Goal: Navigation & Orientation: Find specific page/section

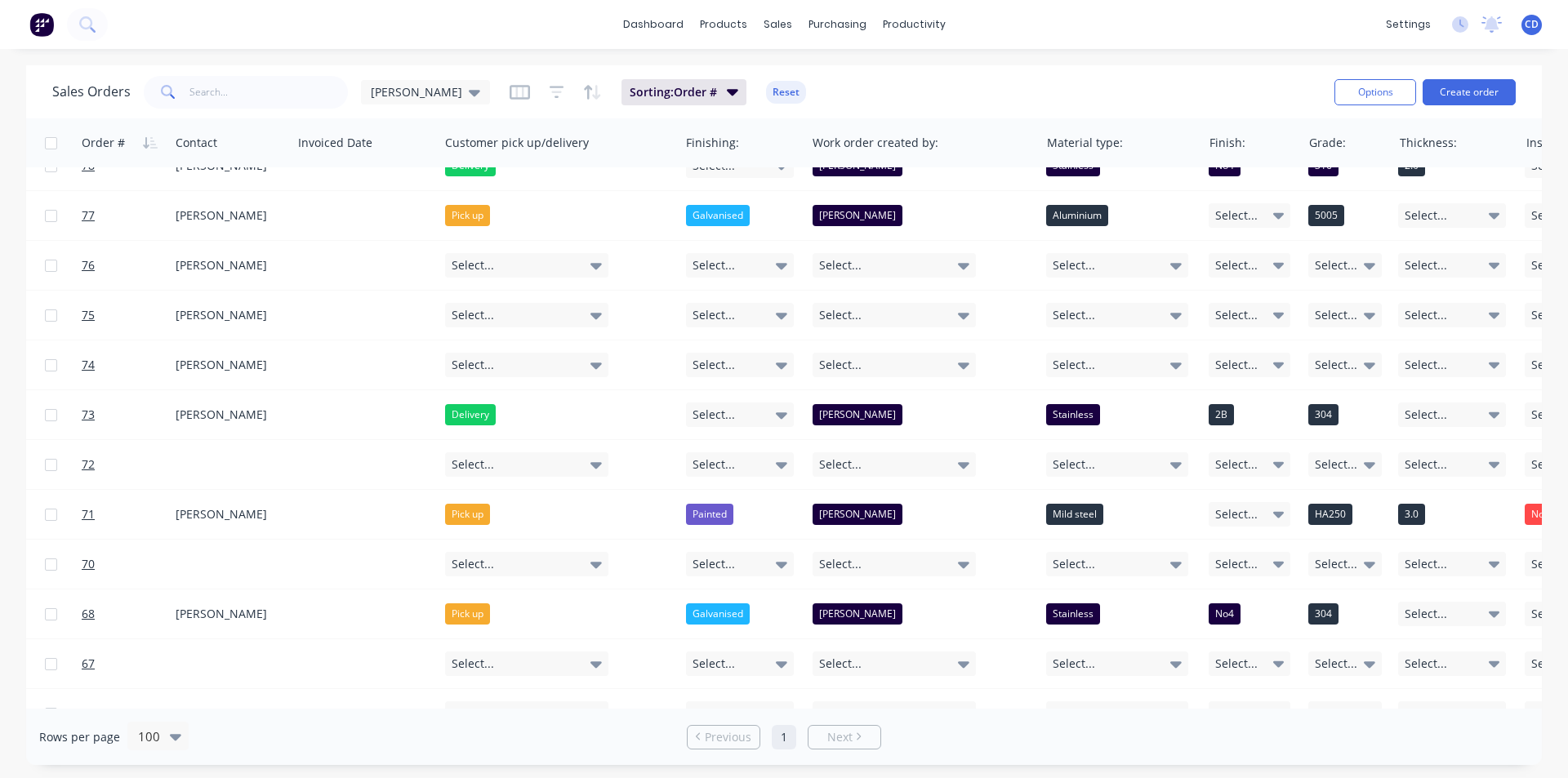
scroll to position [326, 1403]
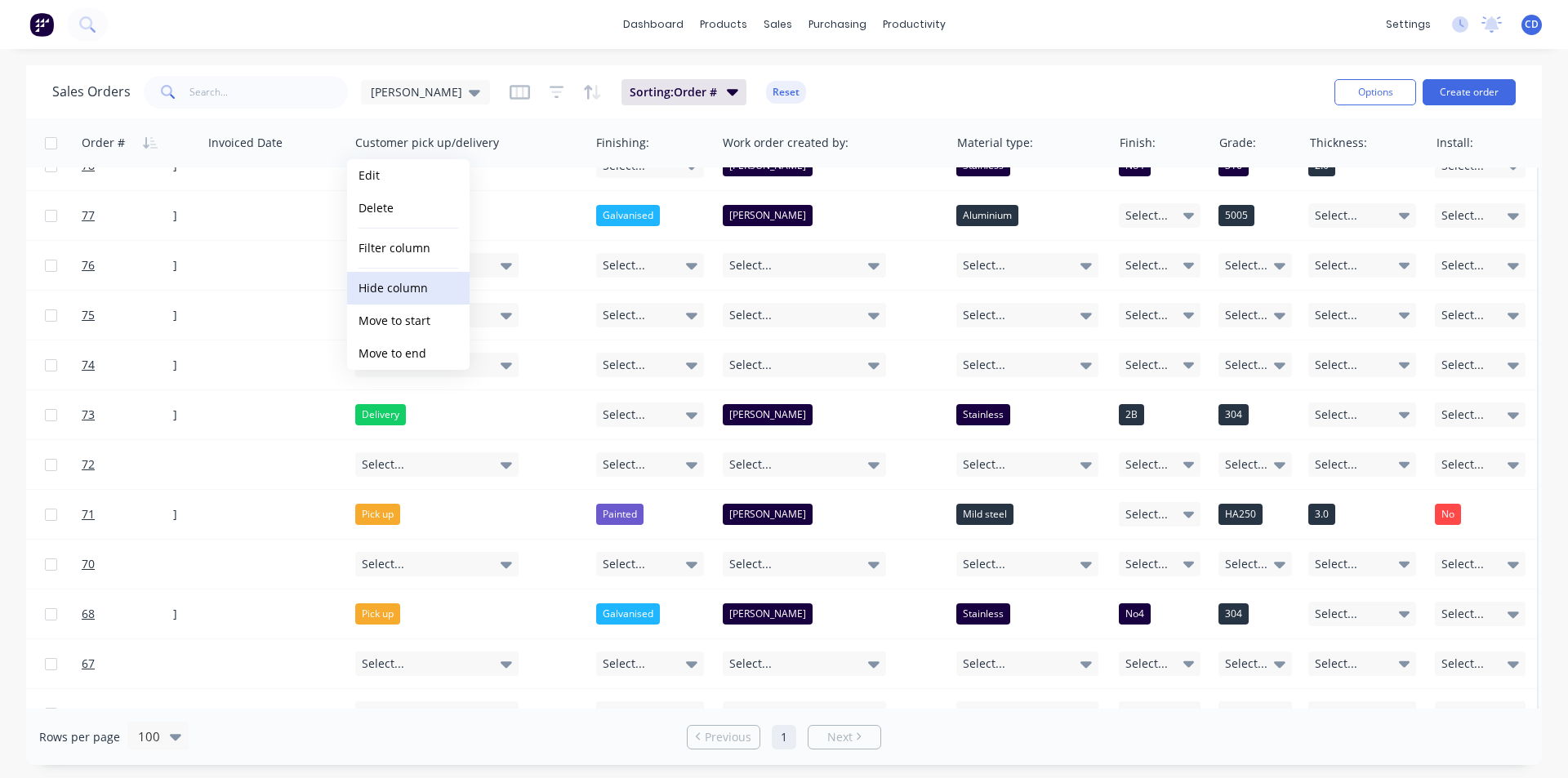
click at [436, 292] on button "Hide column" at bounding box center [408, 288] width 122 height 33
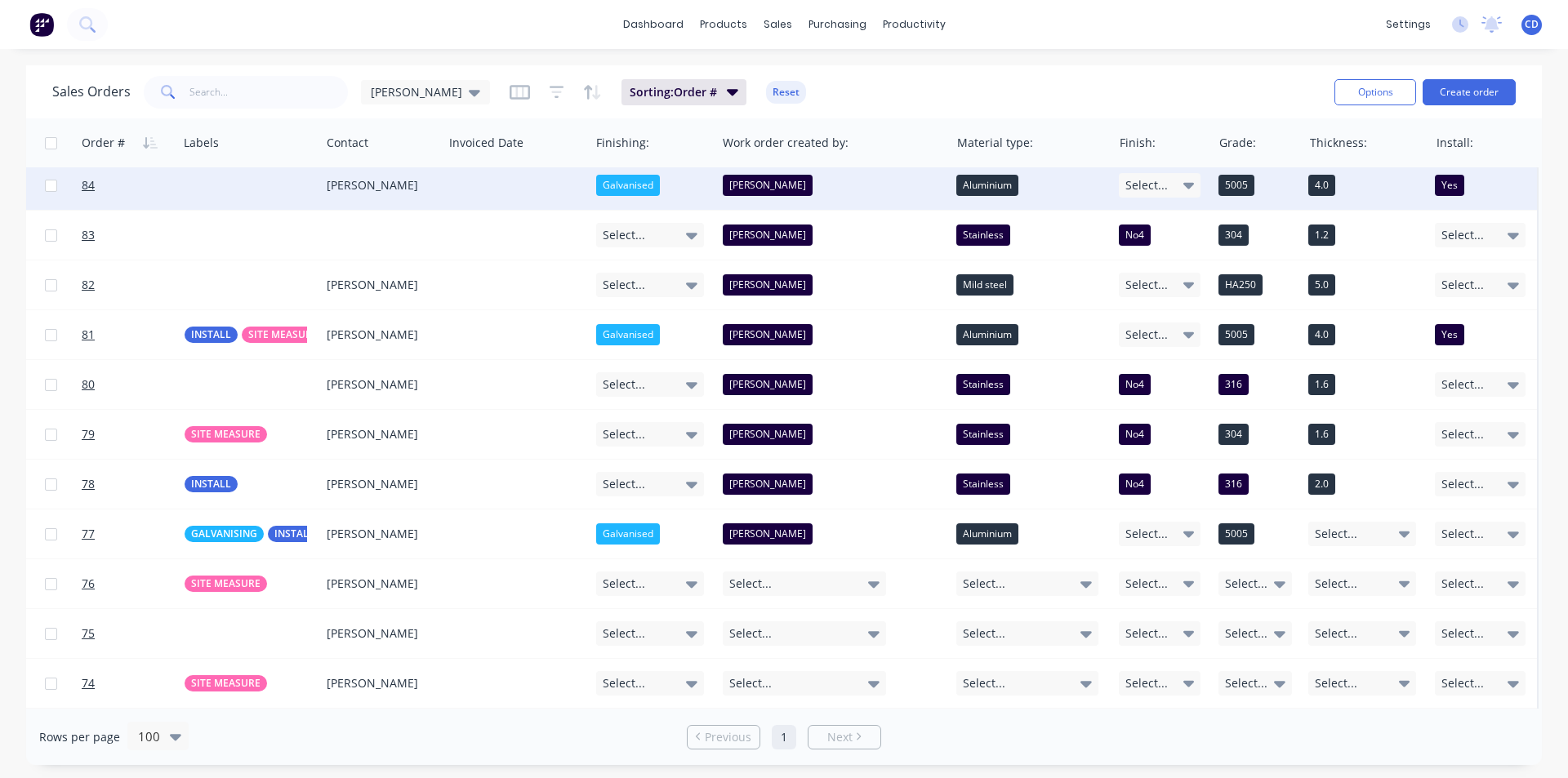
scroll to position [0, 1154]
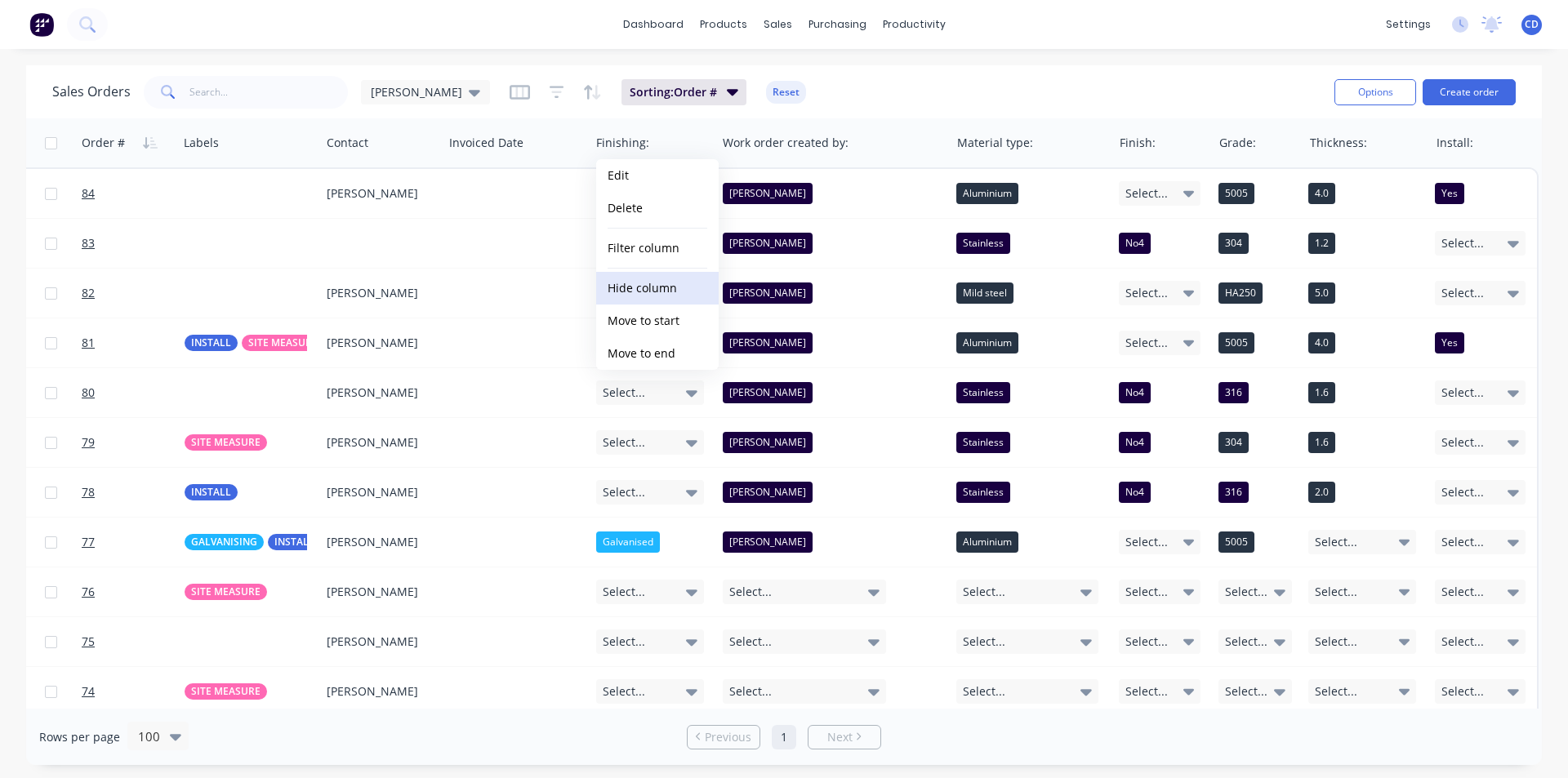
click at [663, 285] on button "Hide column" at bounding box center [658, 288] width 122 height 33
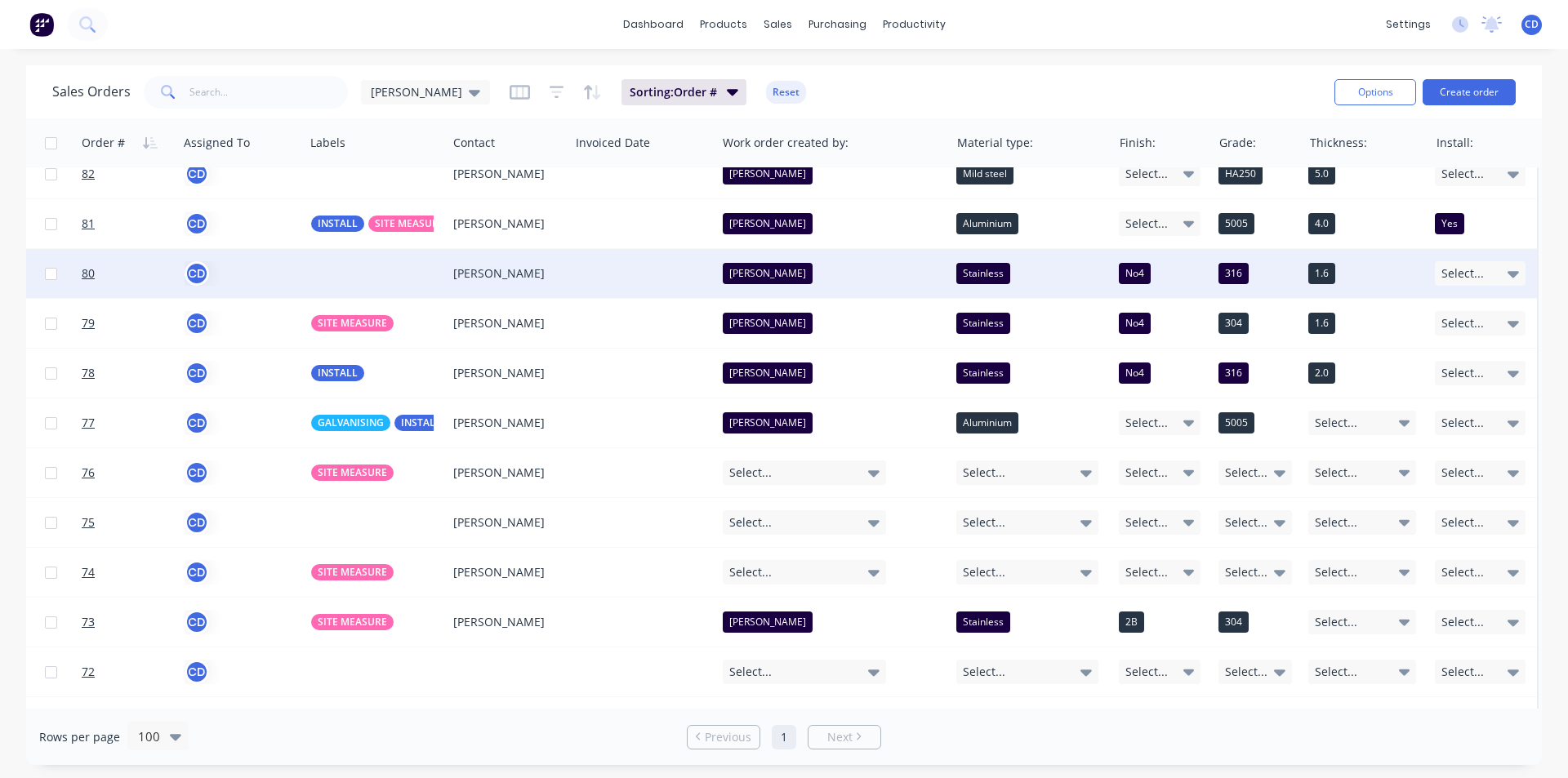
scroll to position [245, 1027]
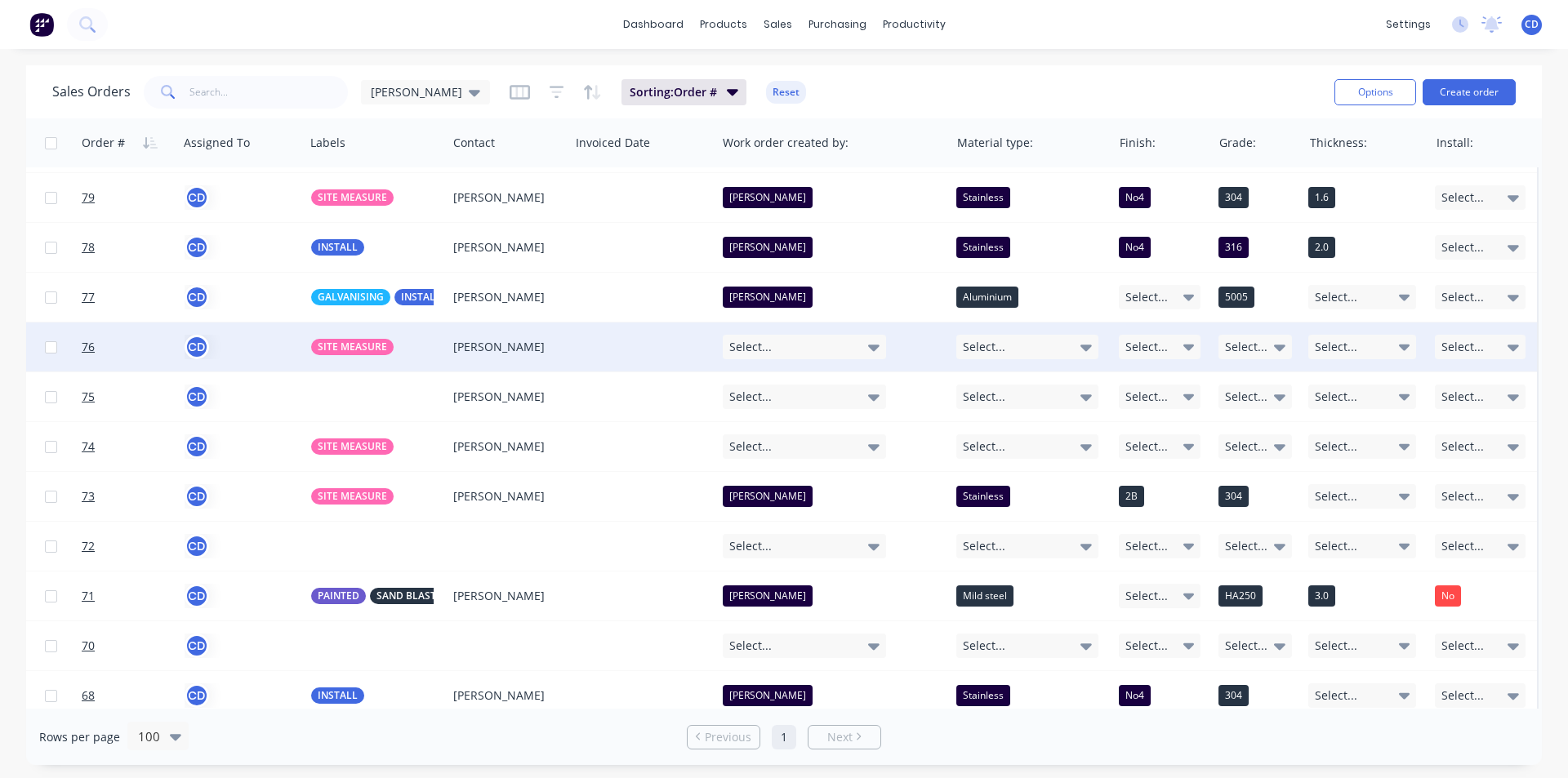
click at [872, 349] on icon at bounding box center [874, 348] width 12 height 7
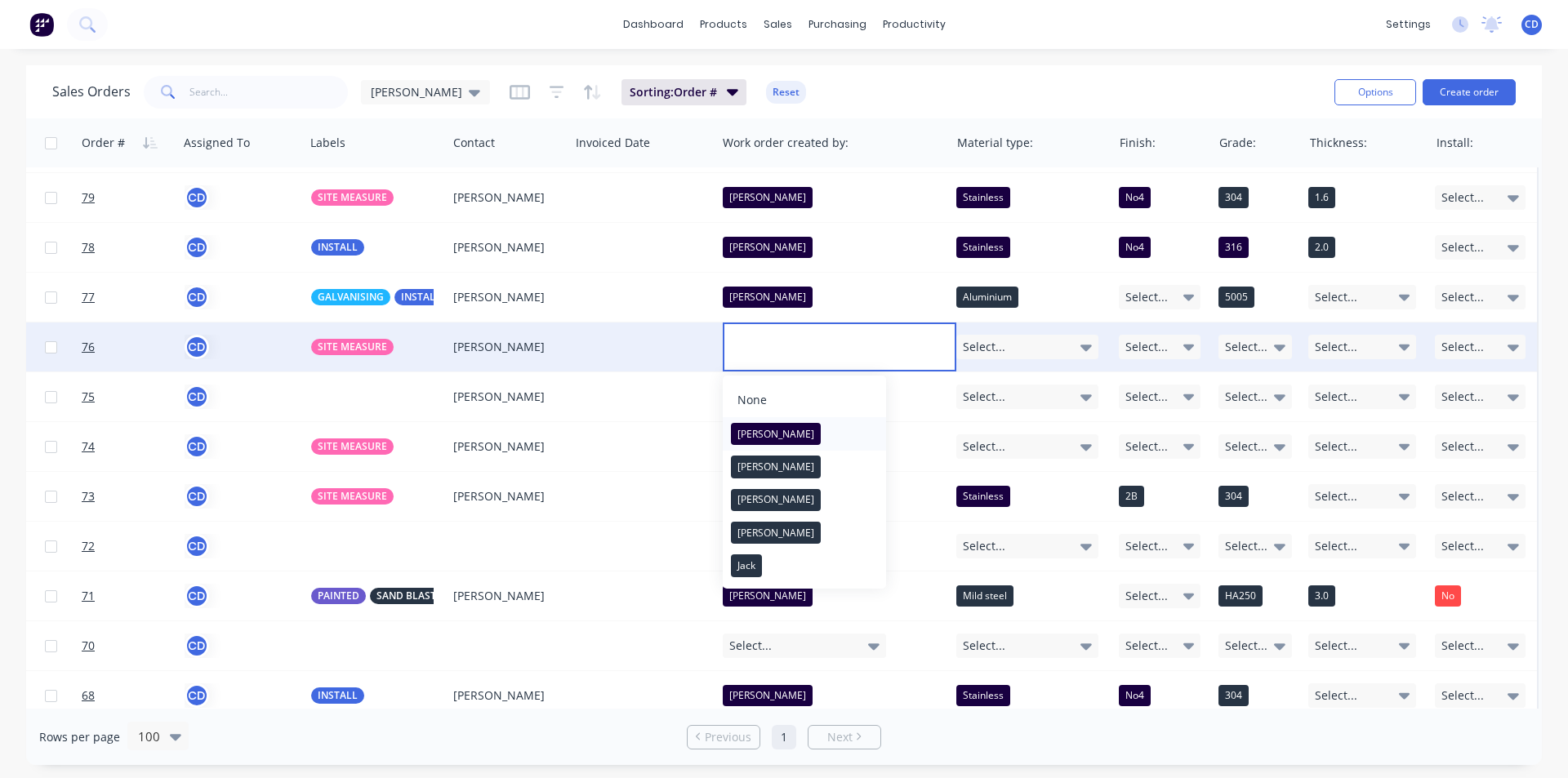
click at [769, 437] on button "[PERSON_NAME]" at bounding box center [805, 434] width 164 height 33
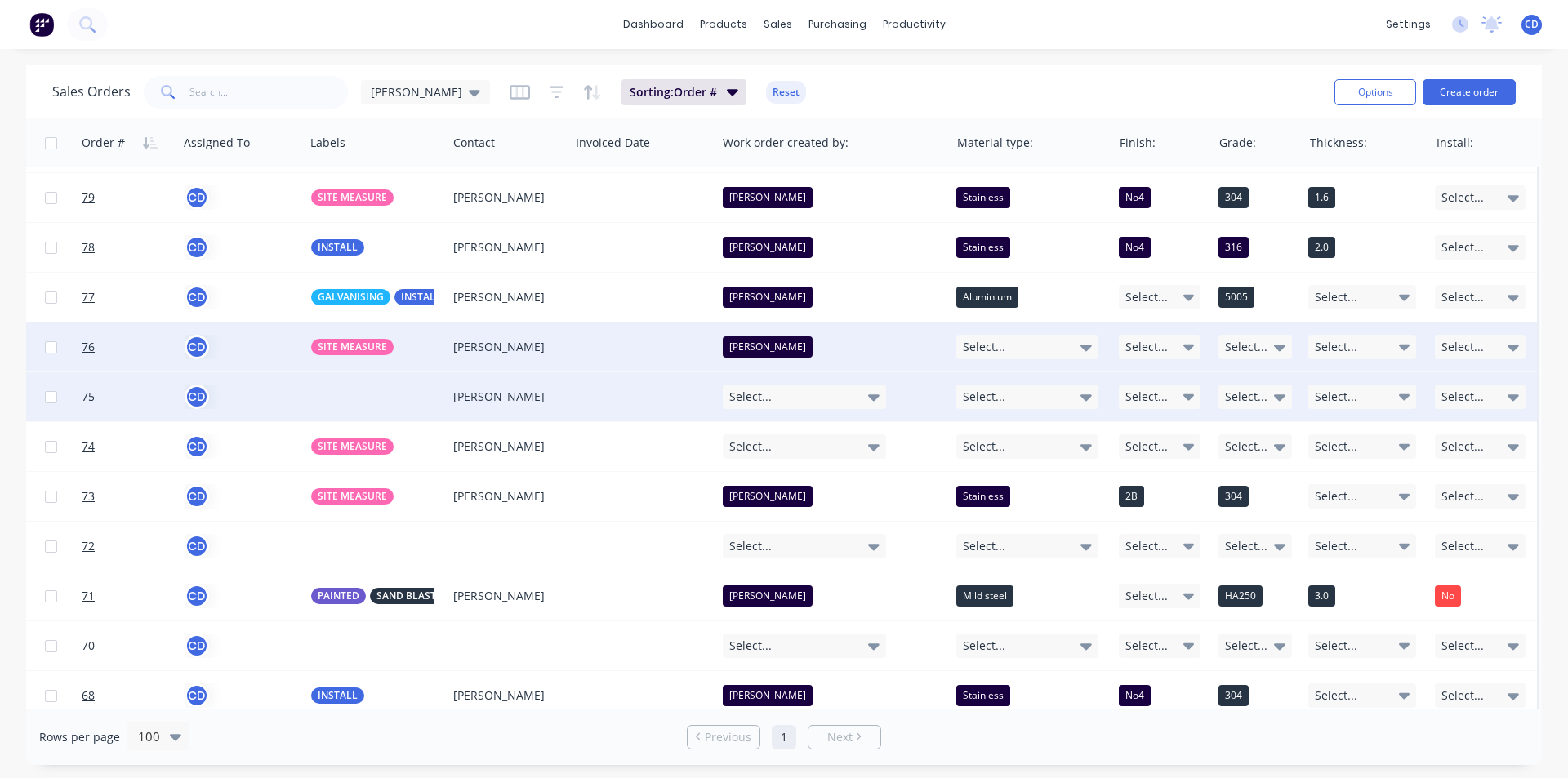
click at [868, 399] on icon at bounding box center [874, 397] width 12 height 18
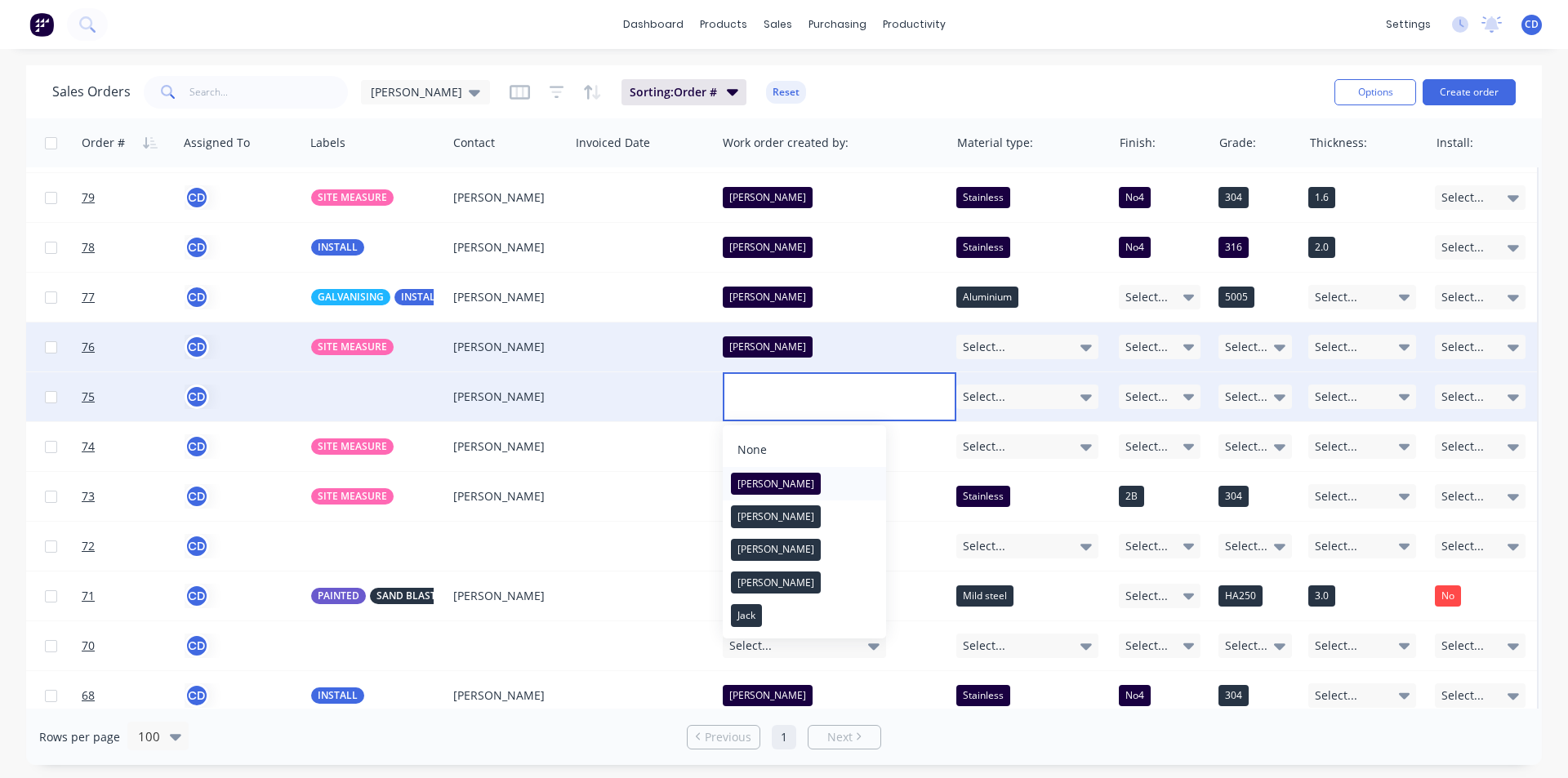
click at [767, 490] on div "[PERSON_NAME]" at bounding box center [776, 484] width 90 height 23
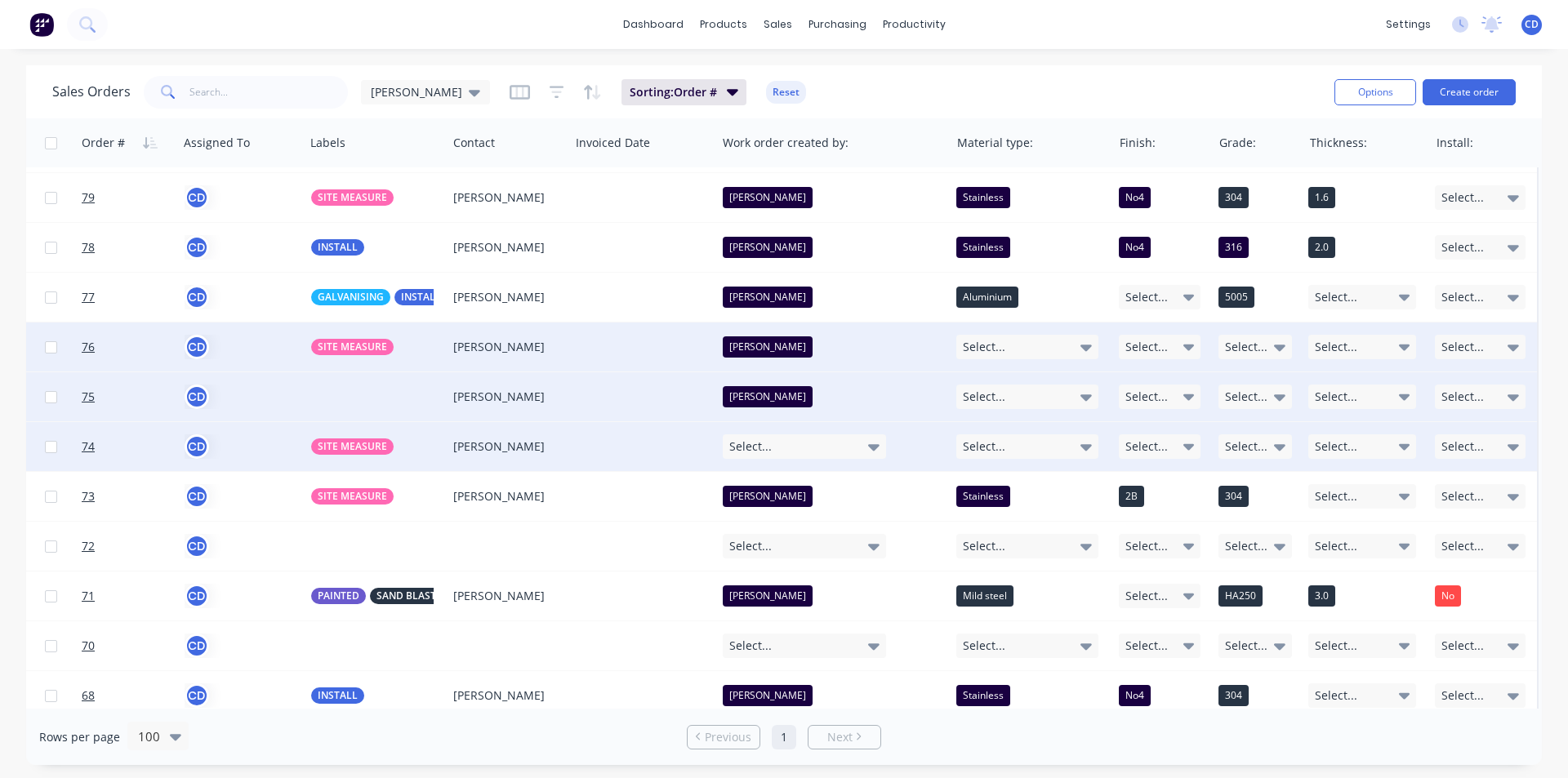
click at [875, 451] on icon at bounding box center [874, 447] width 12 height 18
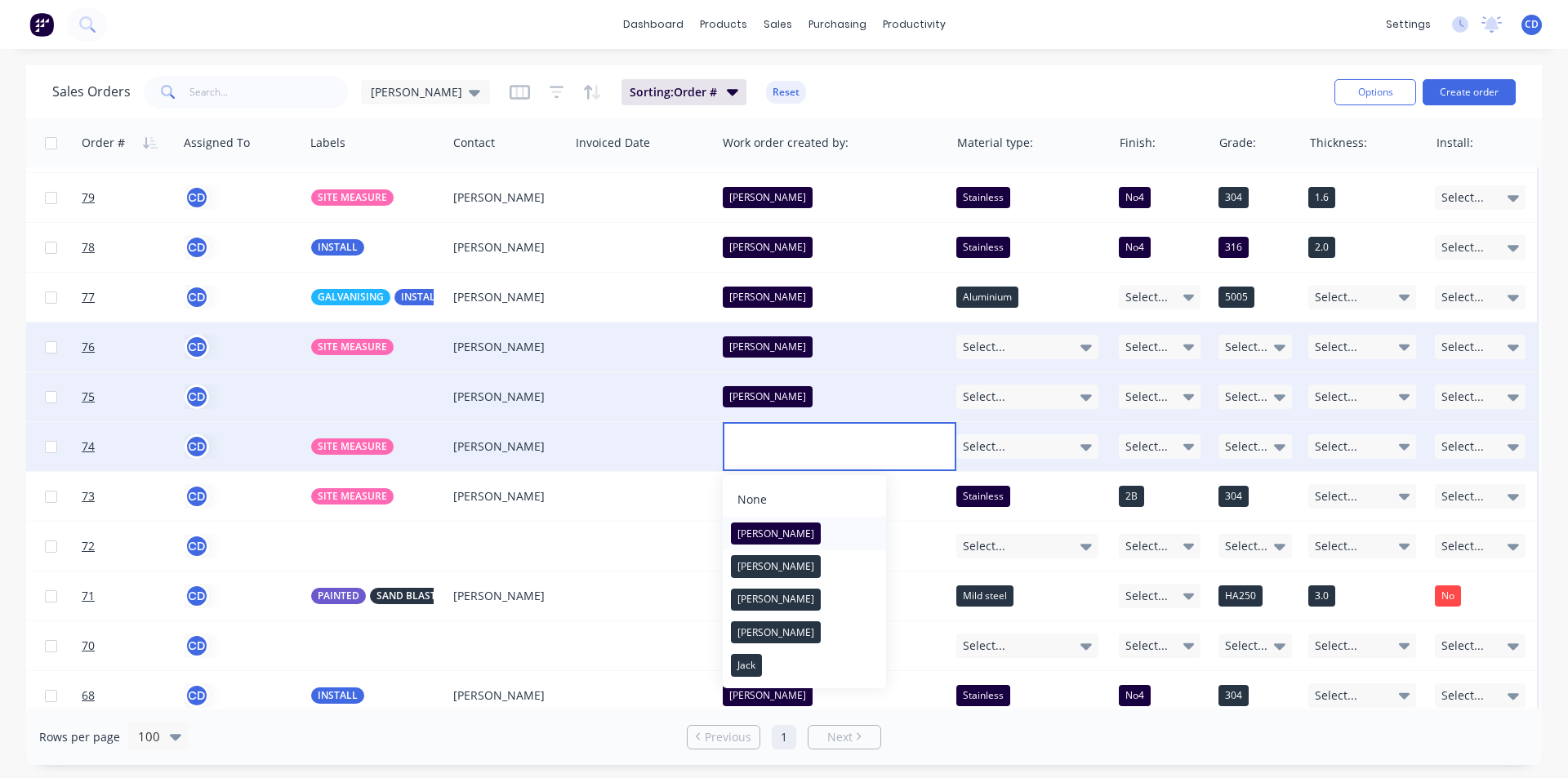
click at [767, 534] on button "[PERSON_NAME]" at bounding box center [805, 534] width 164 height 33
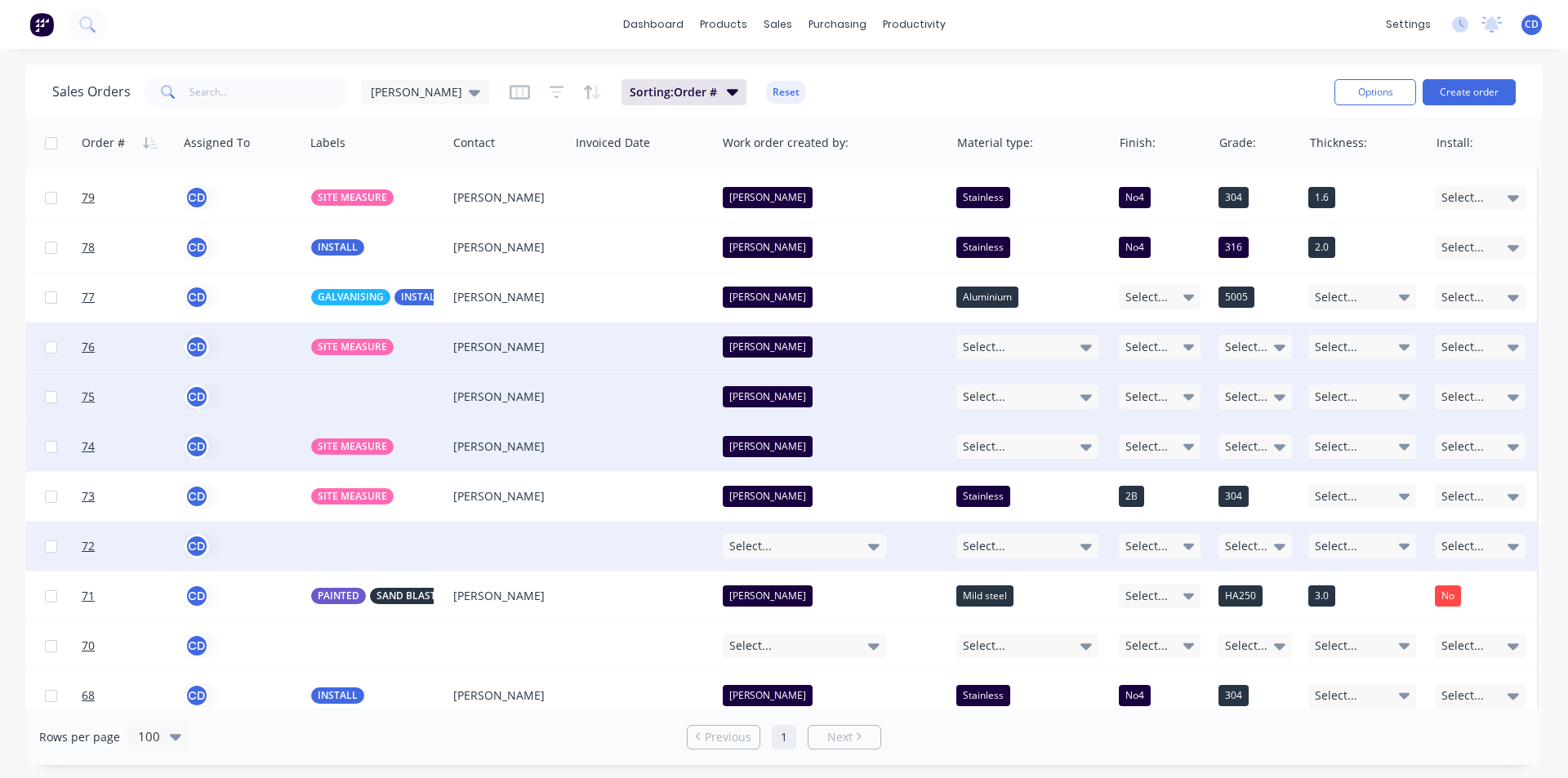
click at [881, 542] on div "Select..." at bounding box center [805, 546] width 164 height 25
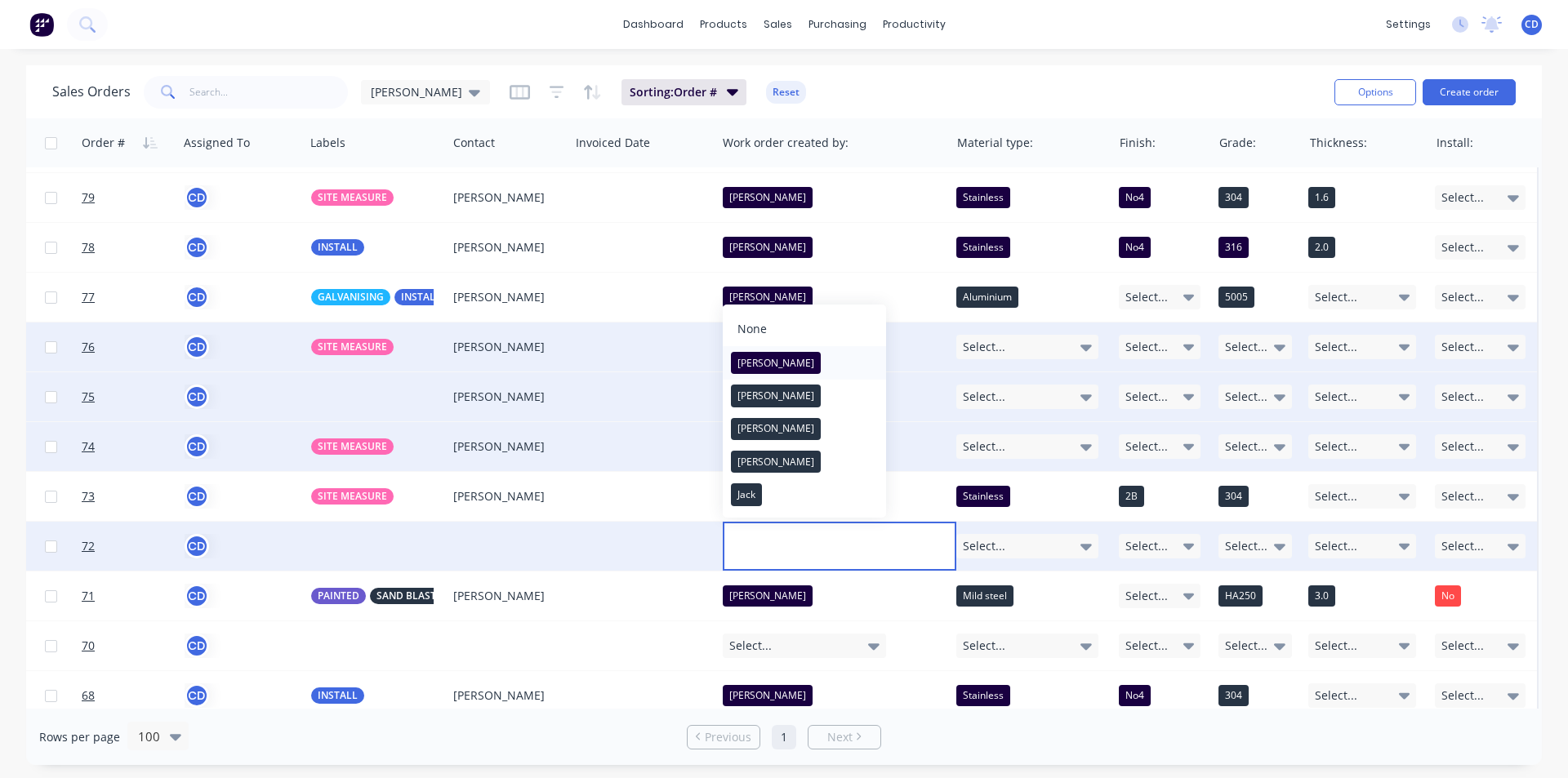
click at [757, 361] on div "[PERSON_NAME]" at bounding box center [776, 363] width 90 height 23
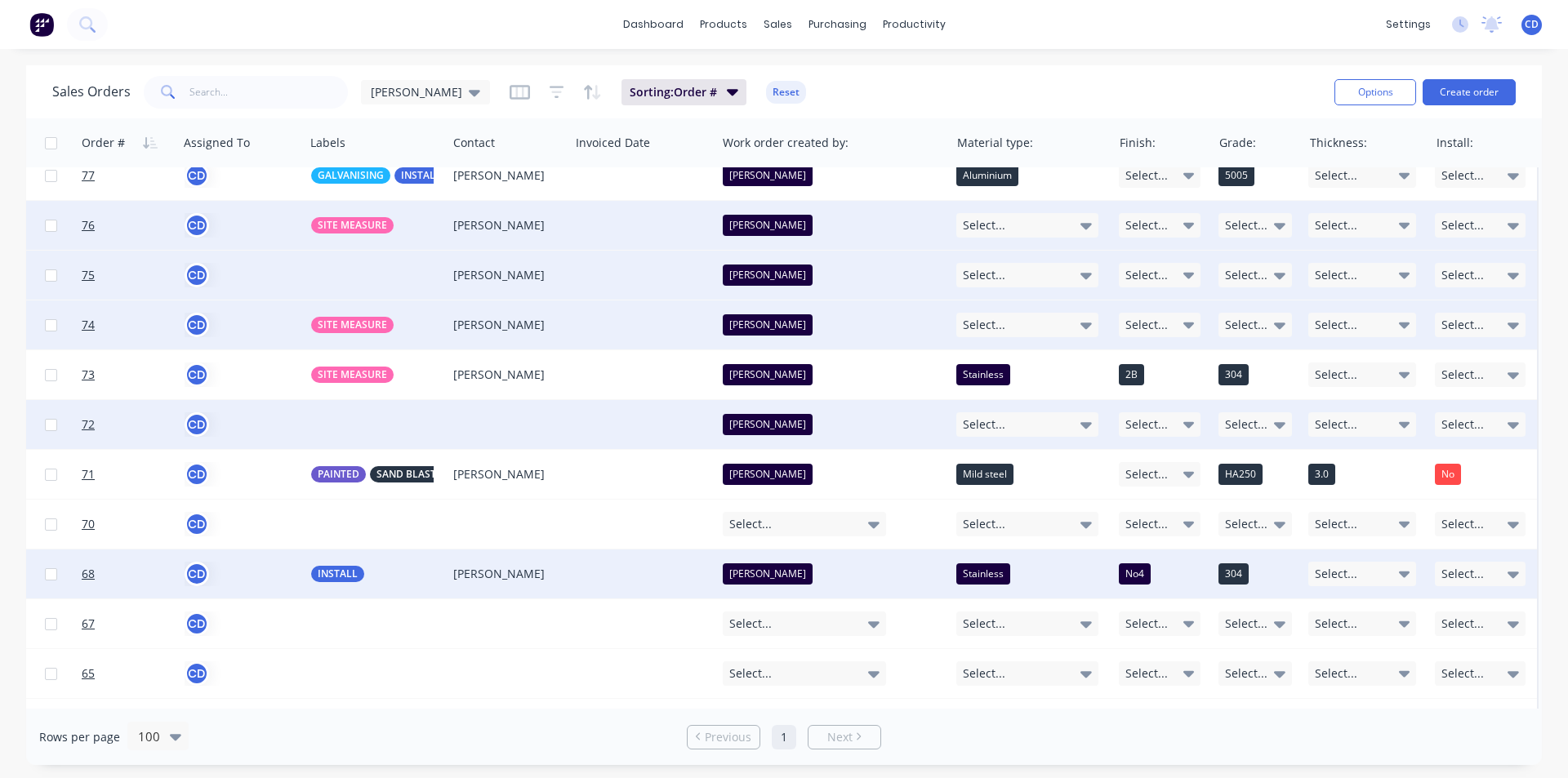
scroll to position [490, 1027]
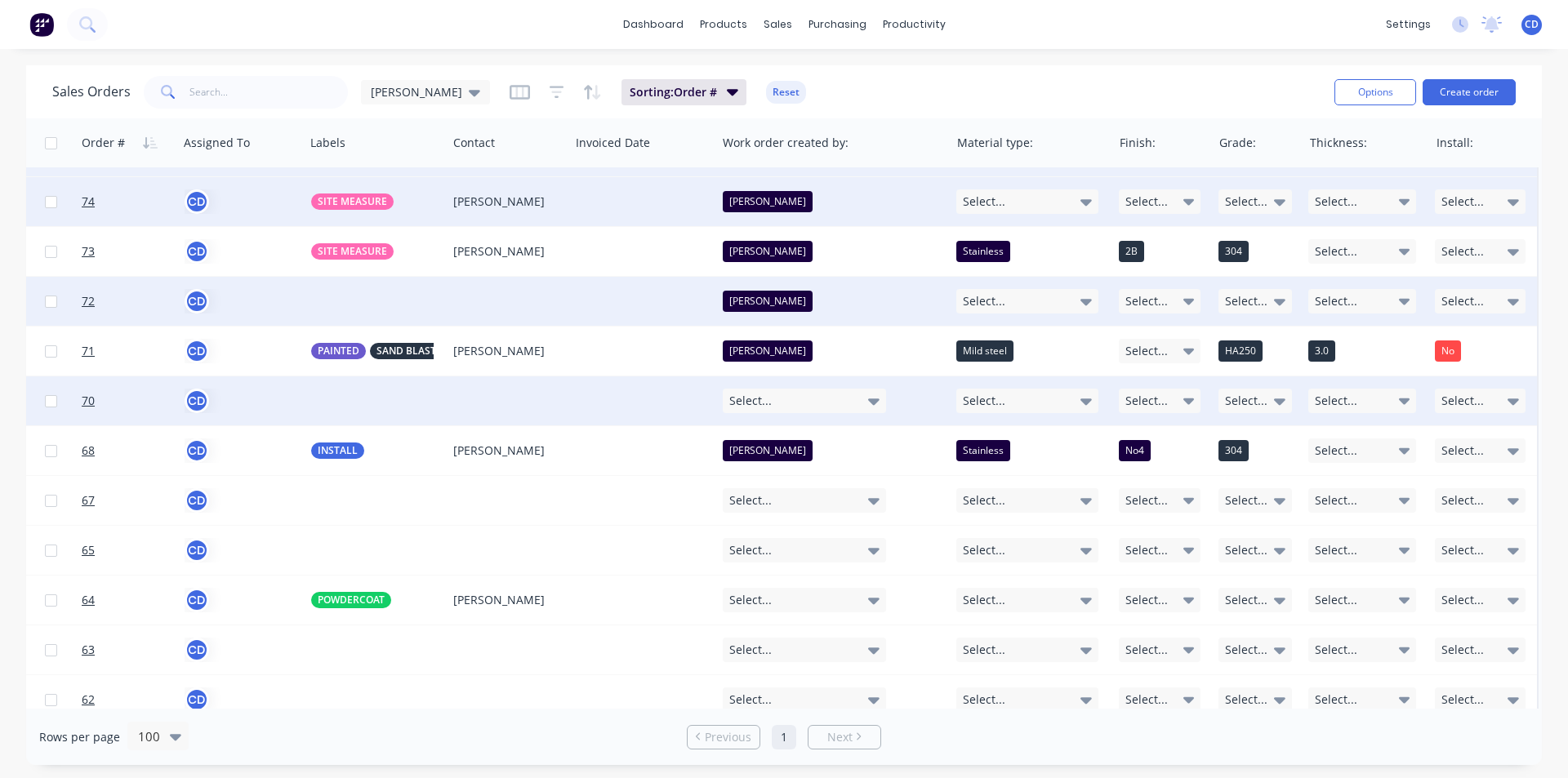
click at [872, 405] on icon at bounding box center [874, 401] width 12 height 18
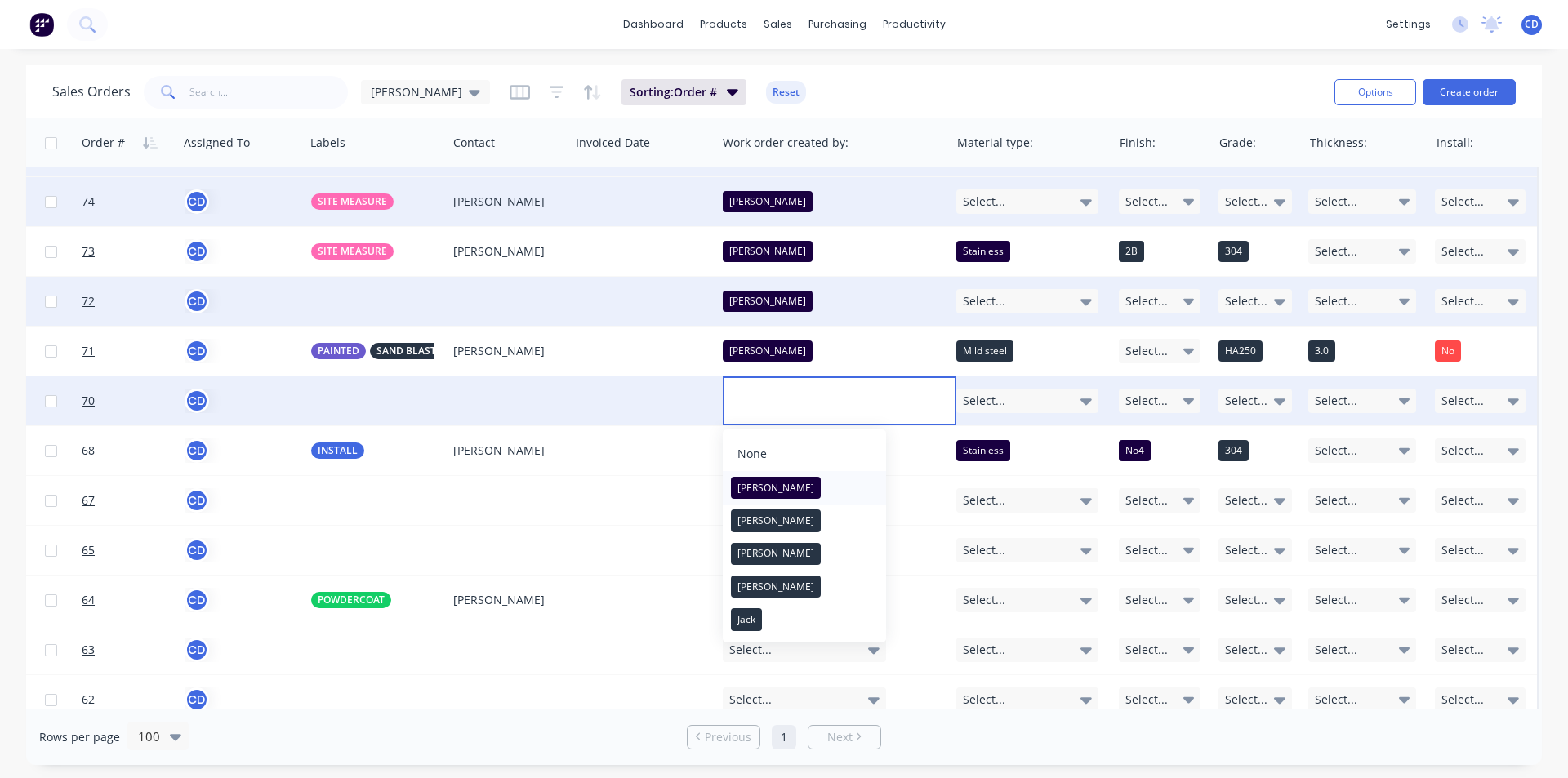
click at [773, 482] on button "[PERSON_NAME]" at bounding box center [805, 487] width 164 height 33
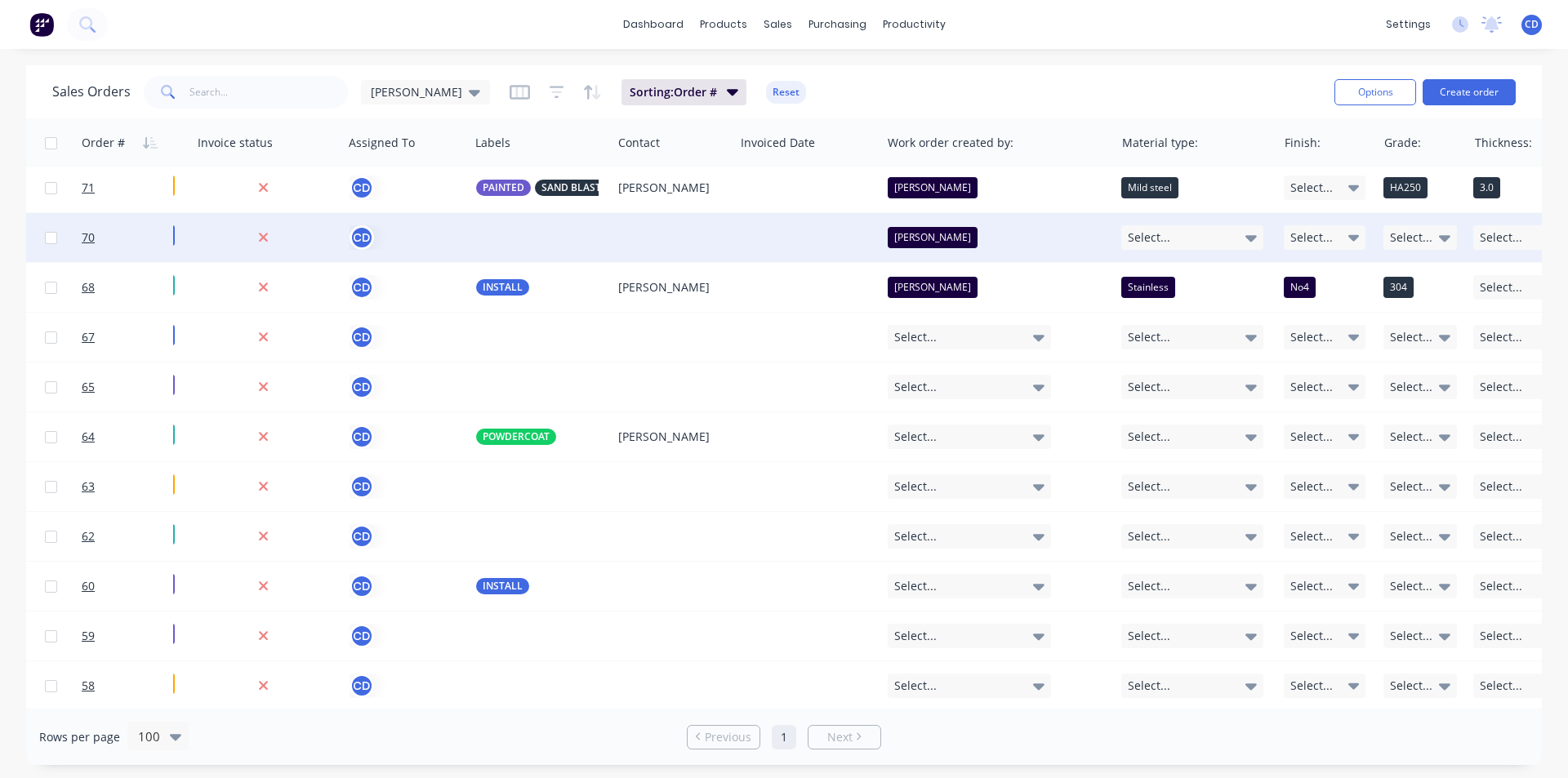
scroll to position [653, 1035]
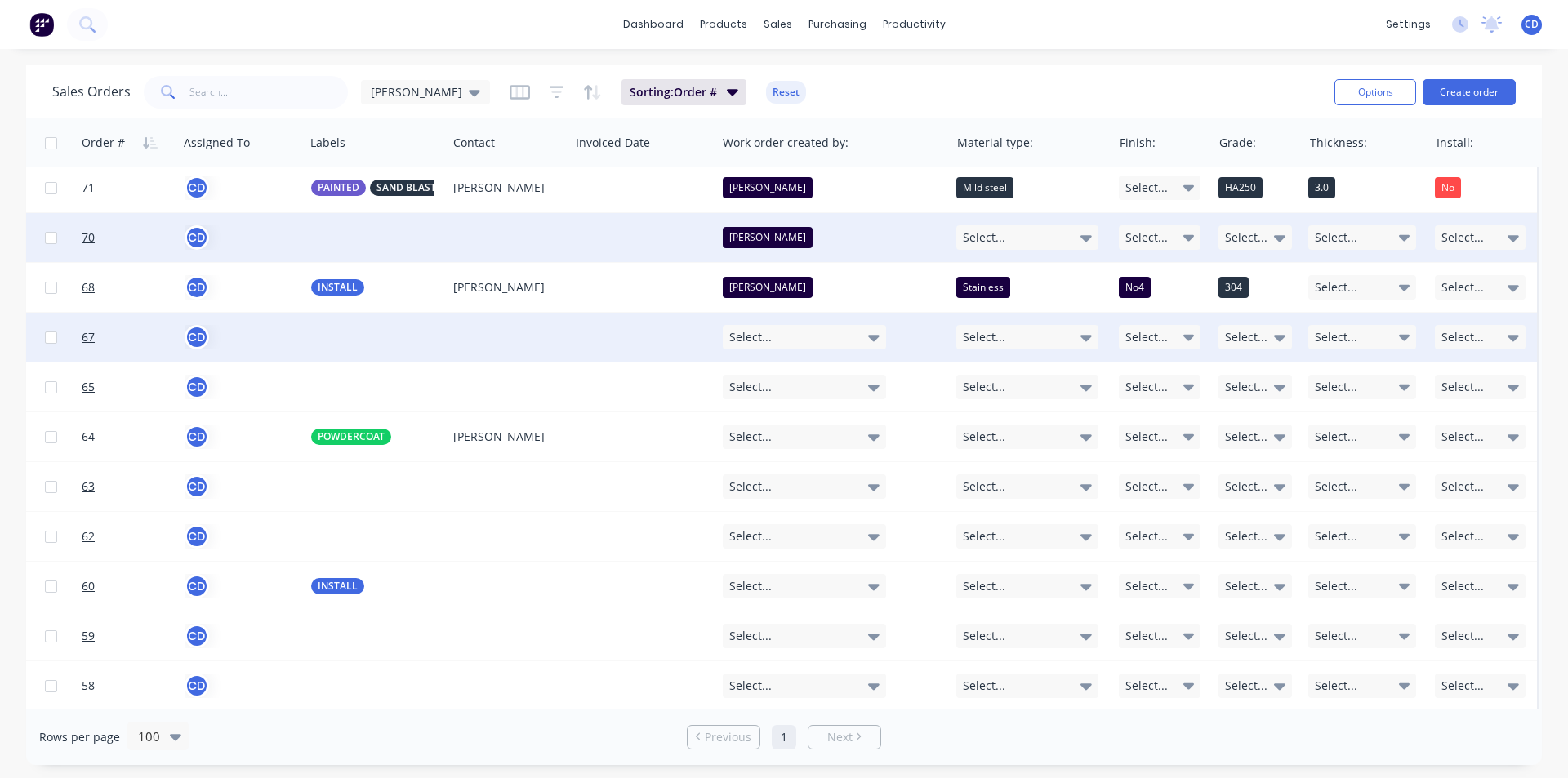
click at [868, 330] on icon at bounding box center [874, 337] width 12 height 18
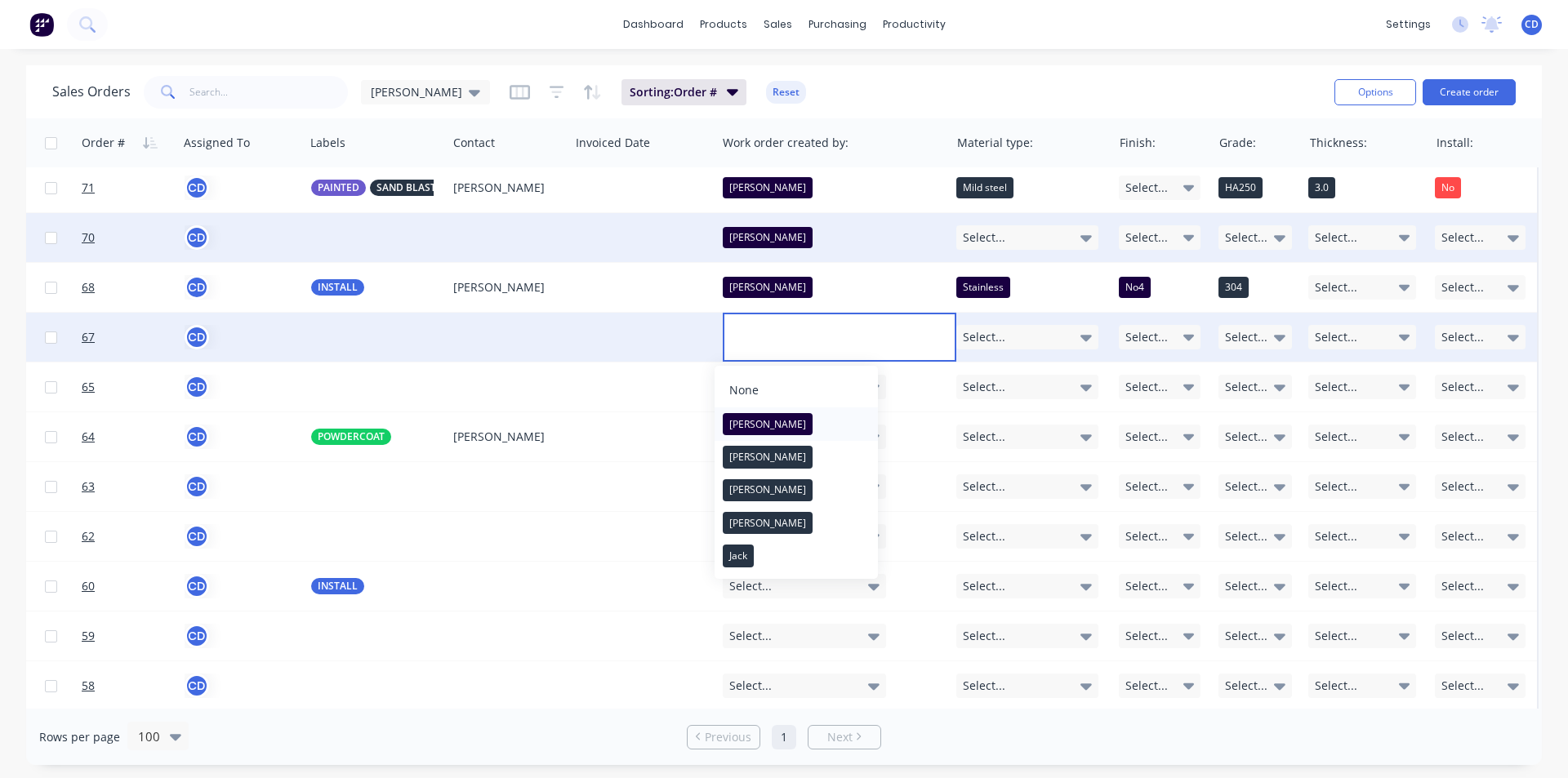
click at [778, 421] on button "[PERSON_NAME]" at bounding box center [796, 424] width 164 height 33
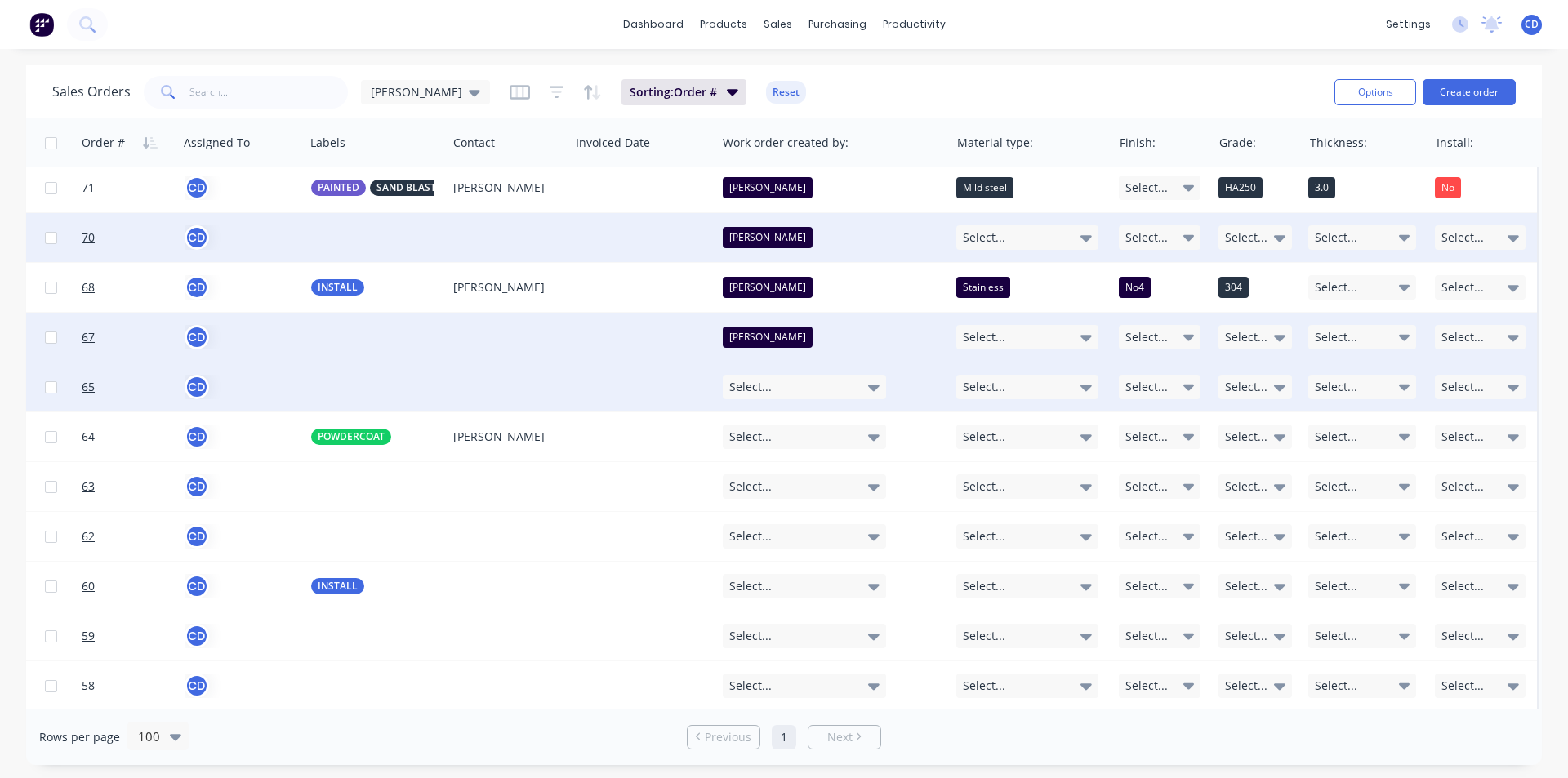
click at [868, 387] on icon at bounding box center [874, 388] width 12 height 7
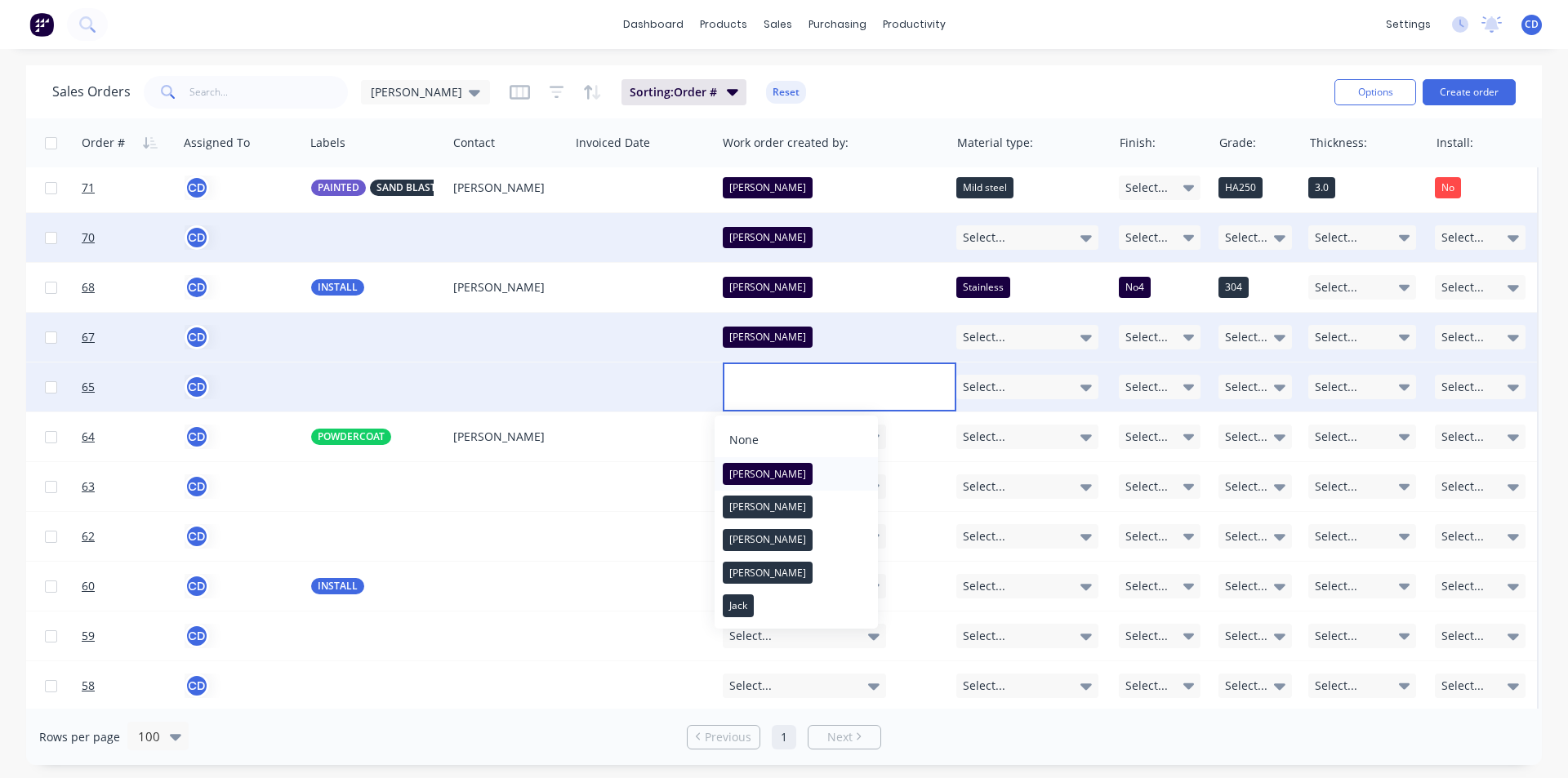
click at [788, 473] on button "[PERSON_NAME]" at bounding box center [796, 474] width 164 height 33
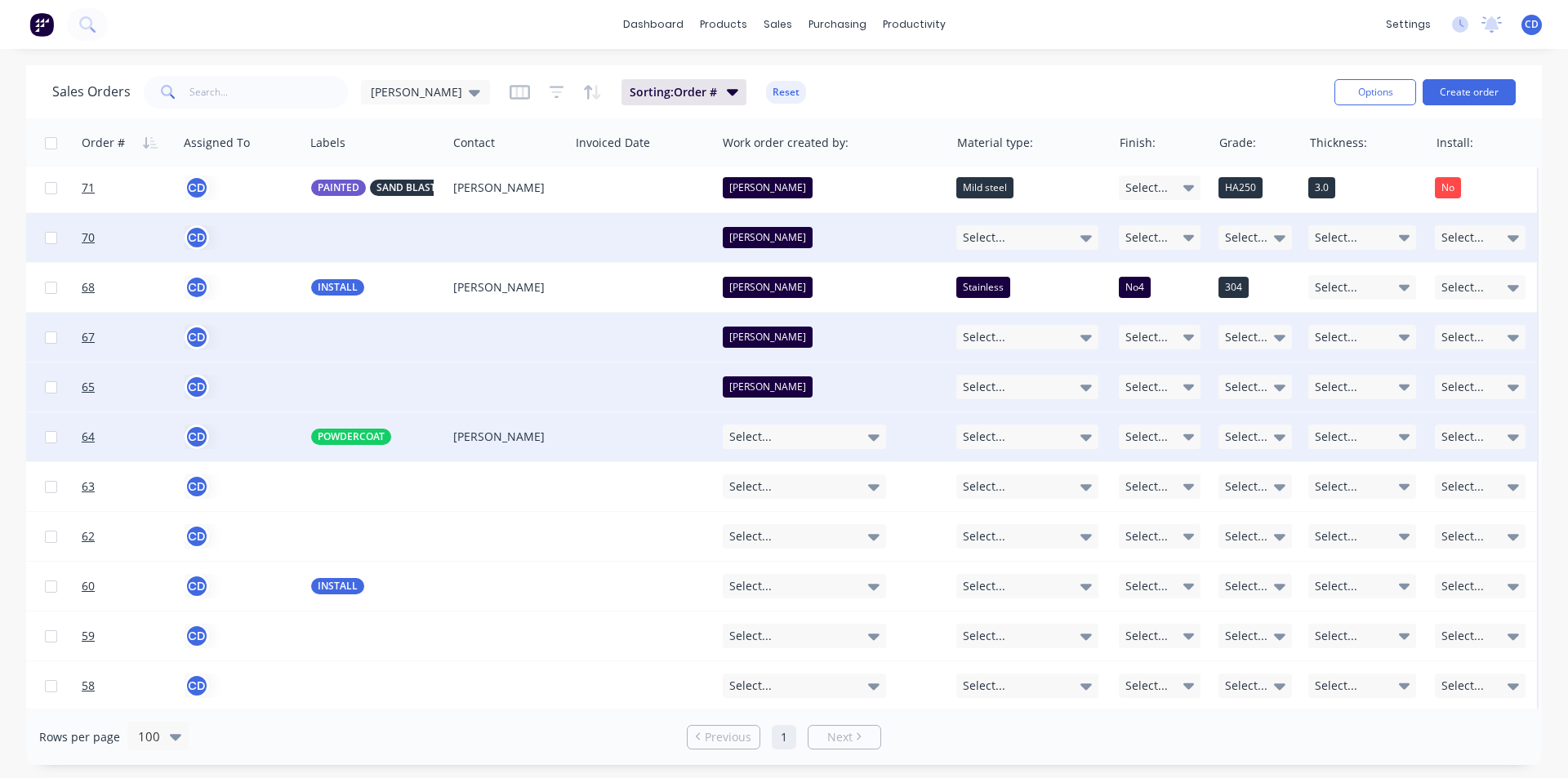
click at [868, 432] on icon at bounding box center [874, 437] width 12 height 18
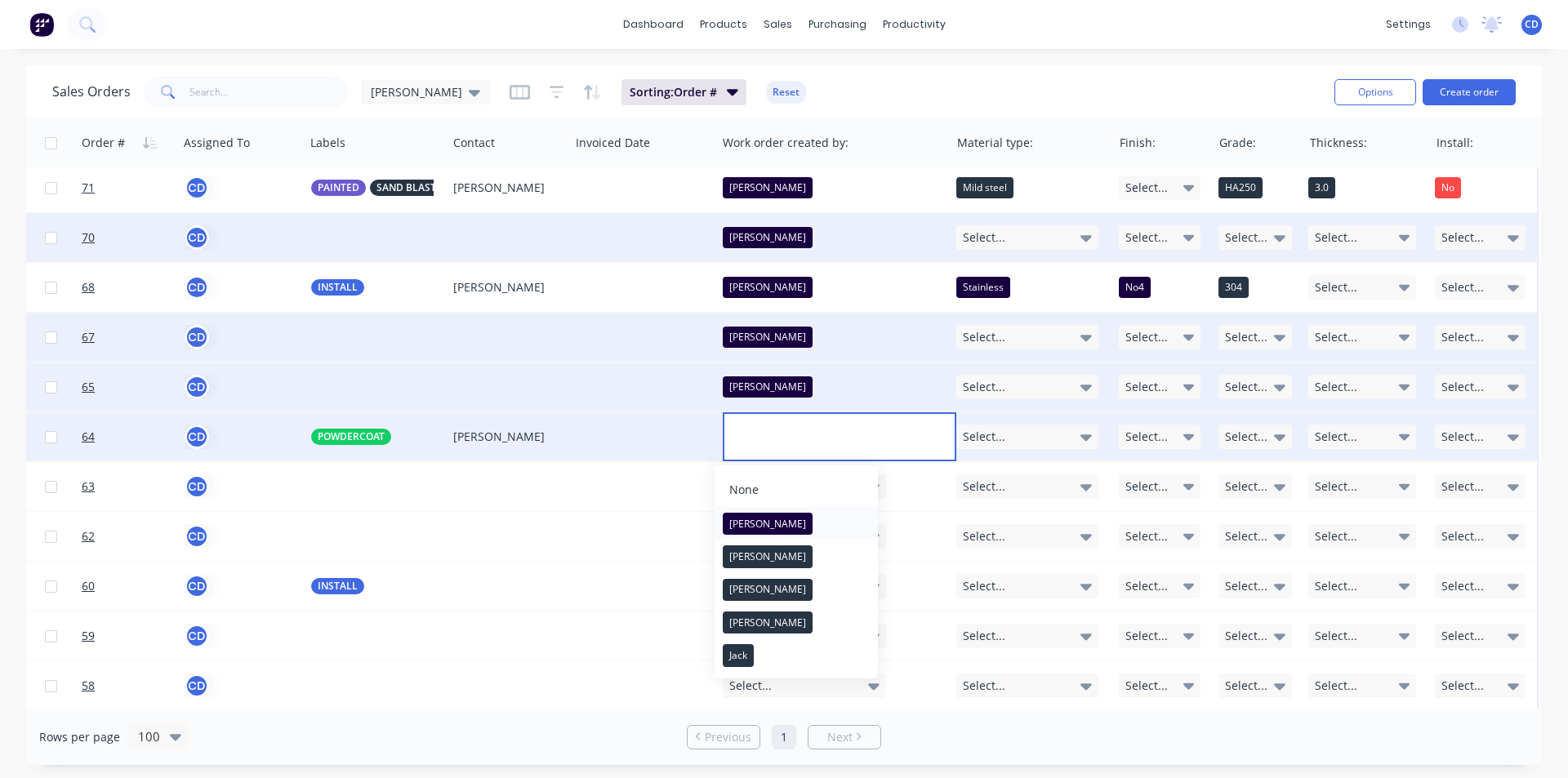
click at [791, 520] on button "[PERSON_NAME]" at bounding box center [796, 524] width 164 height 33
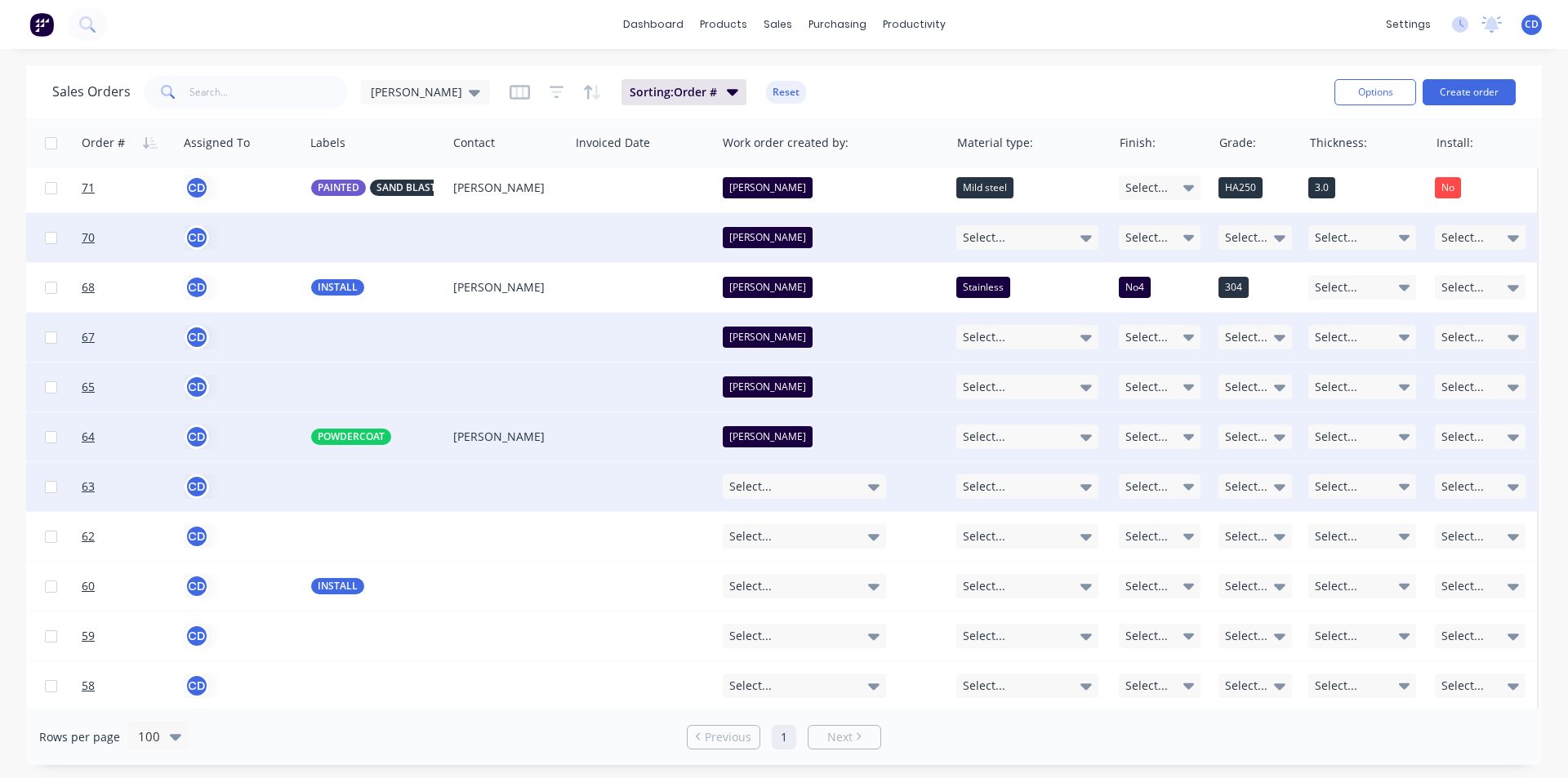
click at [867, 477] on div "Select..." at bounding box center [805, 486] width 164 height 25
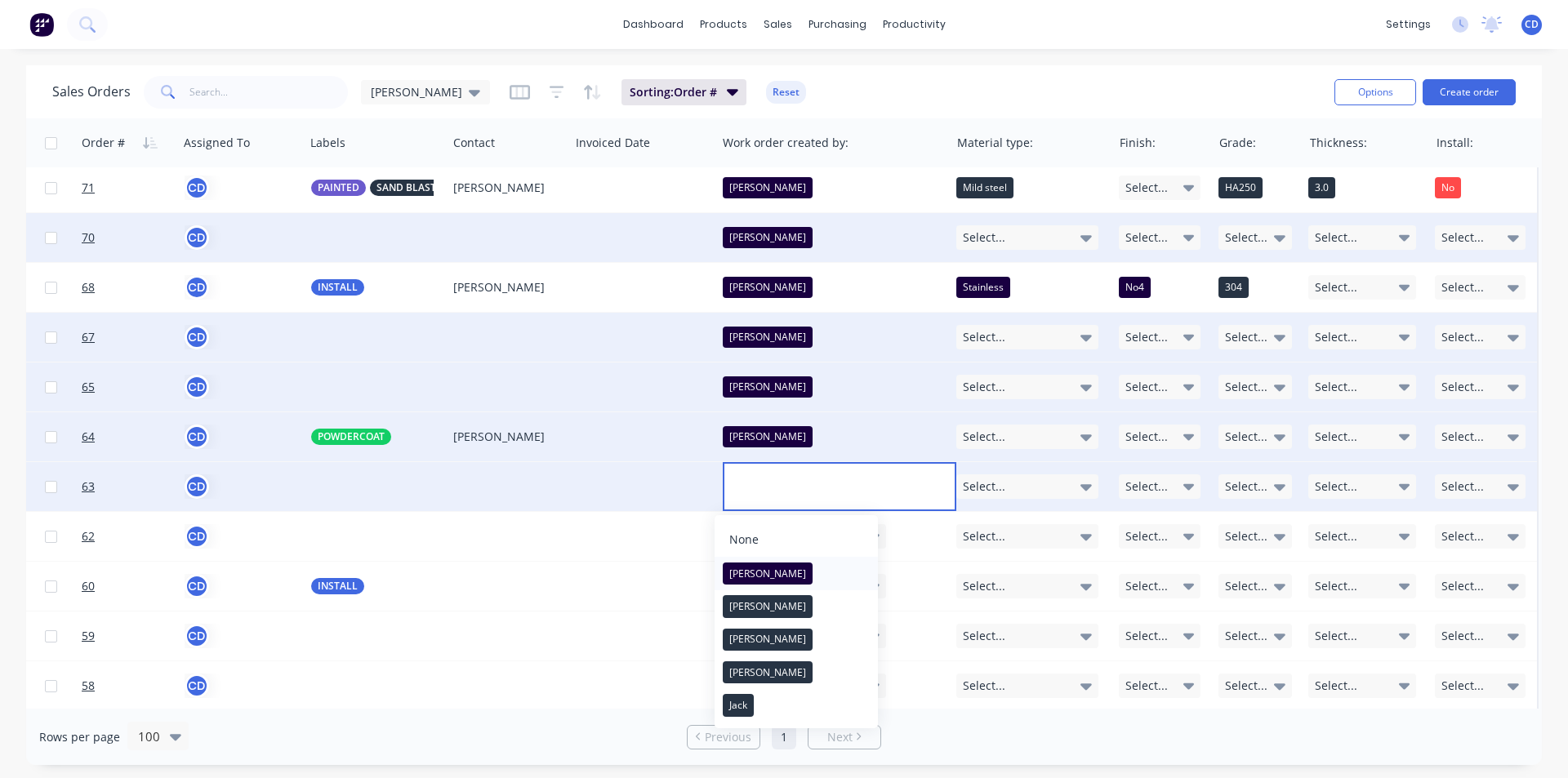
click at [770, 581] on button "[PERSON_NAME]" at bounding box center [796, 573] width 164 height 33
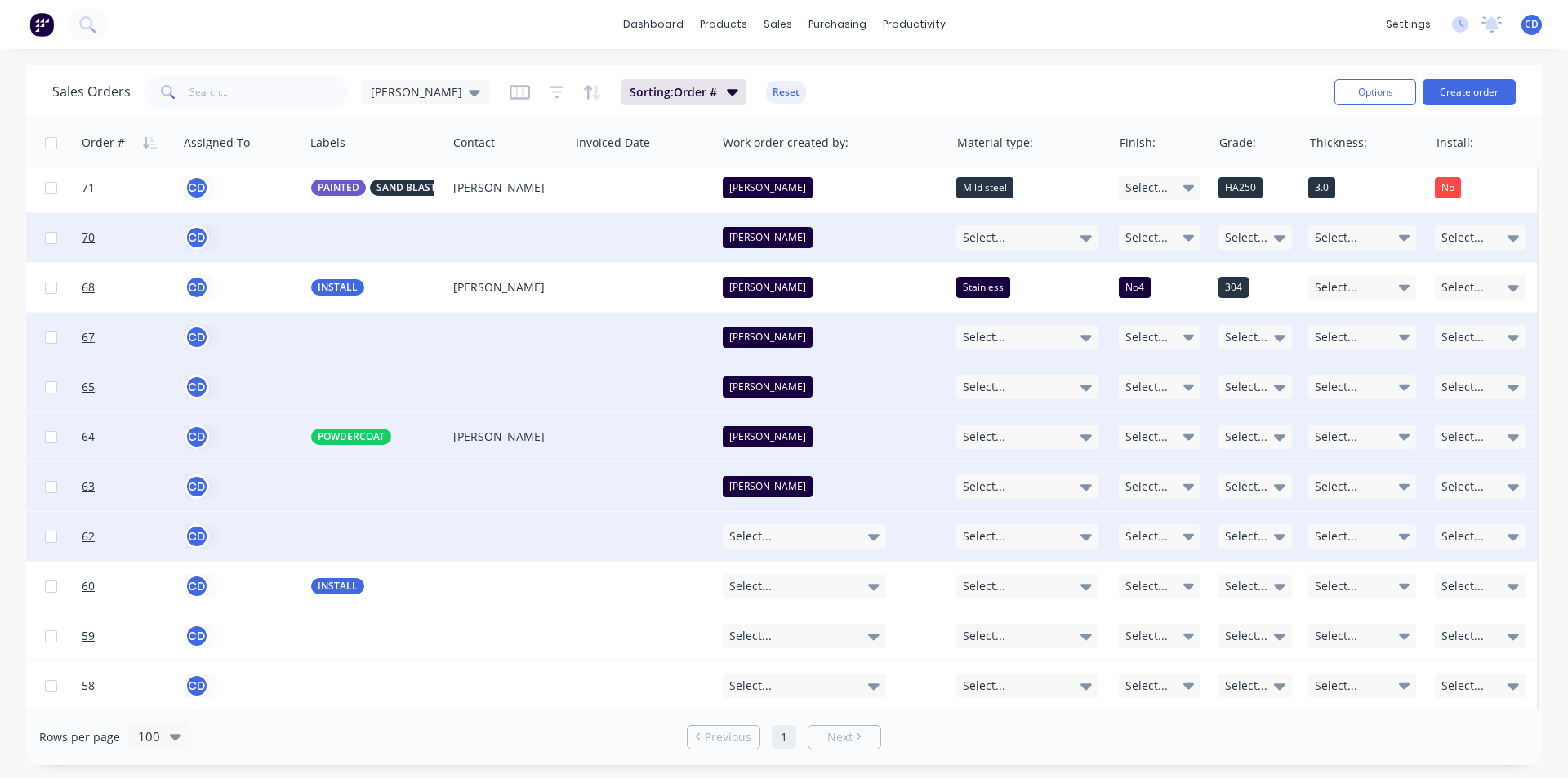
click at [869, 534] on icon at bounding box center [874, 537] width 12 height 18
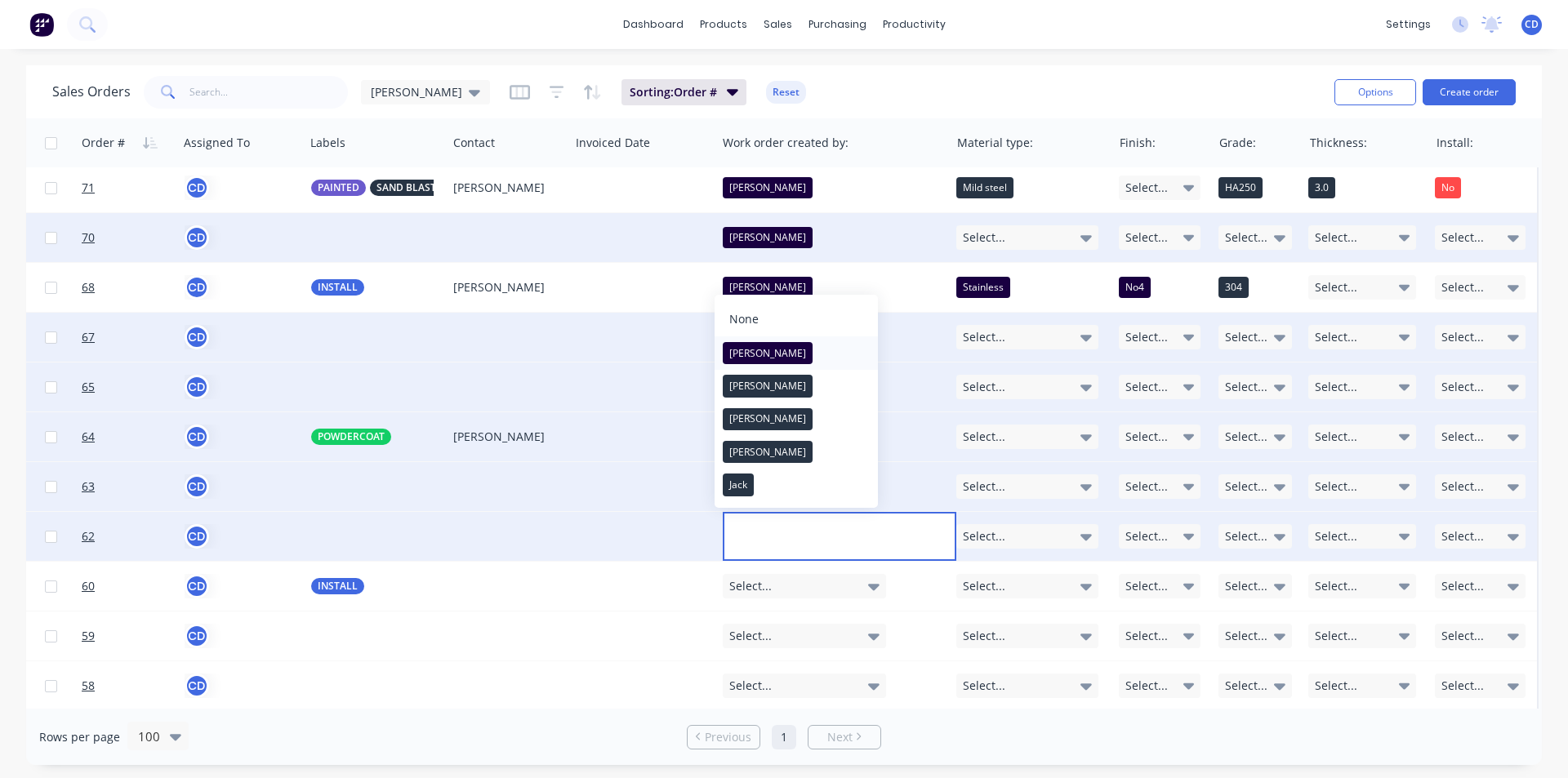
click at [760, 358] on button "[PERSON_NAME]" at bounding box center [796, 353] width 164 height 33
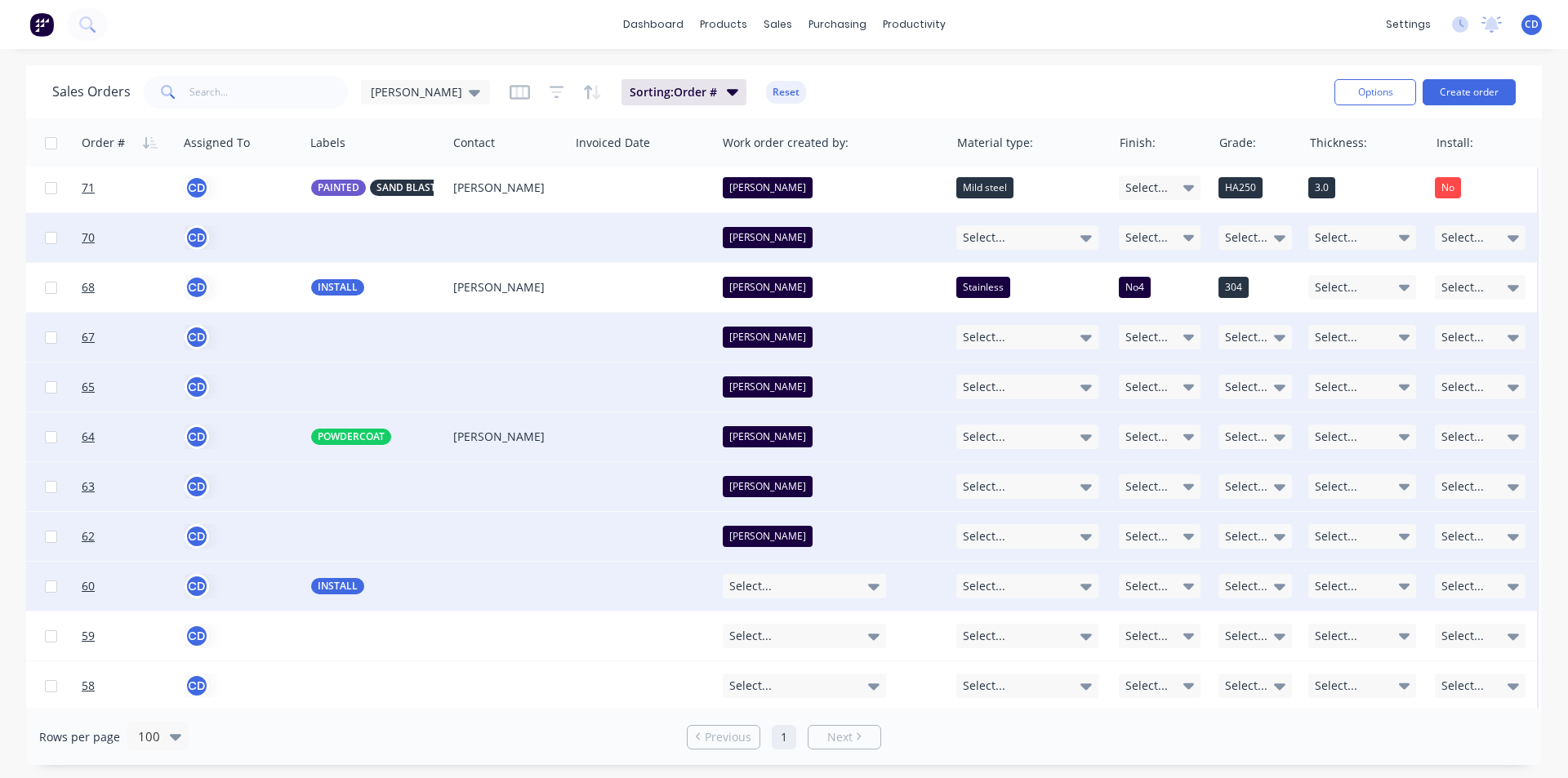
click at [868, 589] on icon at bounding box center [874, 587] width 12 height 7
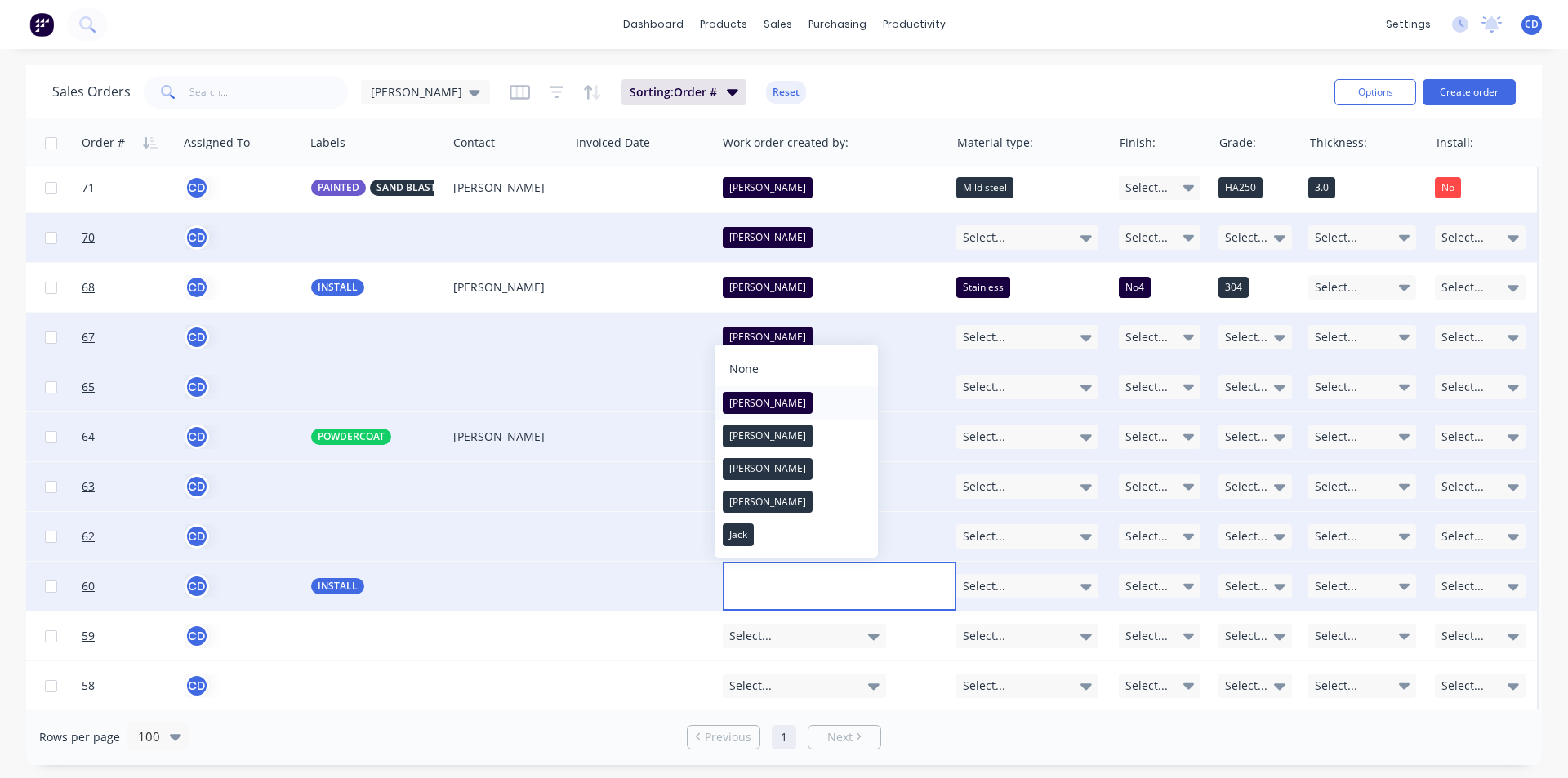
click at [761, 396] on button "[PERSON_NAME]" at bounding box center [796, 403] width 164 height 33
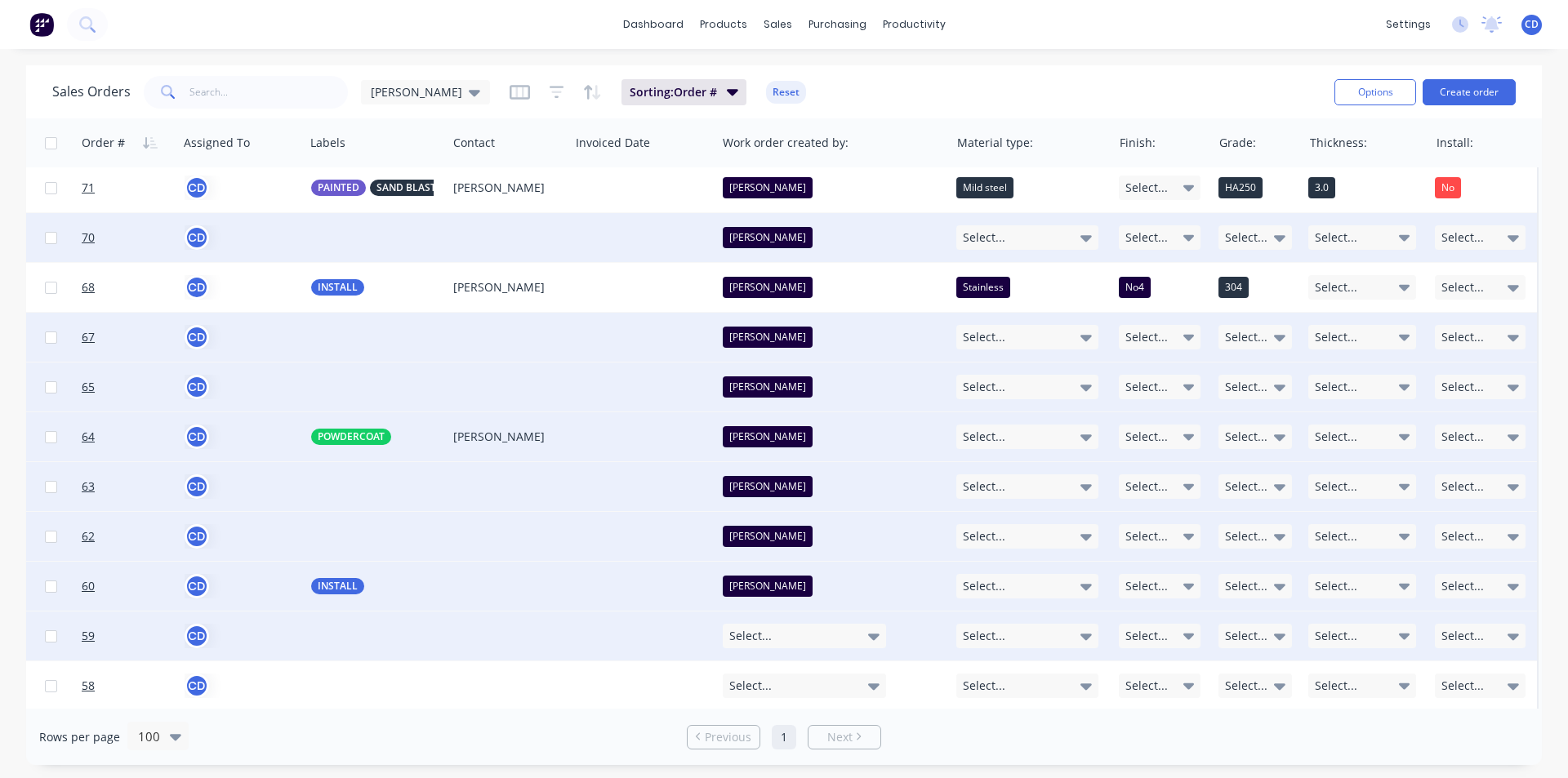
click at [868, 639] on icon at bounding box center [874, 636] width 12 height 18
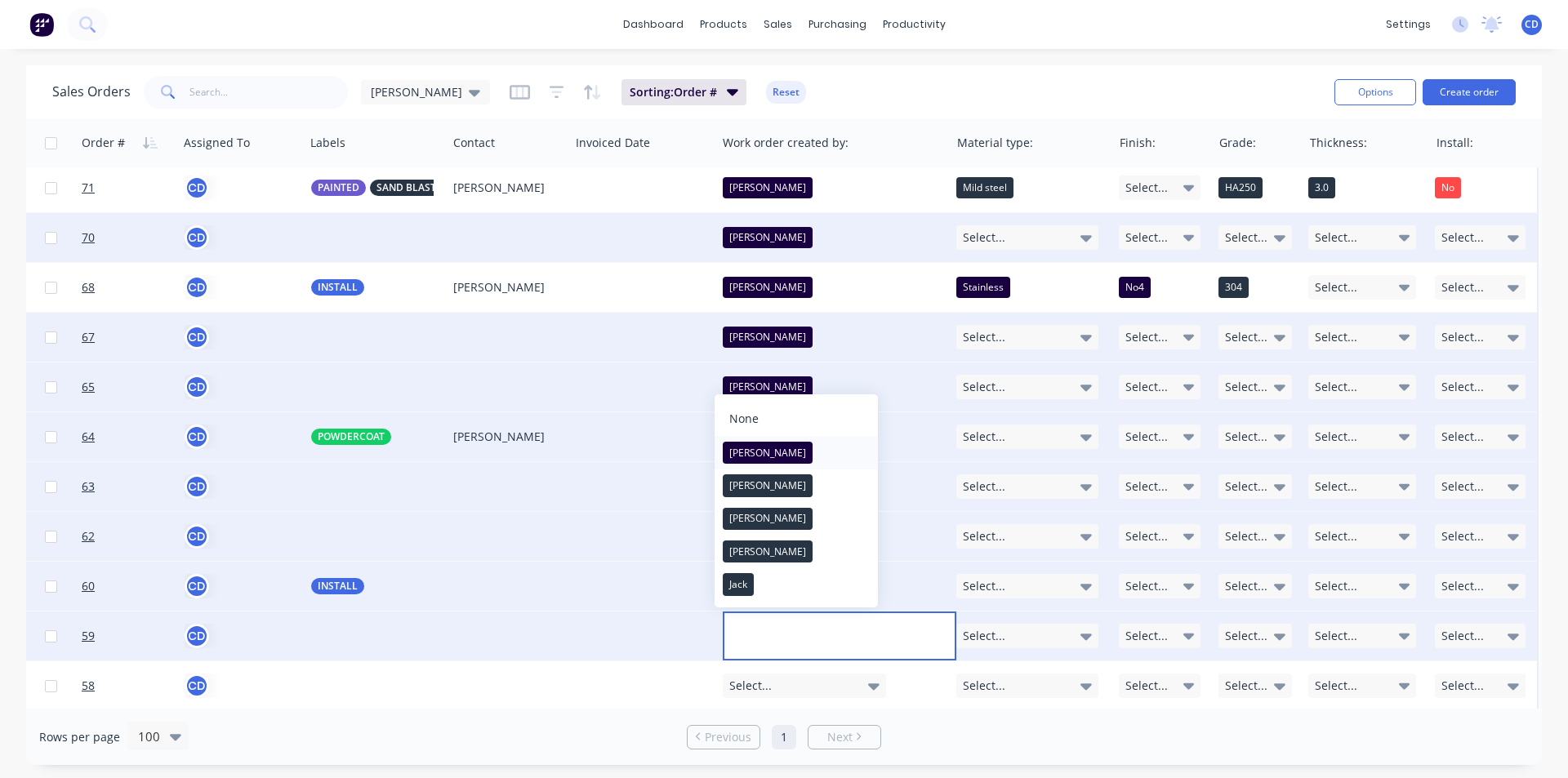
click at [759, 453] on button "[PERSON_NAME]" at bounding box center [796, 453] width 164 height 33
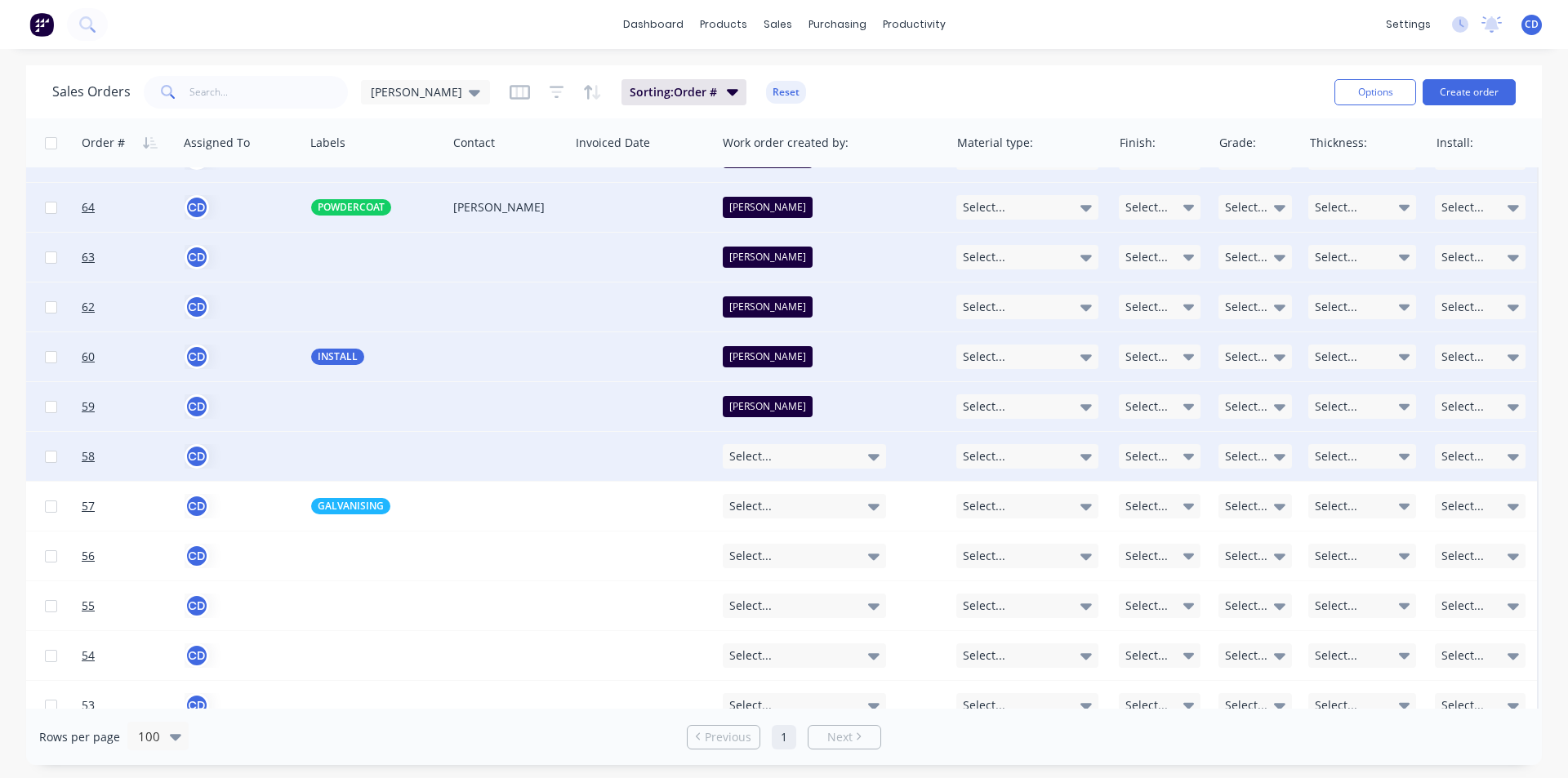
scroll to position [898, 1035]
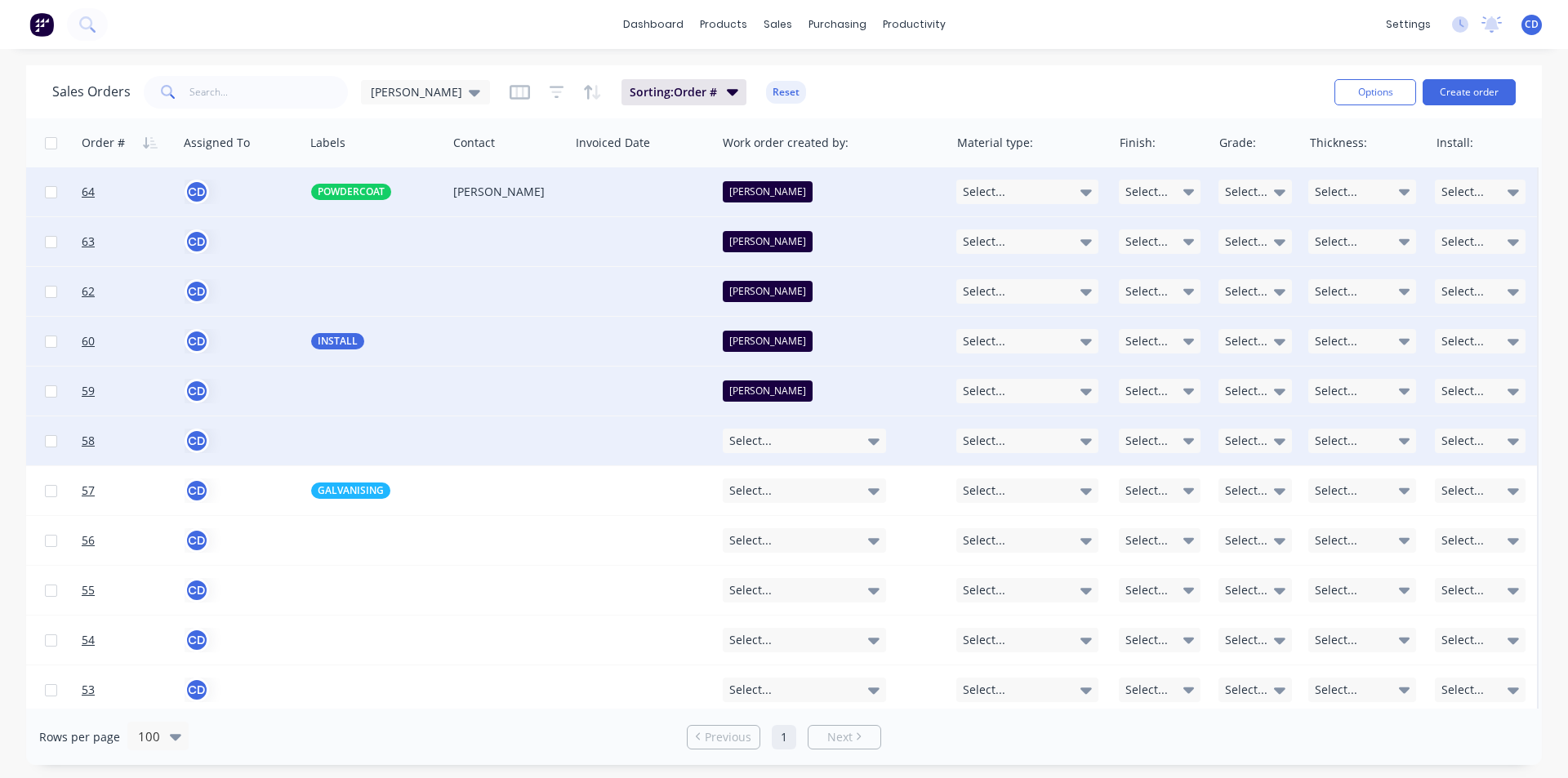
click at [801, 449] on div "Select..." at bounding box center [805, 441] width 164 height 25
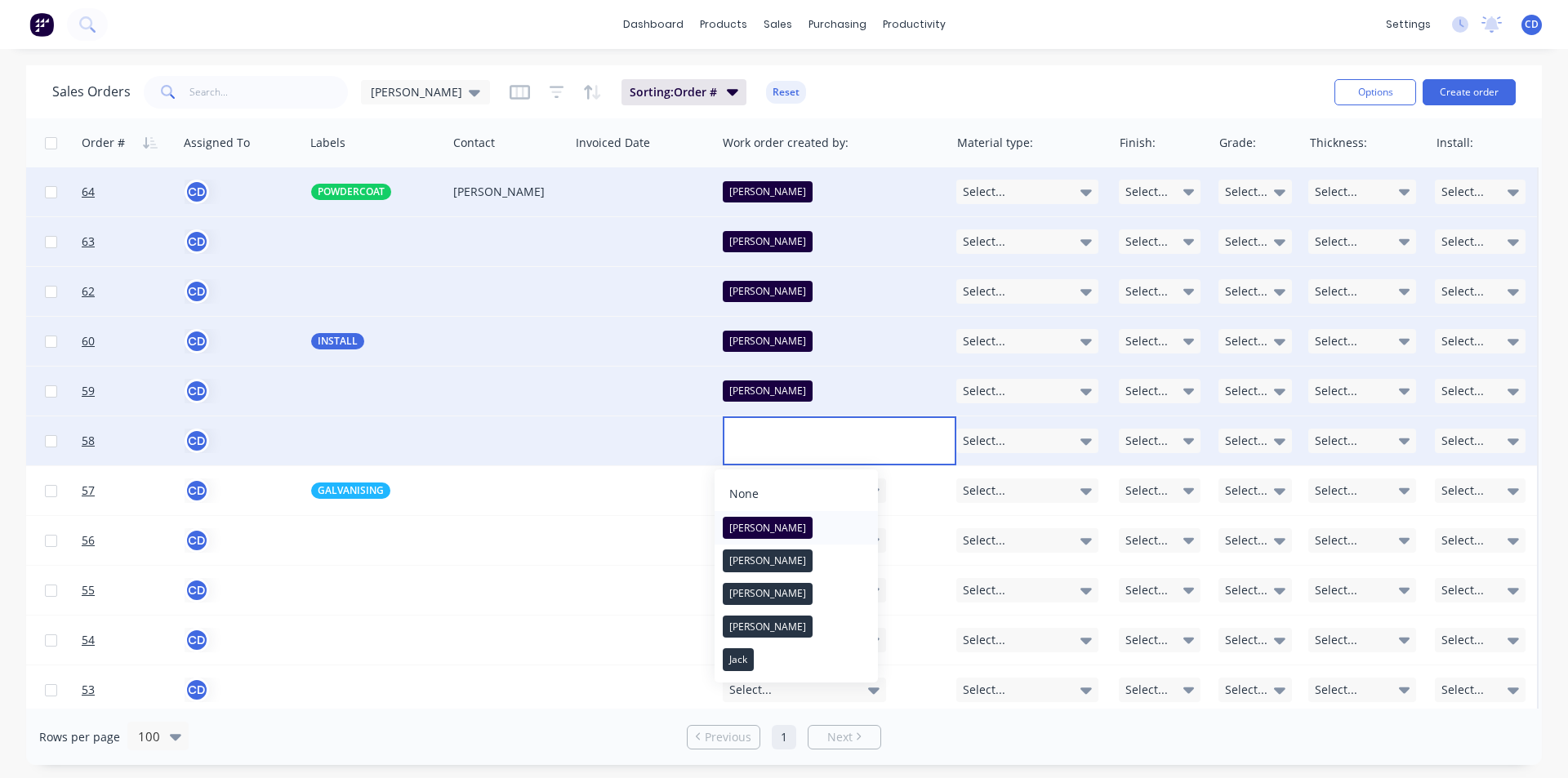
click at [797, 531] on button "[PERSON_NAME]" at bounding box center [796, 528] width 164 height 33
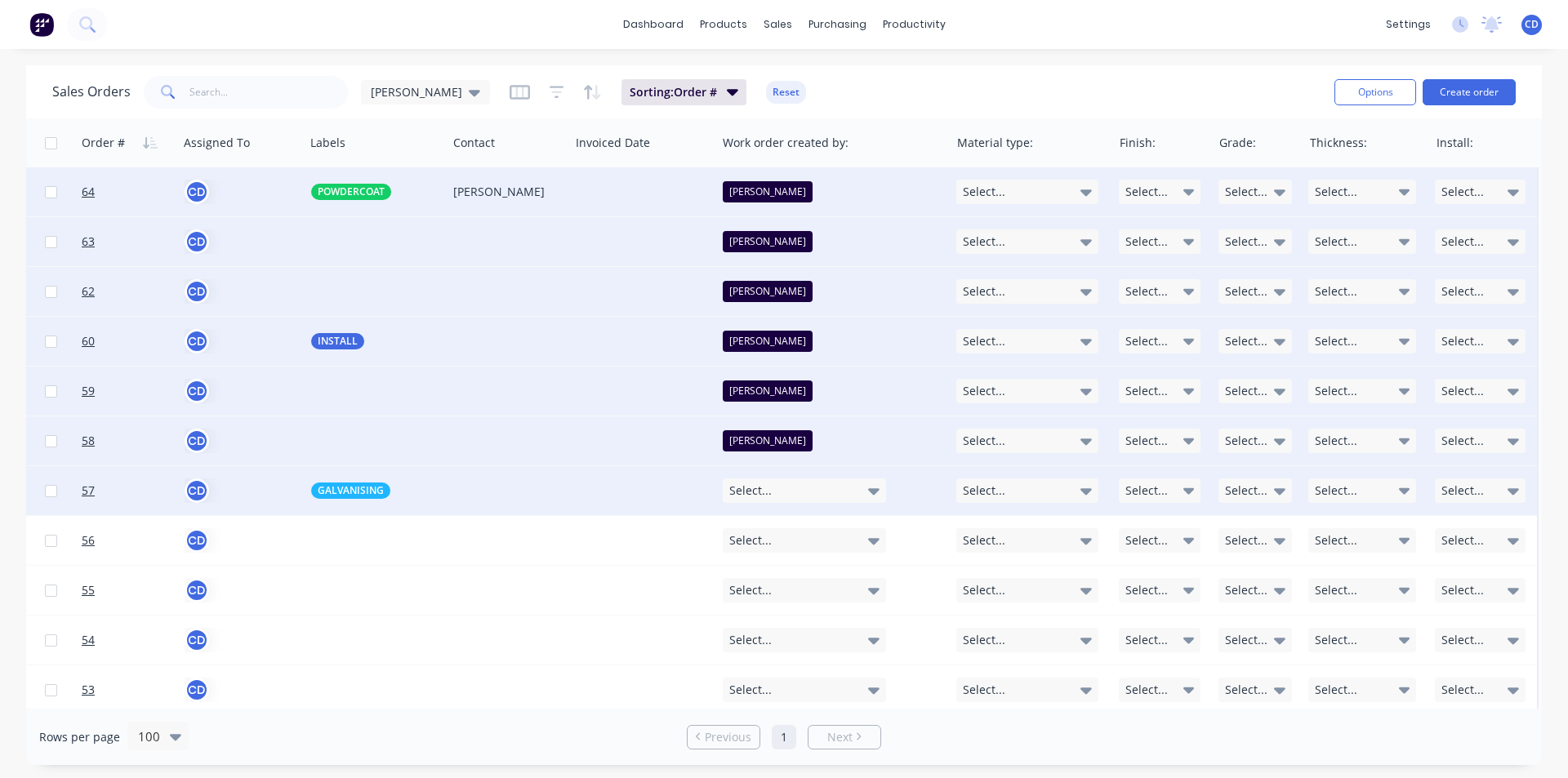
click at [858, 488] on div "Select..." at bounding box center [805, 491] width 164 height 25
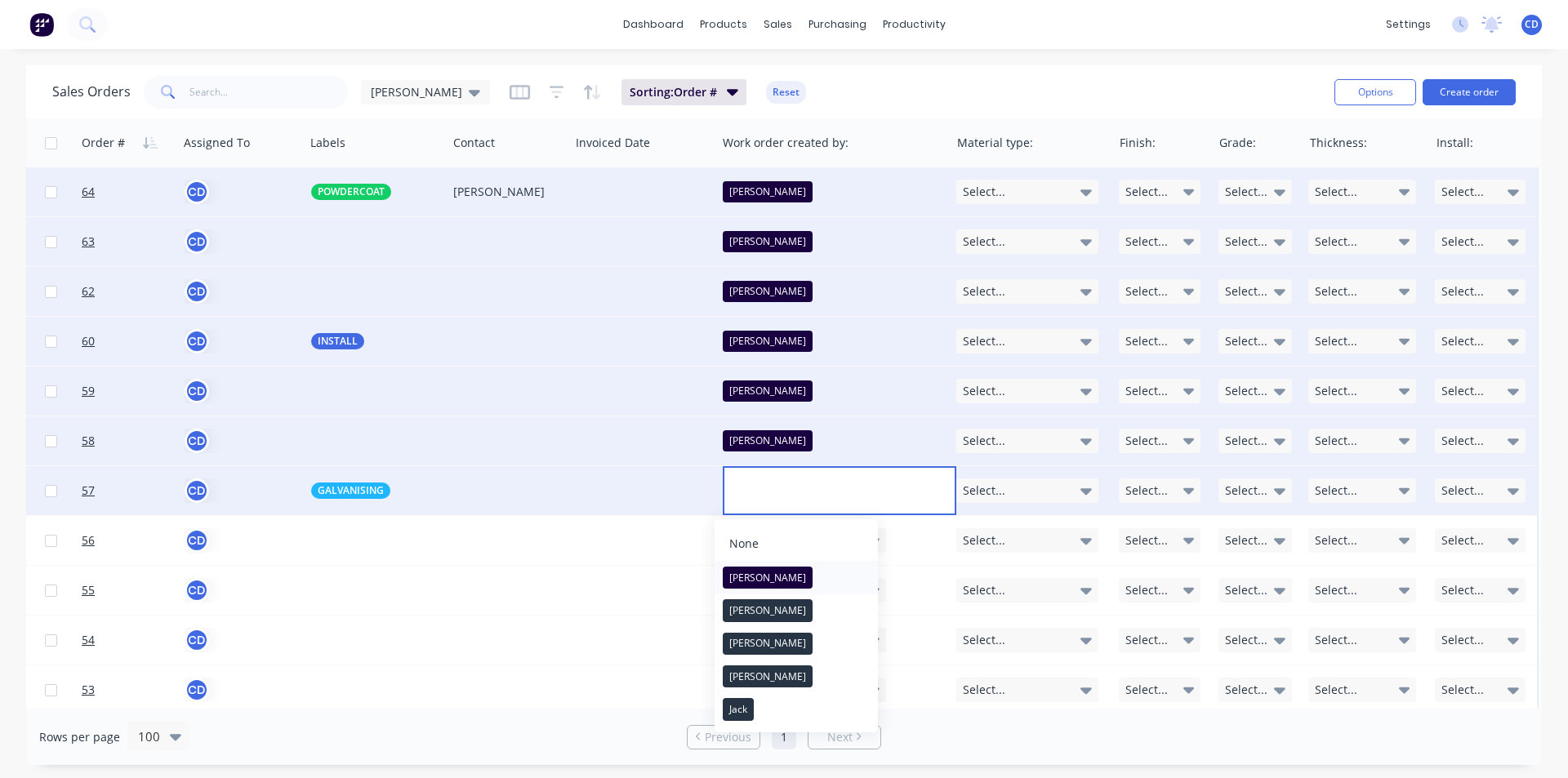
click at [786, 575] on button "[PERSON_NAME]" at bounding box center [796, 577] width 164 height 33
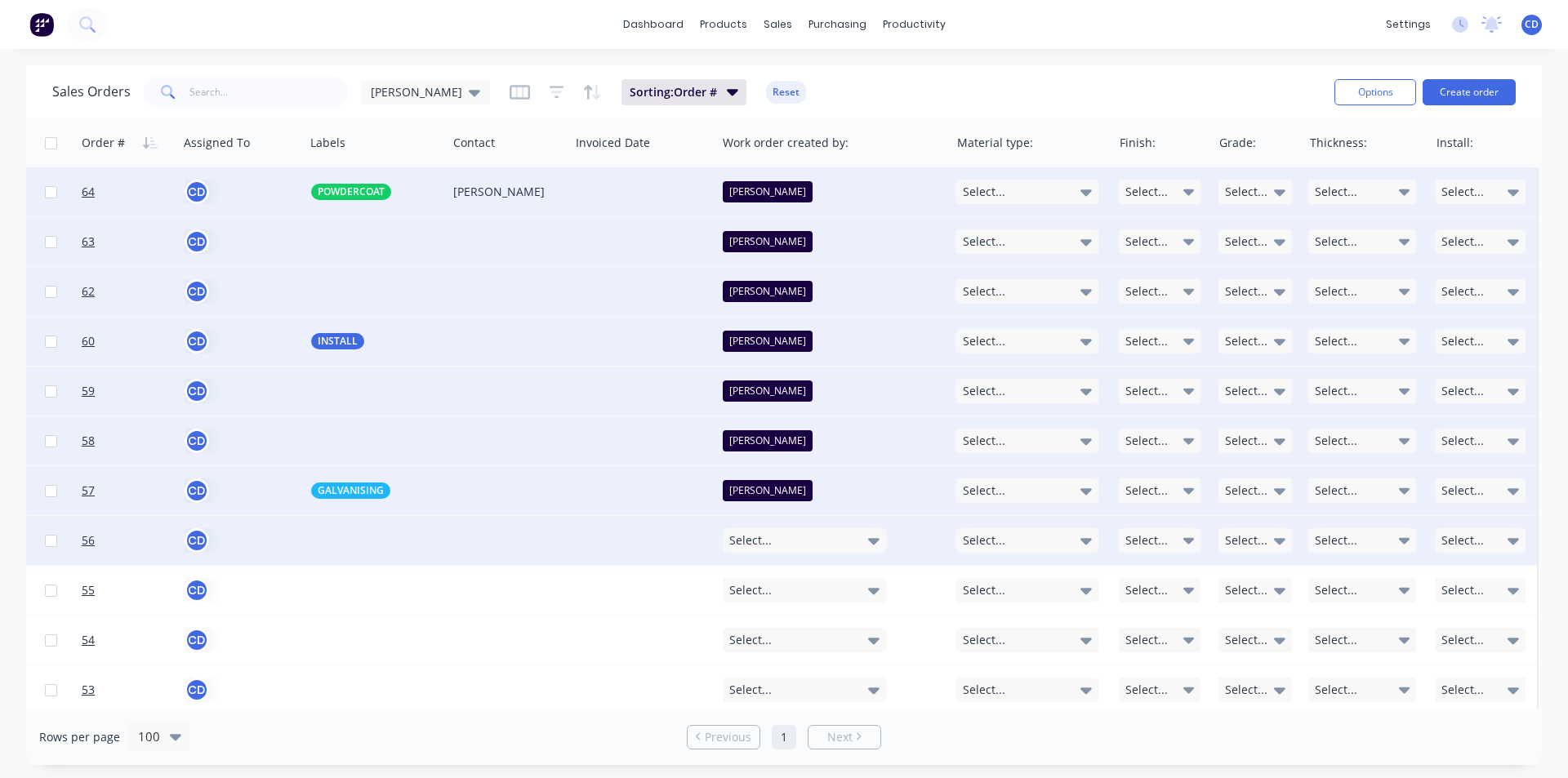
click at [843, 540] on div "Select..." at bounding box center [805, 541] width 164 height 25
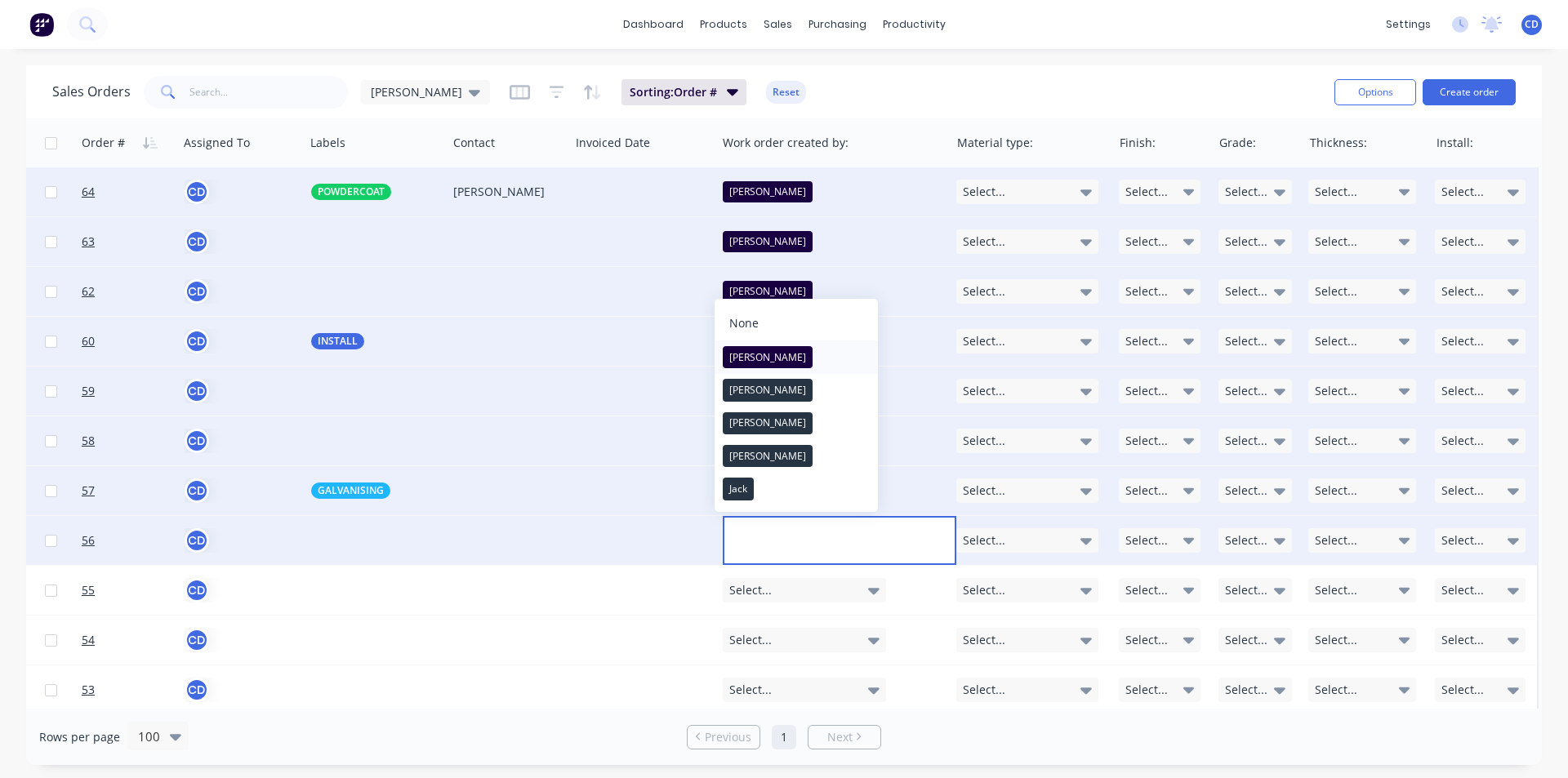
click at [766, 356] on button "[PERSON_NAME]" at bounding box center [796, 357] width 164 height 33
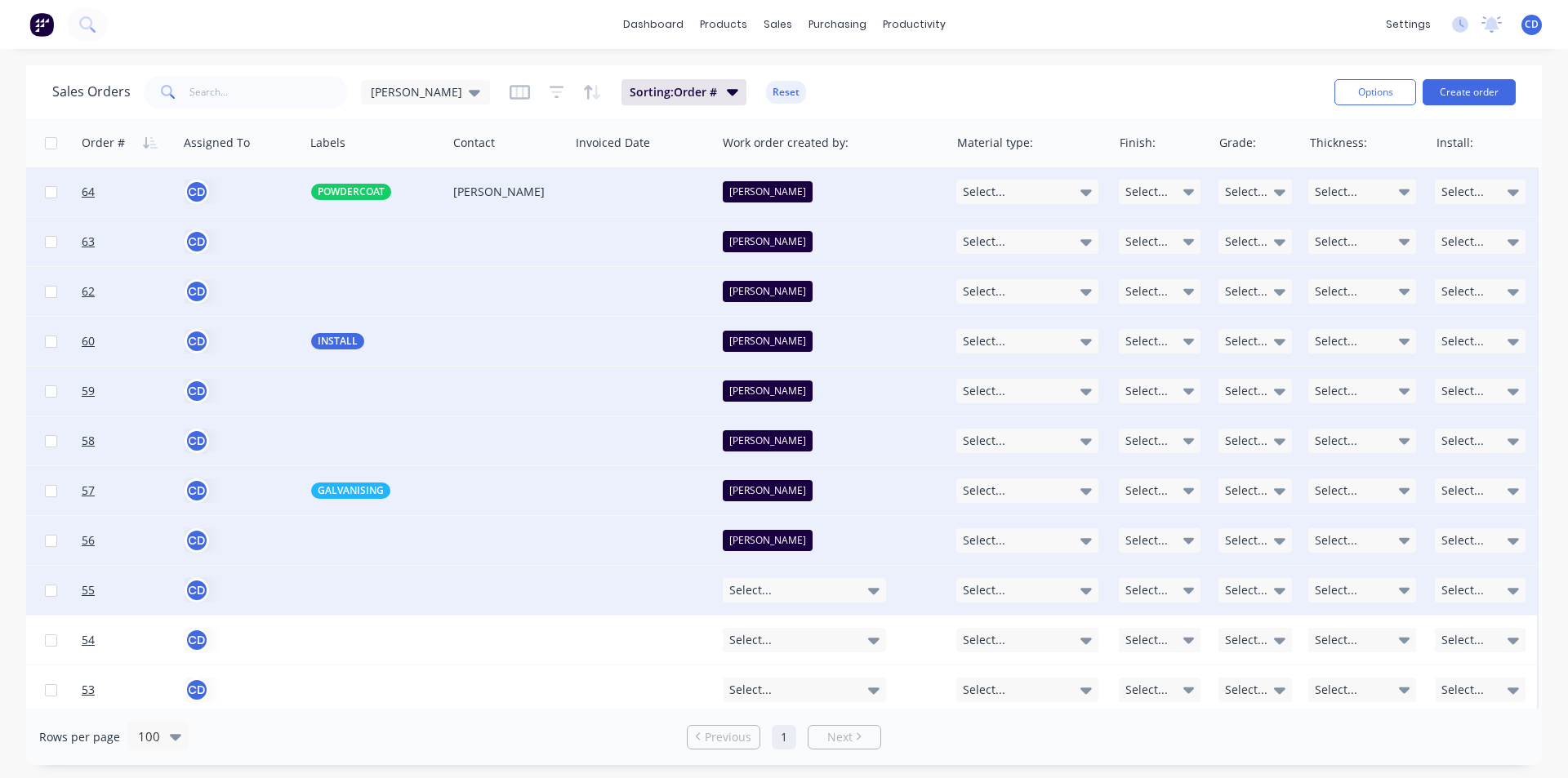
click at [818, 597] on div "Select..." at bounding box center [805, 591] width 164 height 25
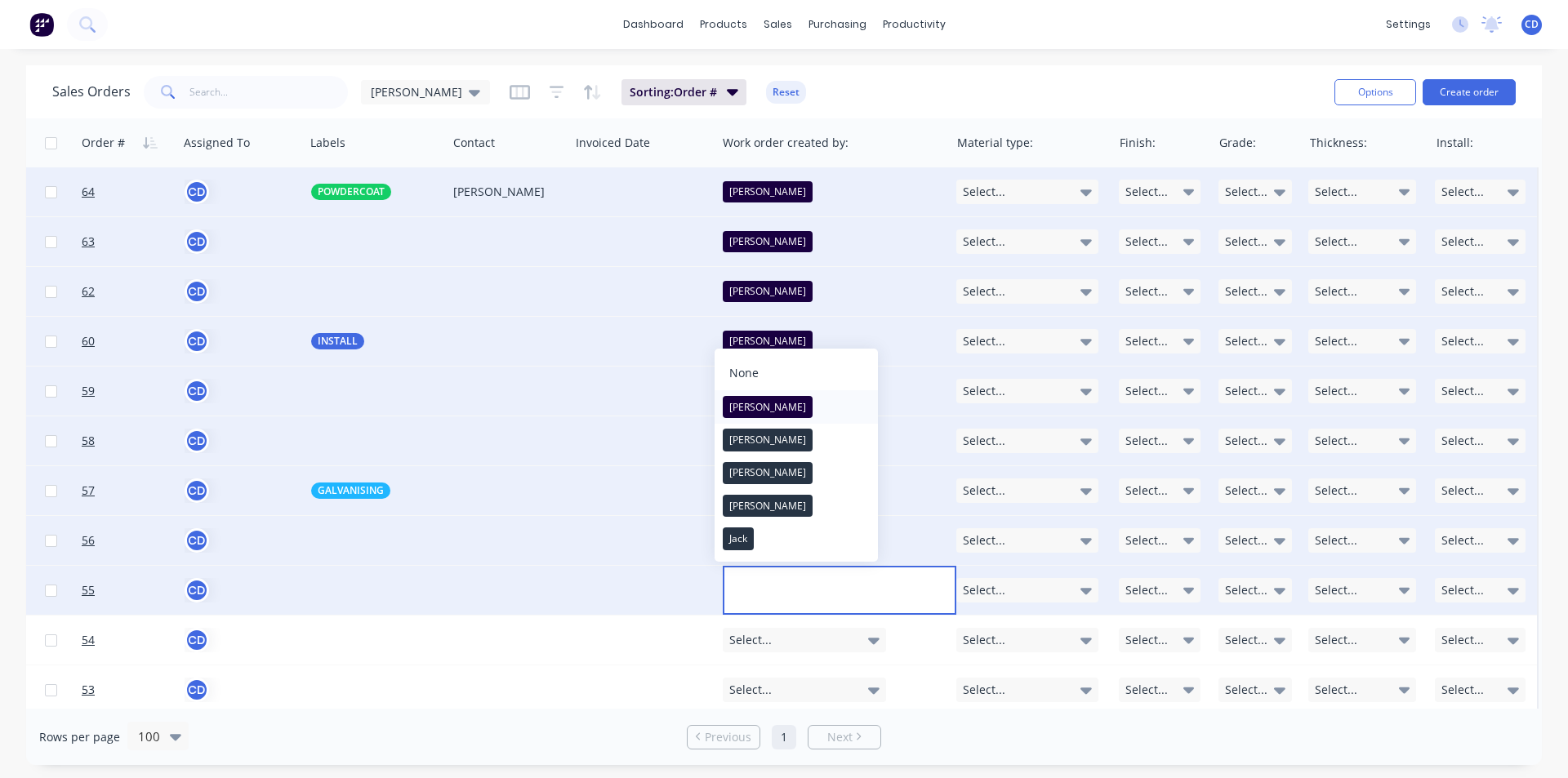
click at [758, 402] on div "[PERSON_NAME]" at bounding box center [767, 407] width 90 height 23
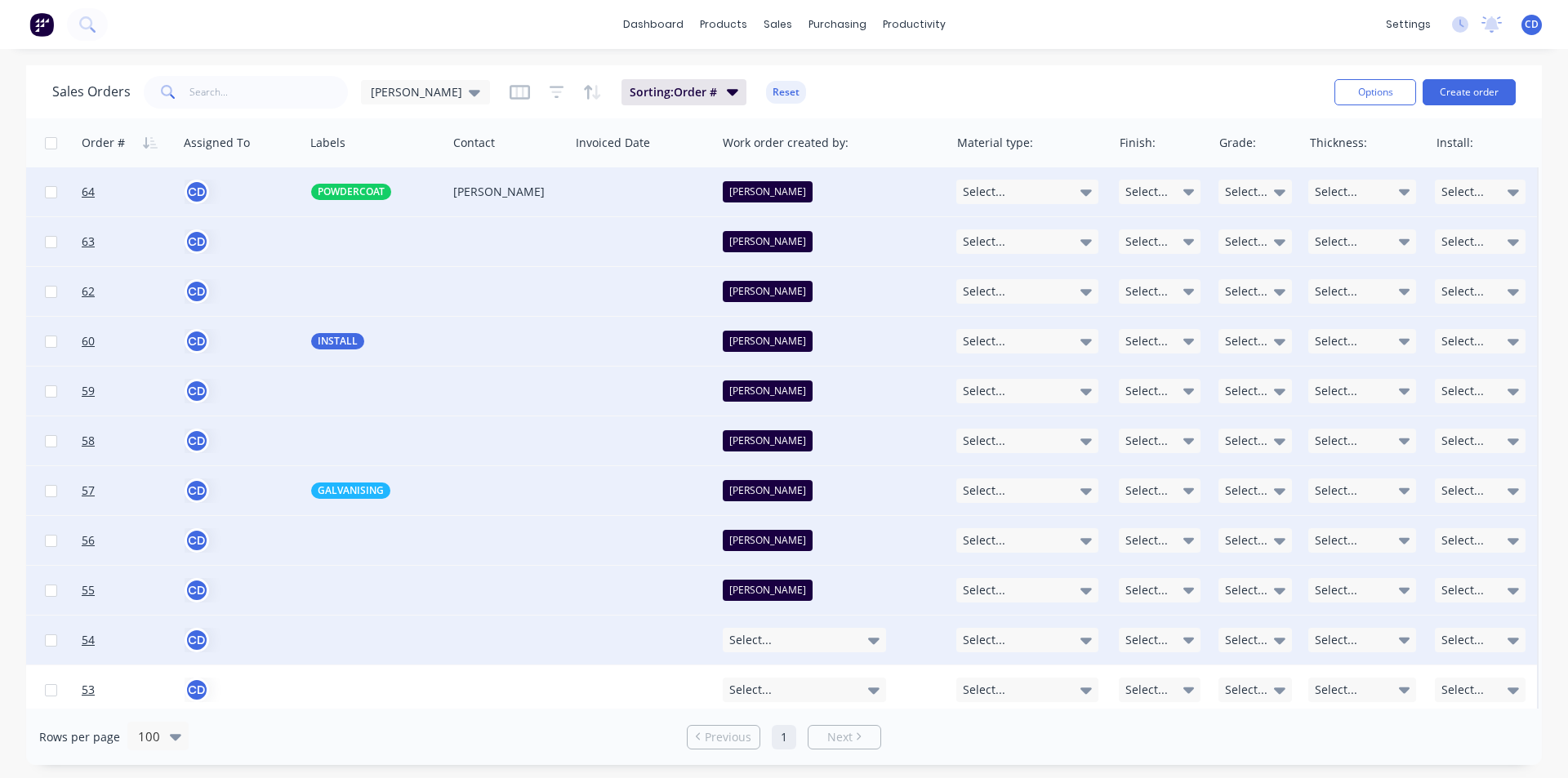
click at [804, 643] on div "Select..." at bounding box center [805, 640] width 164 height 25
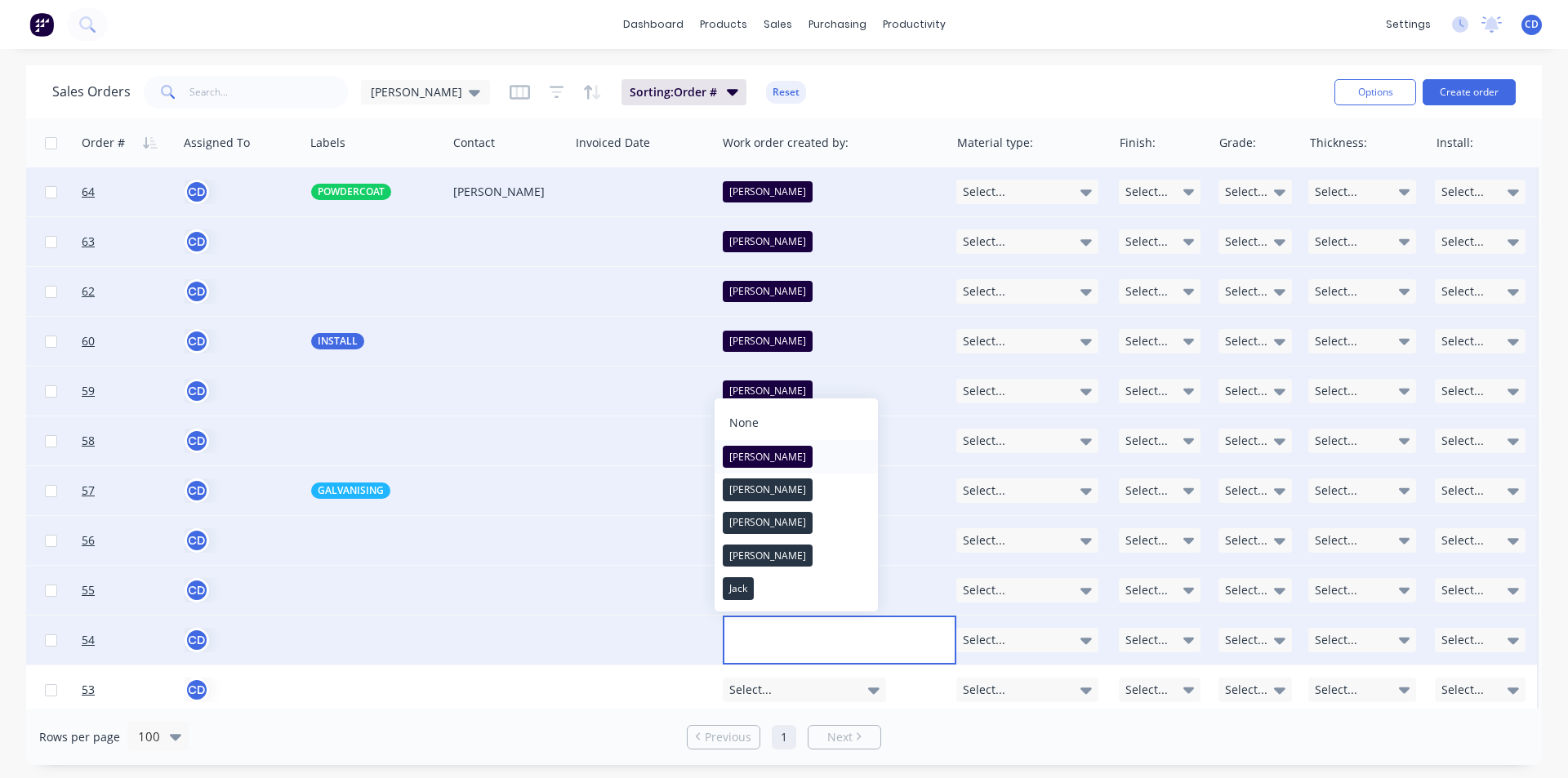
click at [760, 455] on button "[PERSON_NAME]" at bounding box center [796, 457] width 164 height 33
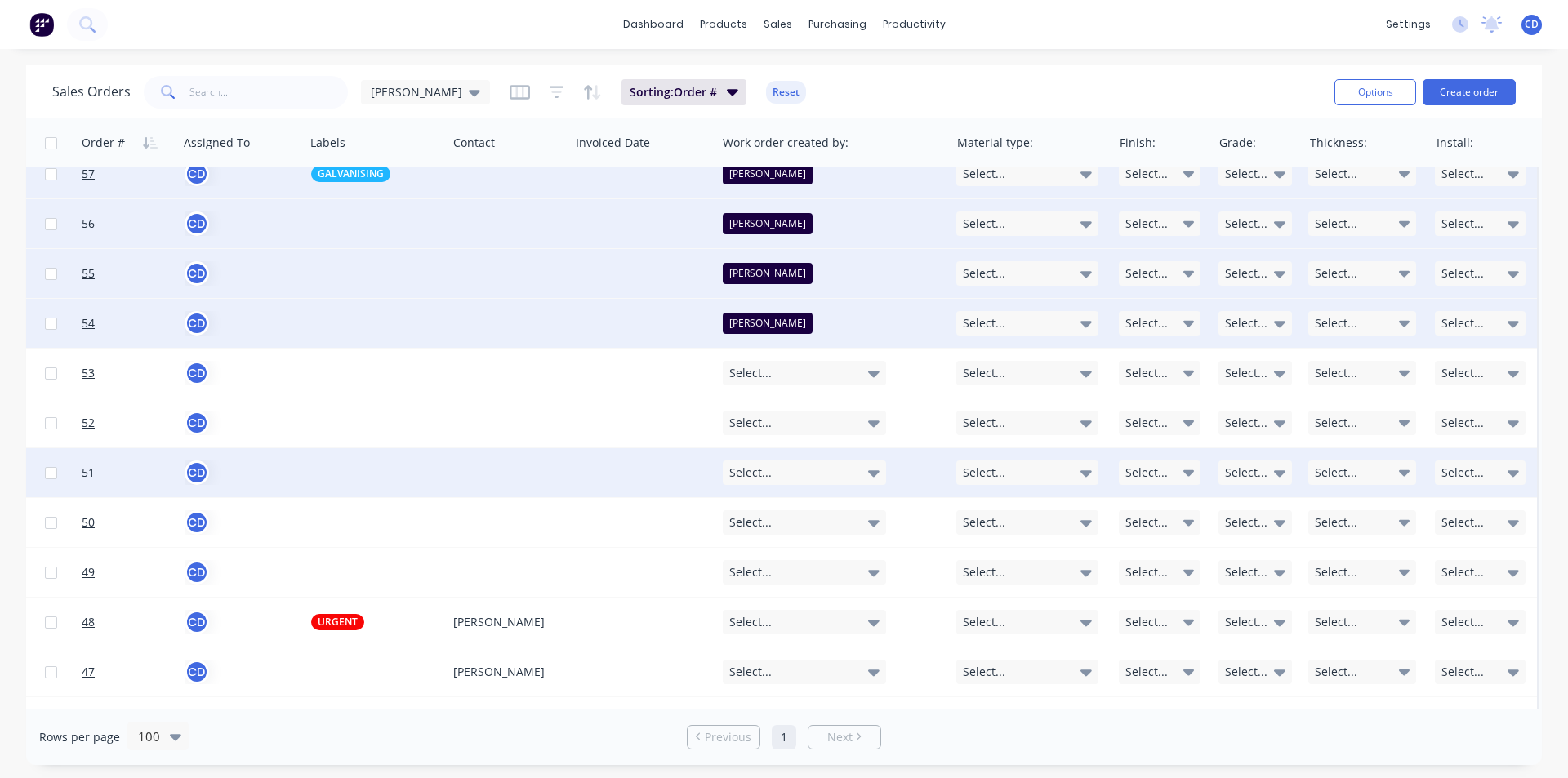
scroll to position [1225, 1035]
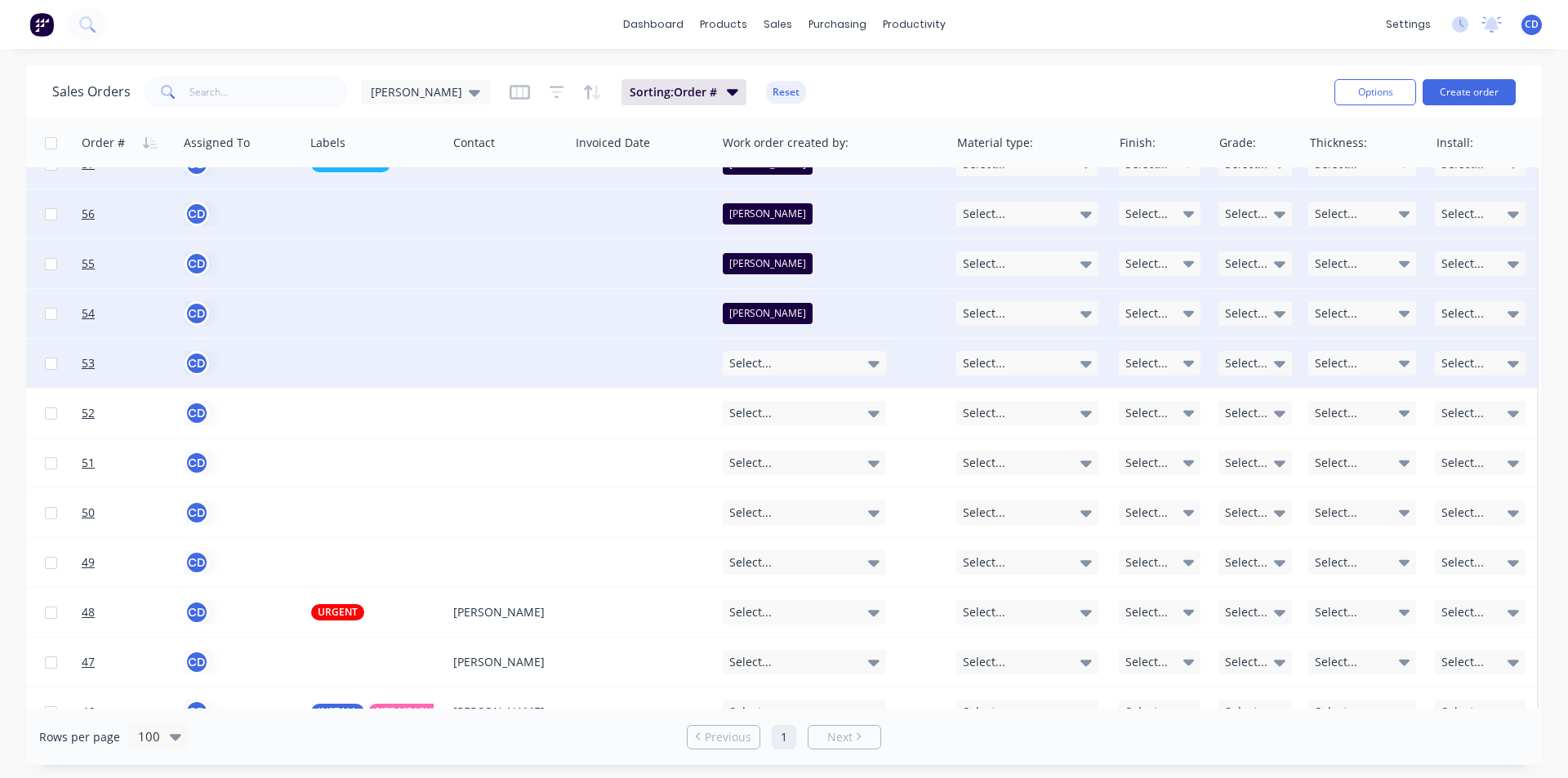
click at [784, 373] on div "Select..." at bounding box center [805, 363] width 164 height 25
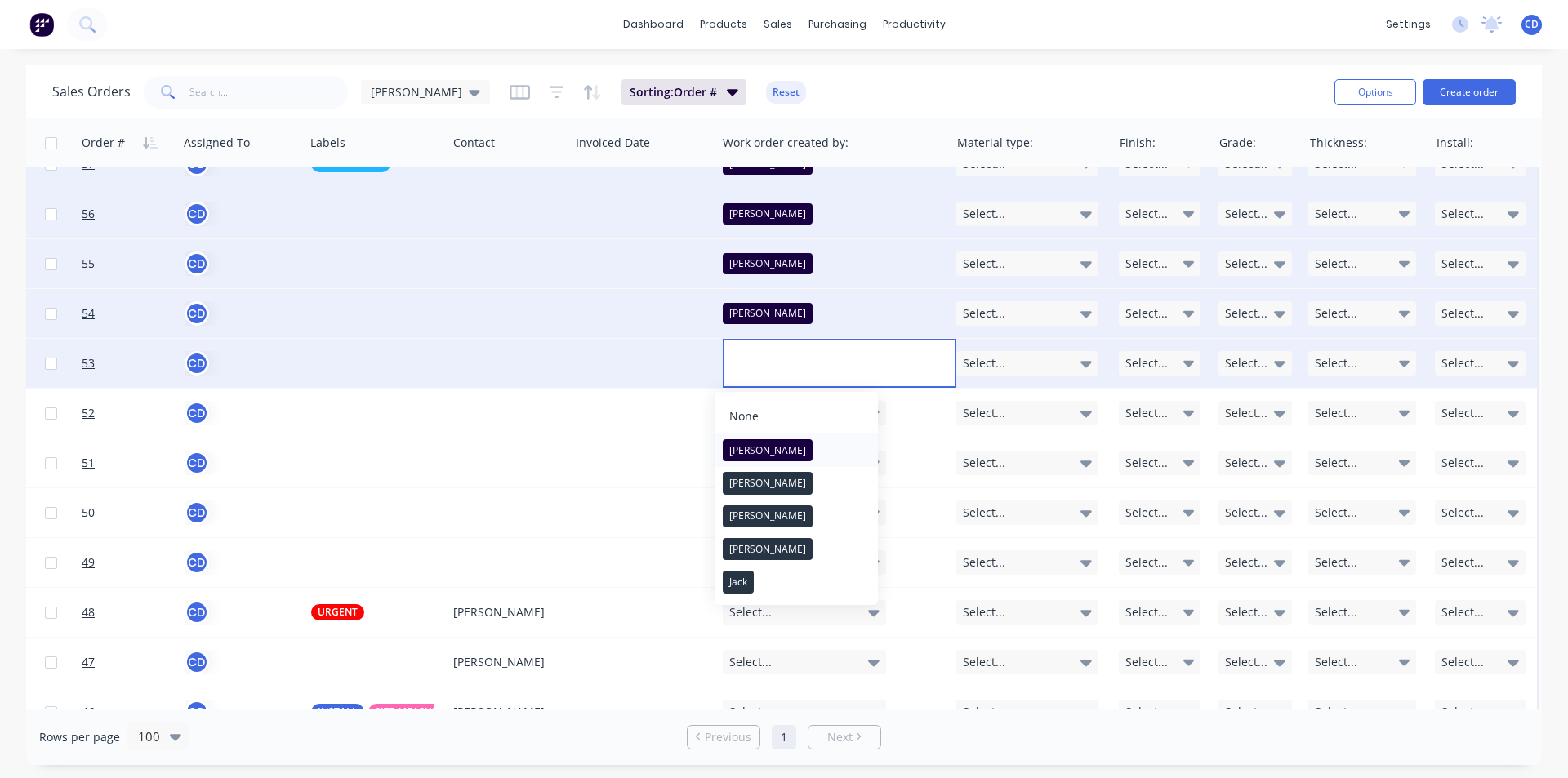
click at [768, 453] on button "[PERSON_NAME]" at bounding box center [796, 450] width 164 height 33
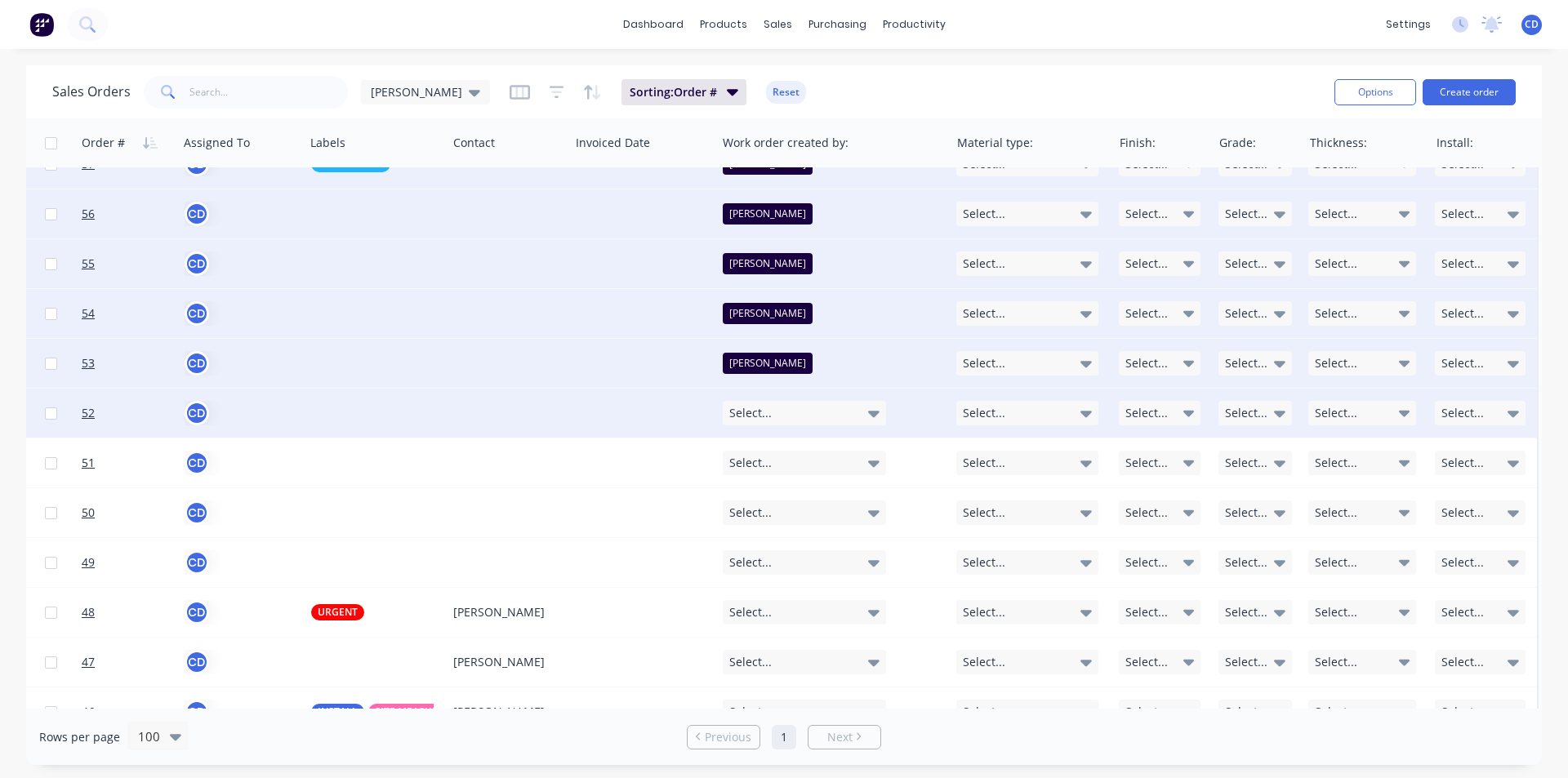
click at [797, 411] on div "Select..." at bounding box center [805, 413] width 164 height 25
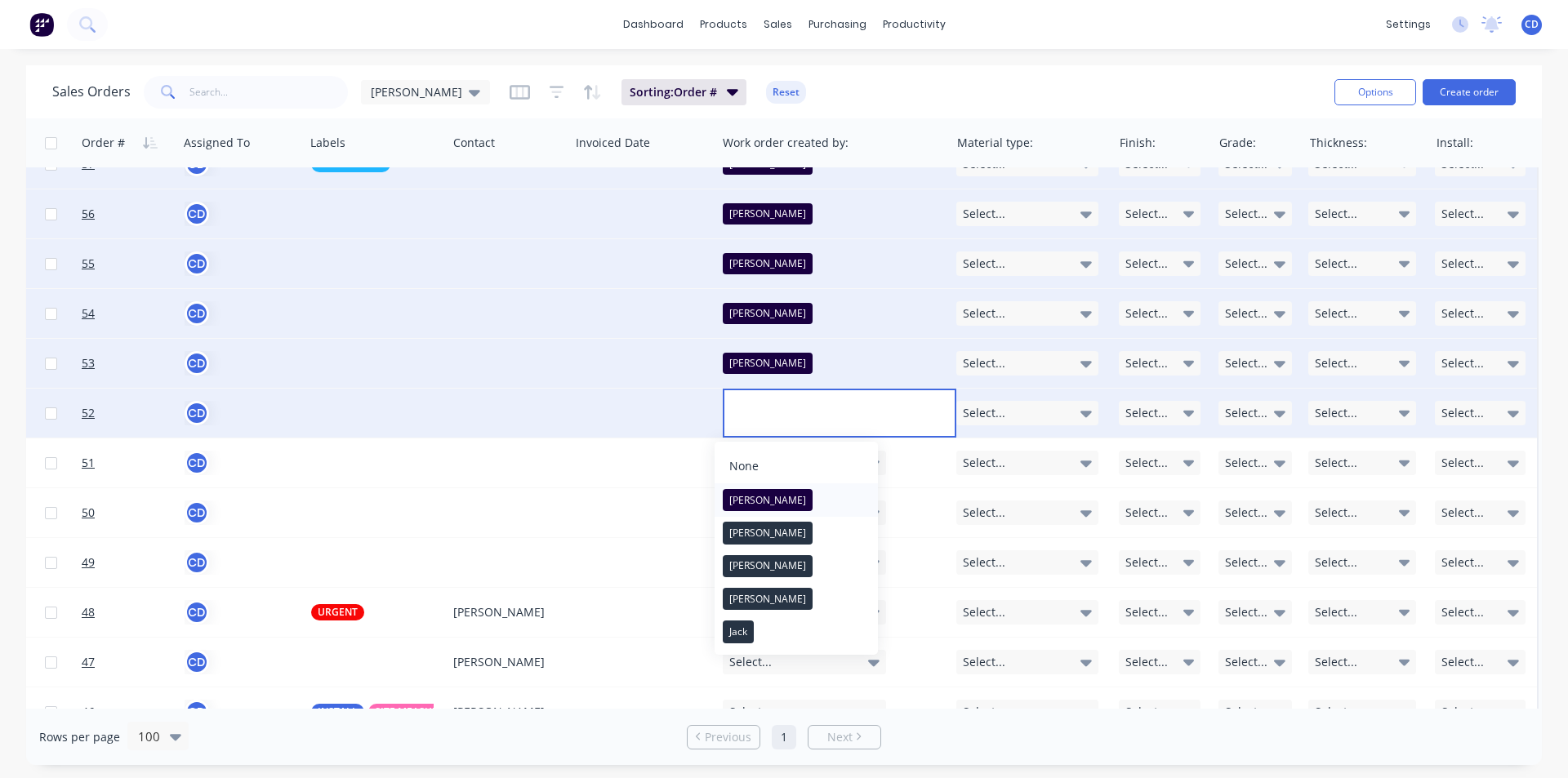
click at [773, 493] on button "[PERSON_NAME]" at bounding box center [796, 500] width 164 height 33
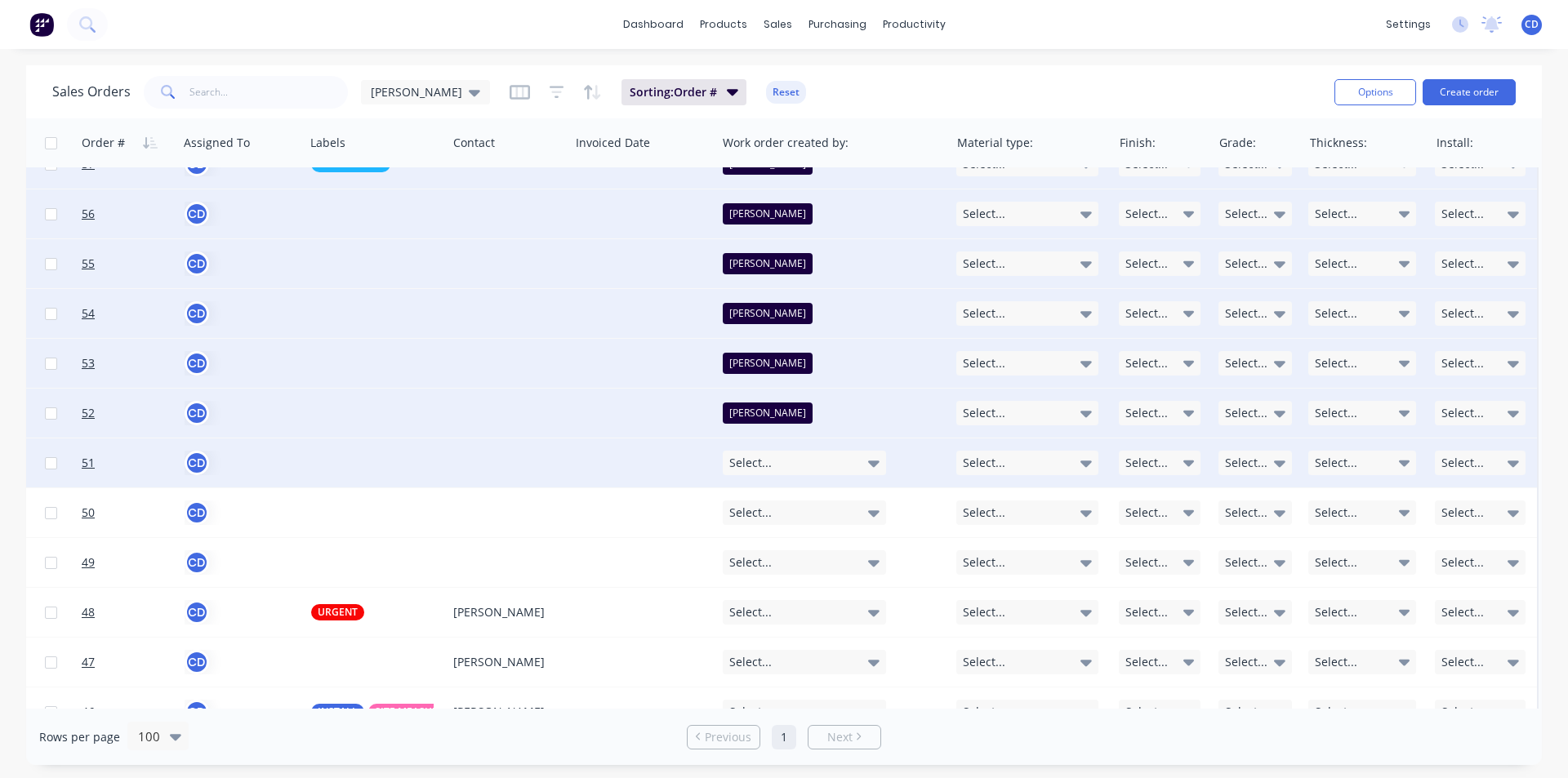
click at [784, 456] on div "Select..." at bounding box center [805, 463] width 164 height 25
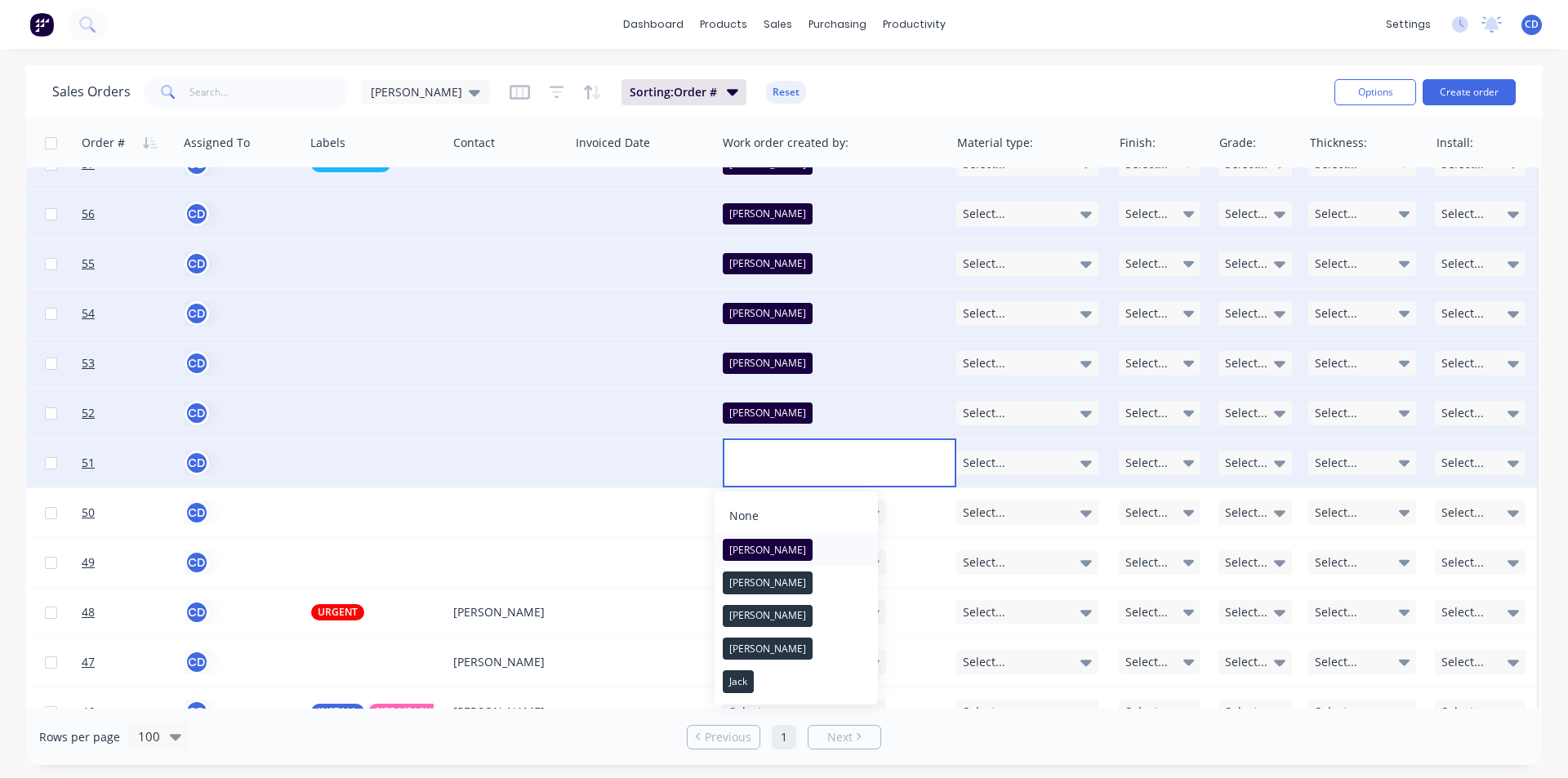
click at [763, 547] on button "[PERSON_NAME]" at bounding box center [796, 549] width 164 height 33
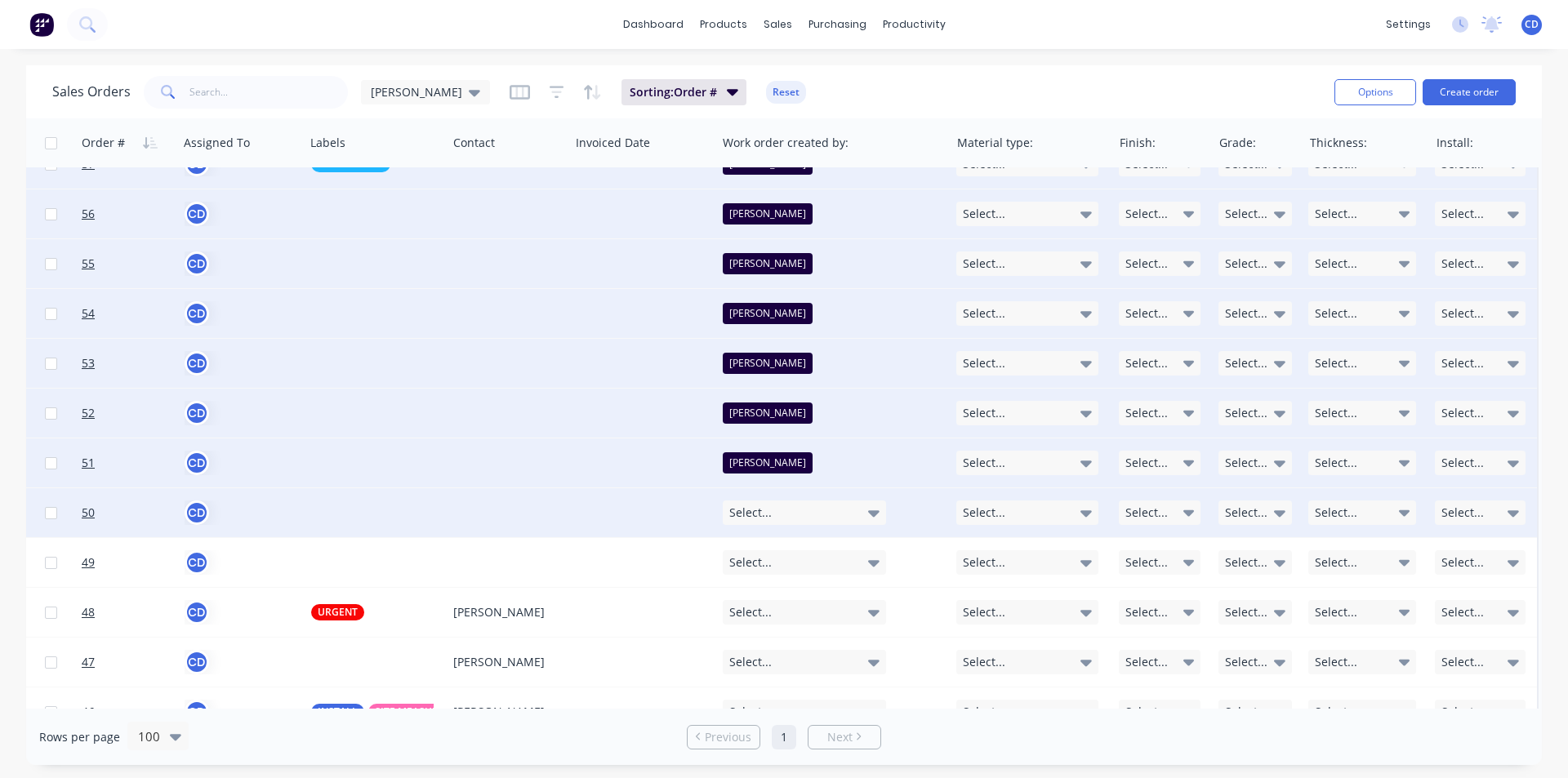
click at [773, 518] on div "Select..." at bounding box center [805, 513] width 164 height 25
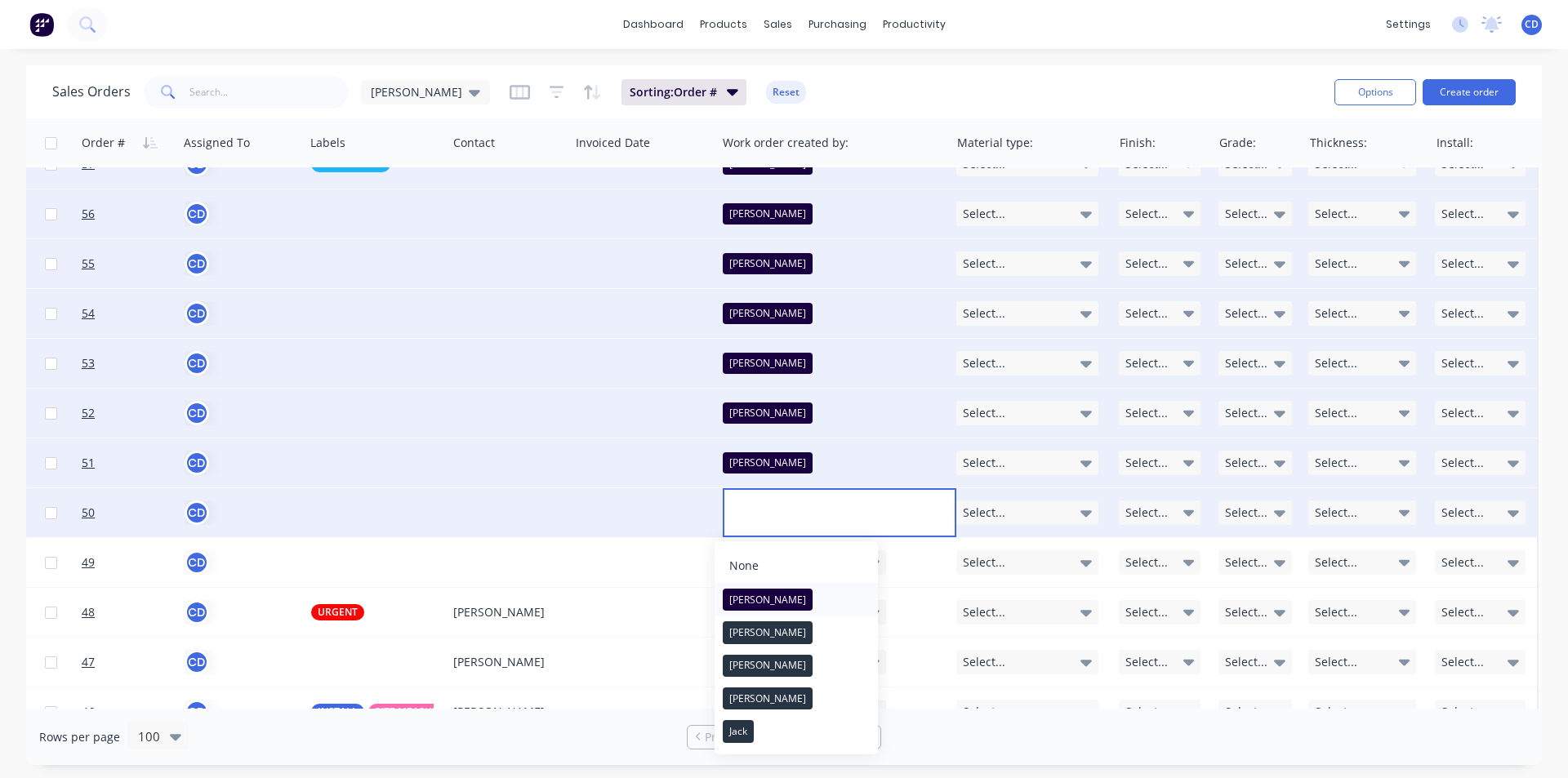
click at [764, 595] on button "[PERSON_NAME]" at bounding box center [796, 600] width 164 height 33
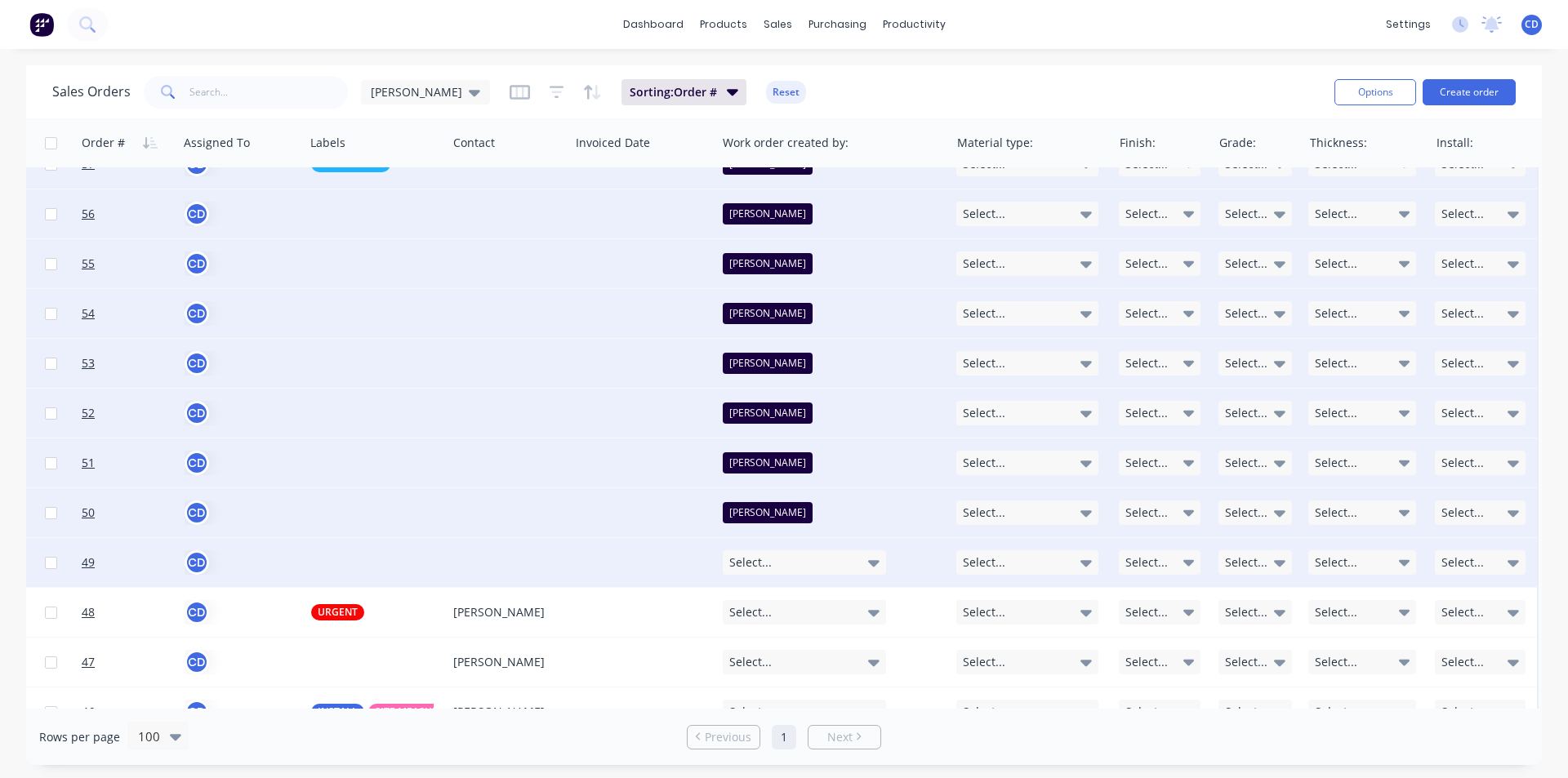
click at [777, 557] on div "Select..." at bounding box center [805, 562] width 164 height 25
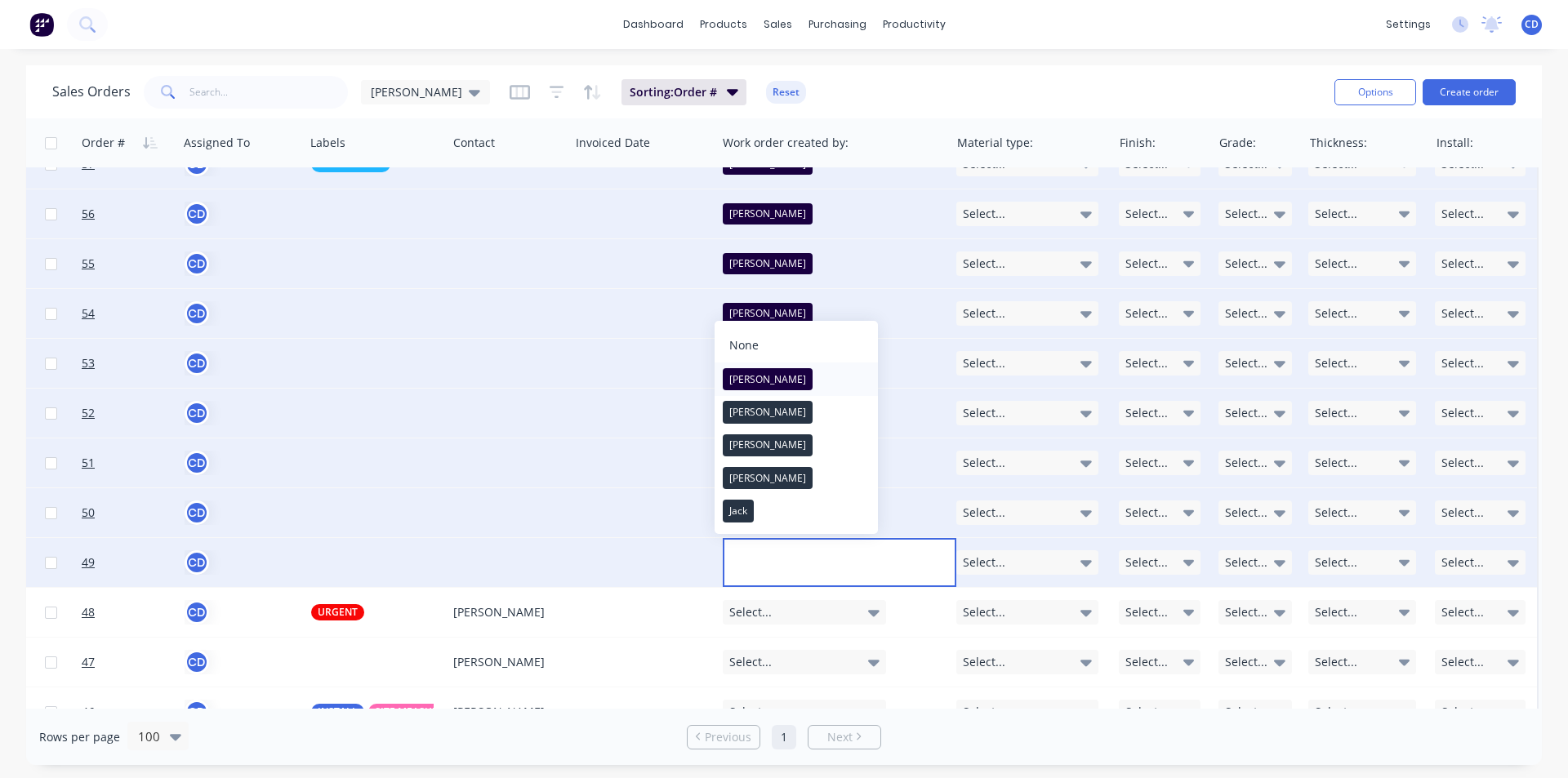
click at [754, 378] on div "[PERSON_NAME]" at bounding box center [767, 380] width 90 height 23
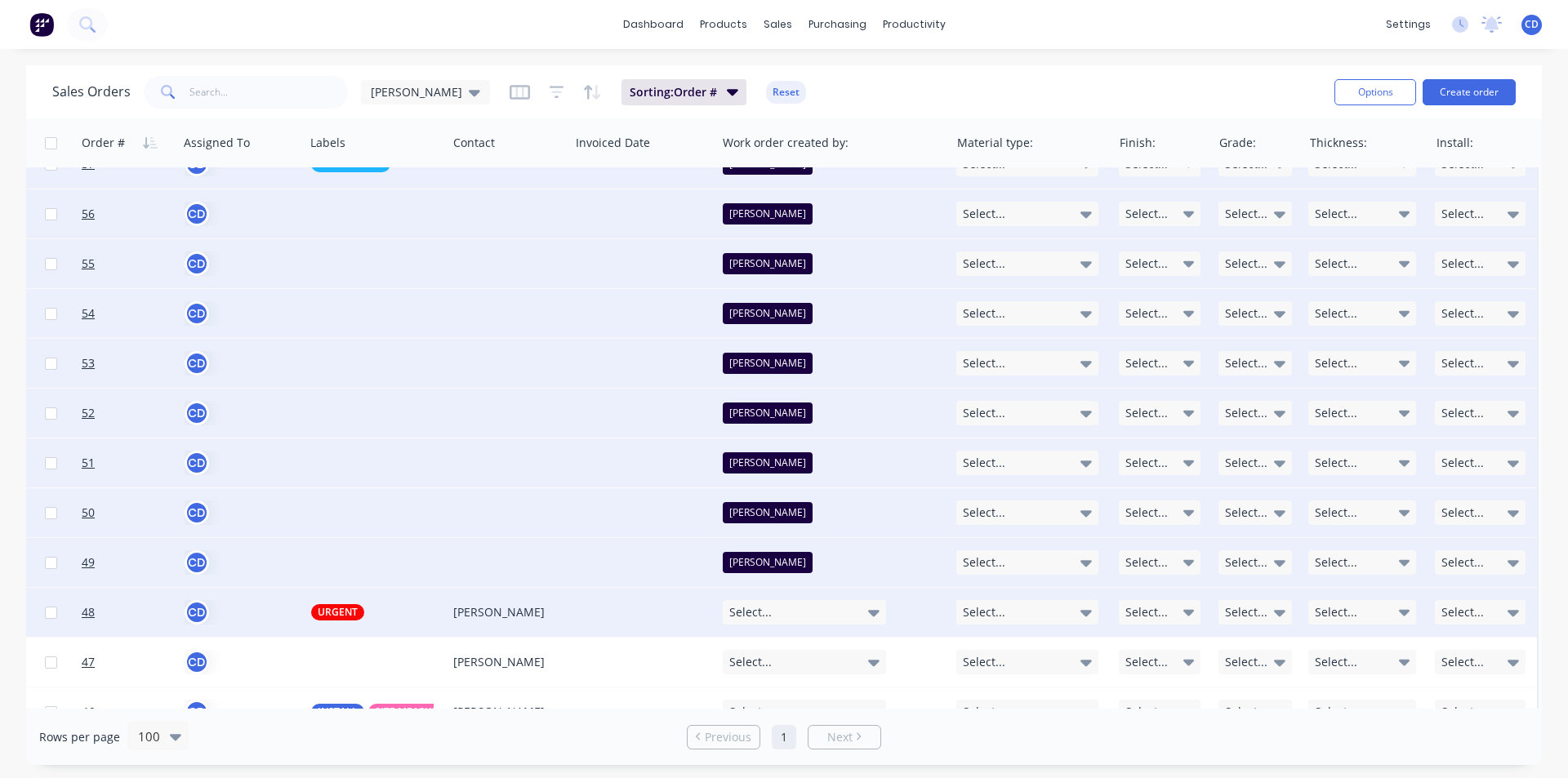
click at [793, 612] on div "Select..." at bounding box center [805, 612] width 164 height 25
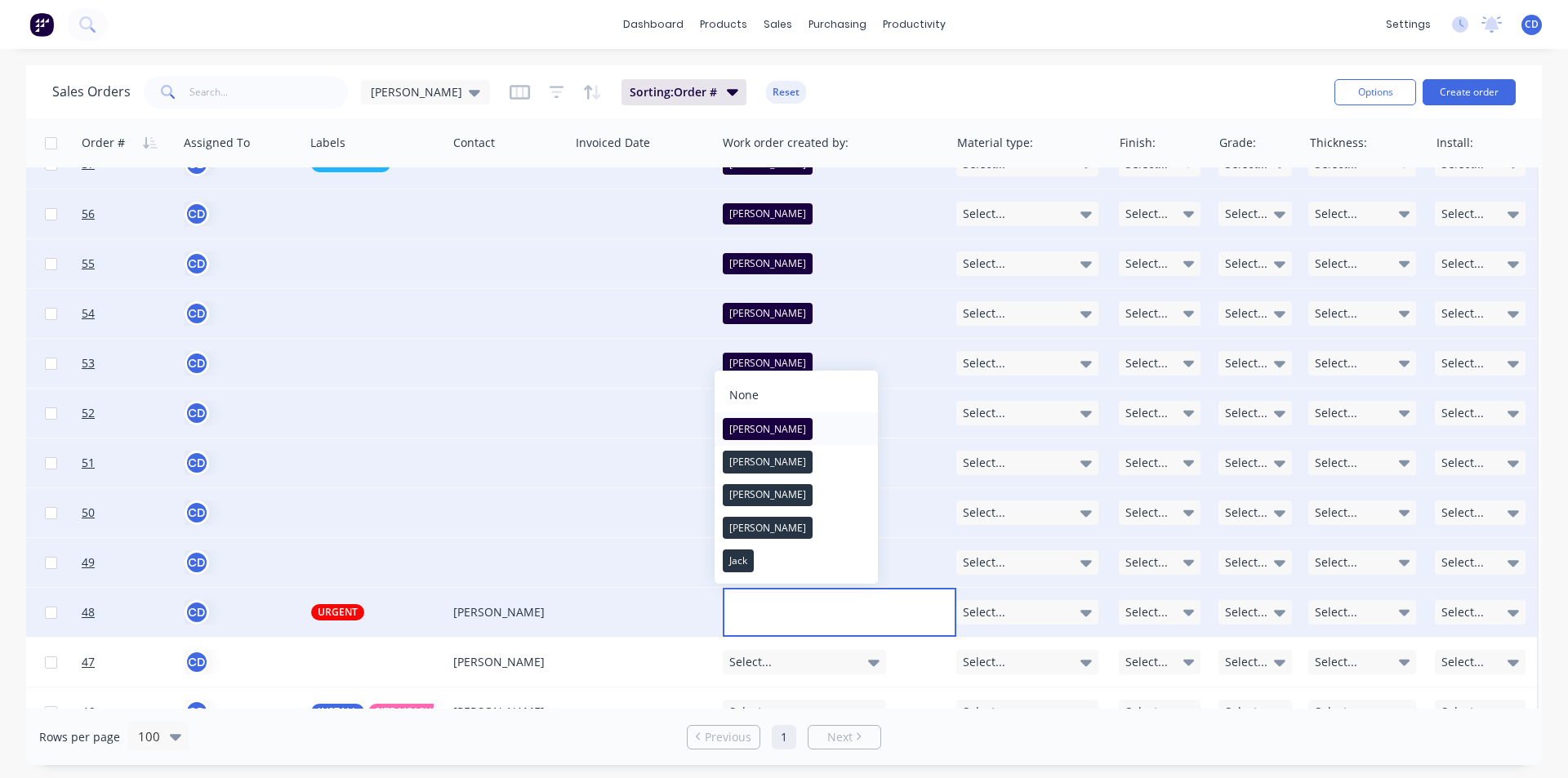
click at [783, 431] on button "[PERSON_NAME]" at bounding box center [796, 429] width 164 height 33
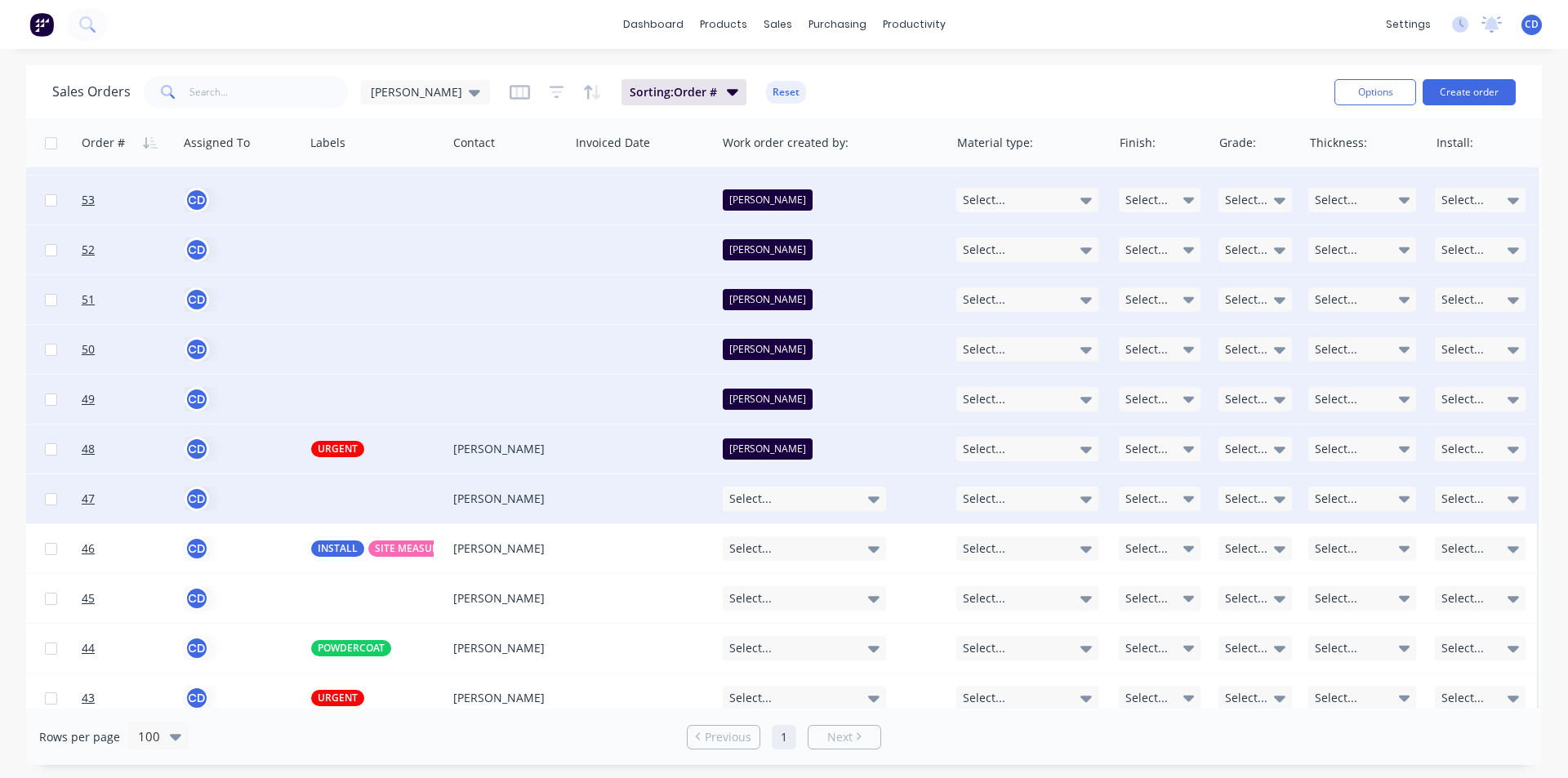
scroll to position [1469, 1035]
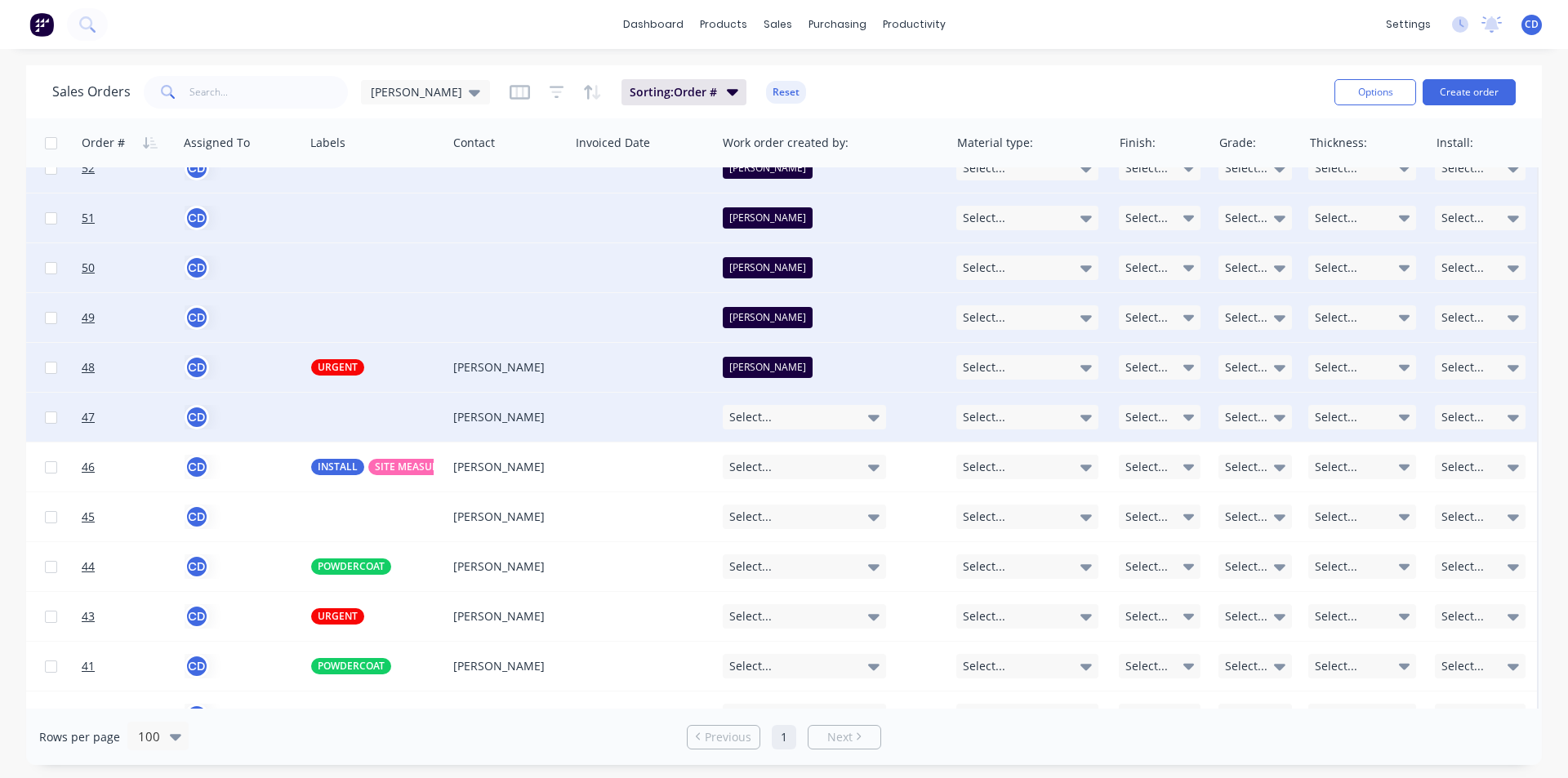
click at [777, 413] on div "Select..." at bounding box center [805, 417] width 164 height 25
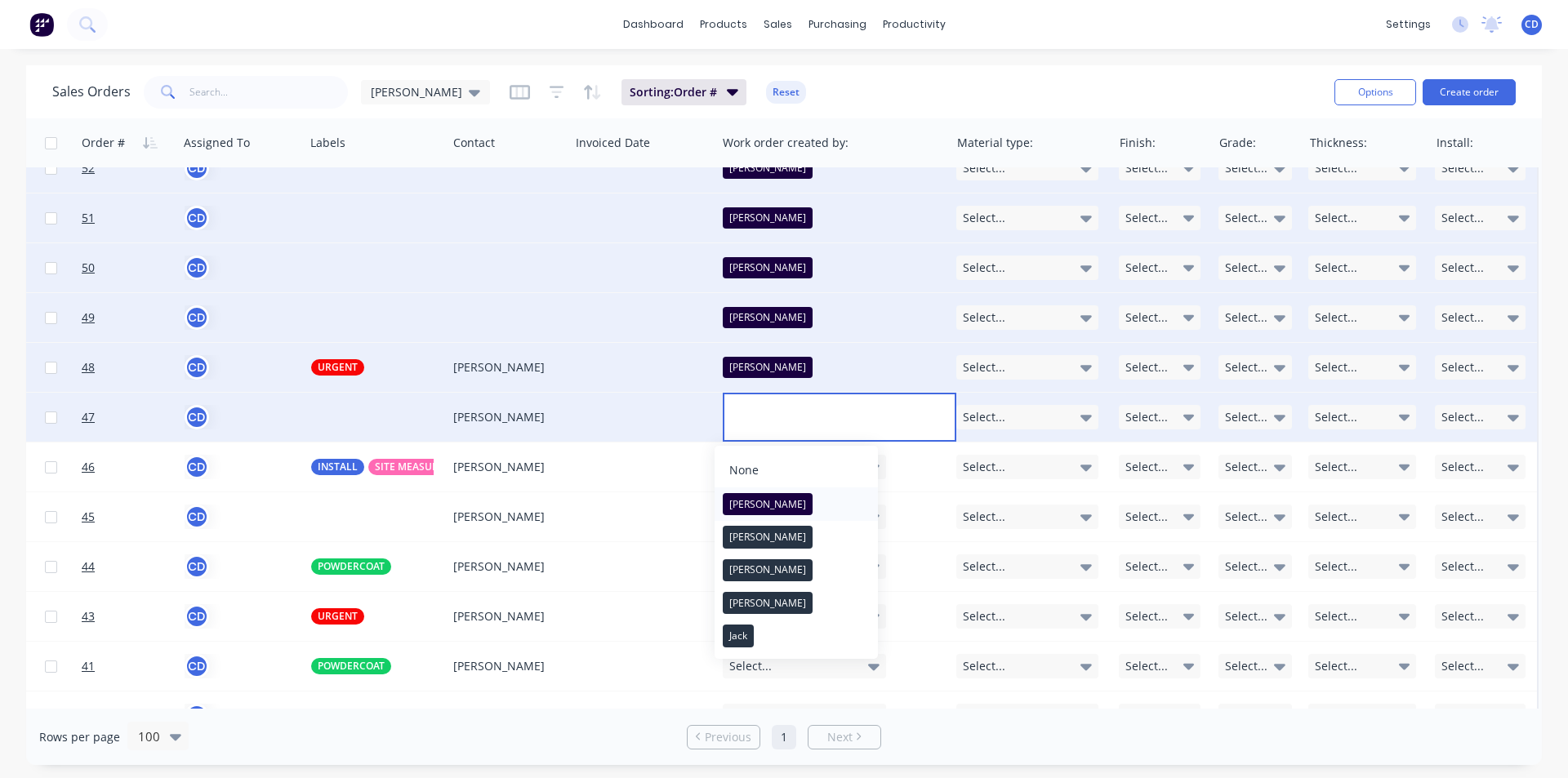
click at [772, 506] on button "[PERSON_NAME]" at bounding box center [796, 504] width 164 height 33
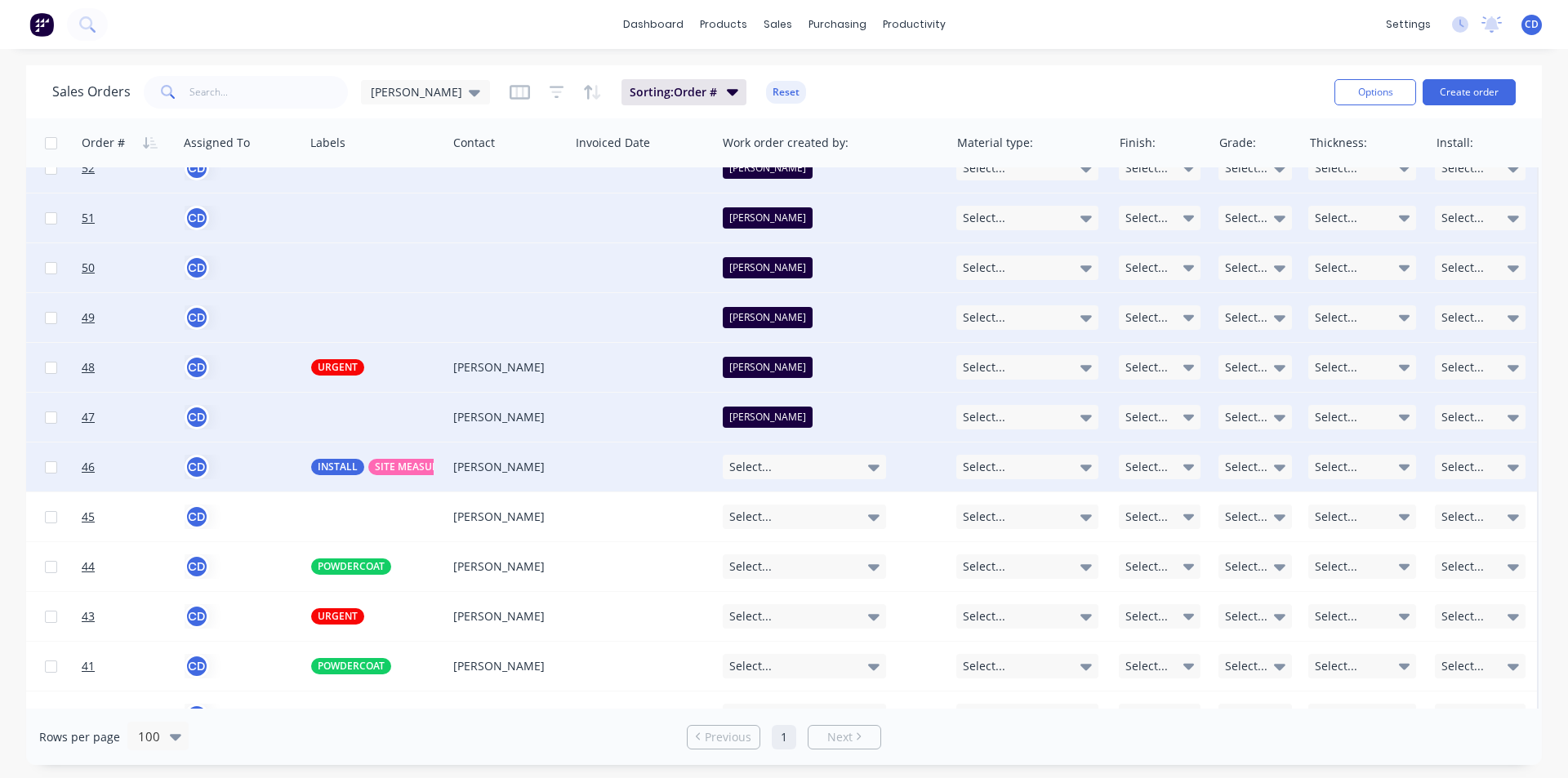
click at [780, 468] on div "Select..." at bounding box center [805, 467] width 164 height 25
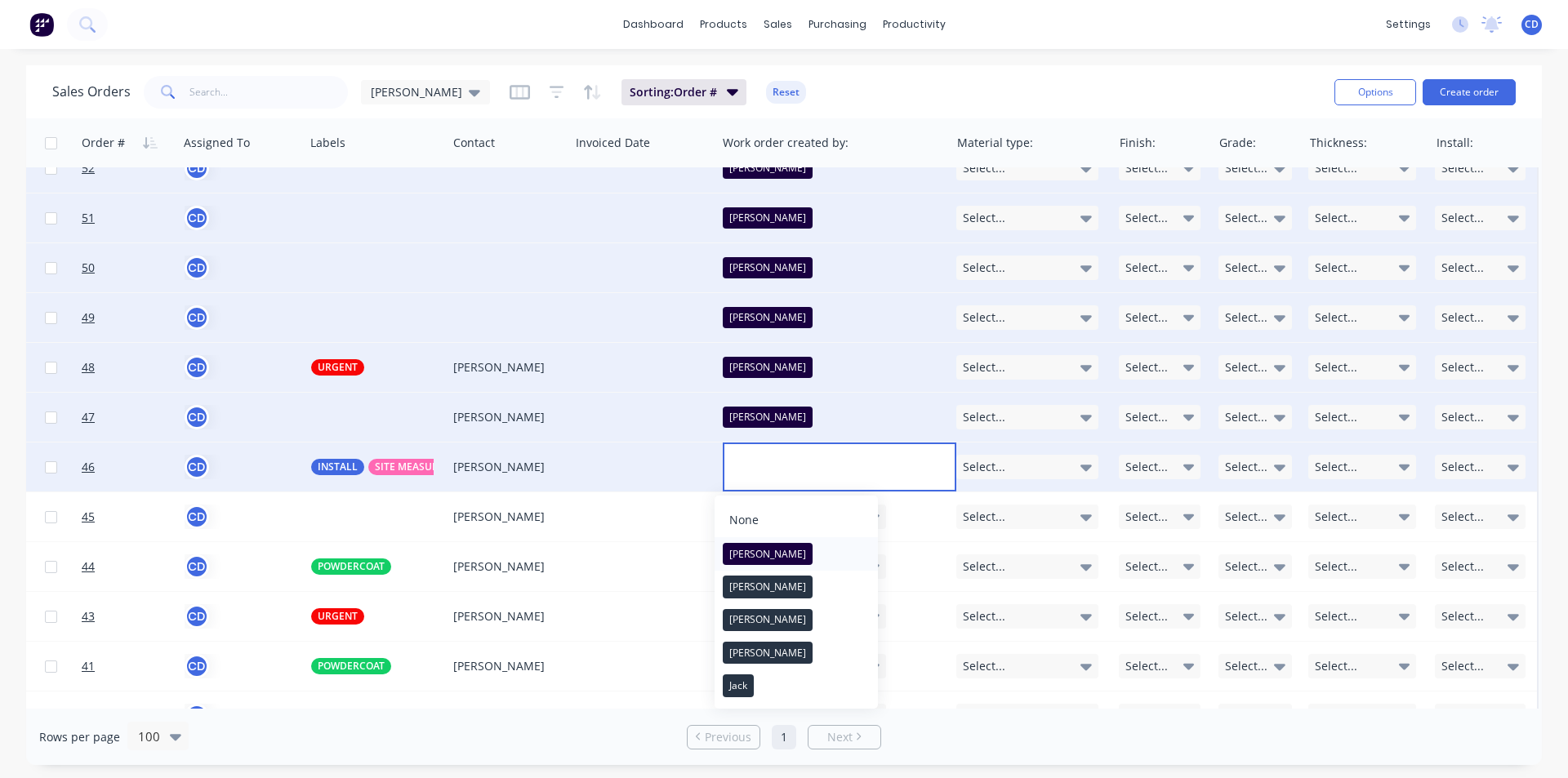
click at [774, 554] on button "[PERSON_NAME]" at bounding box center [796, 553] width 164 height 33
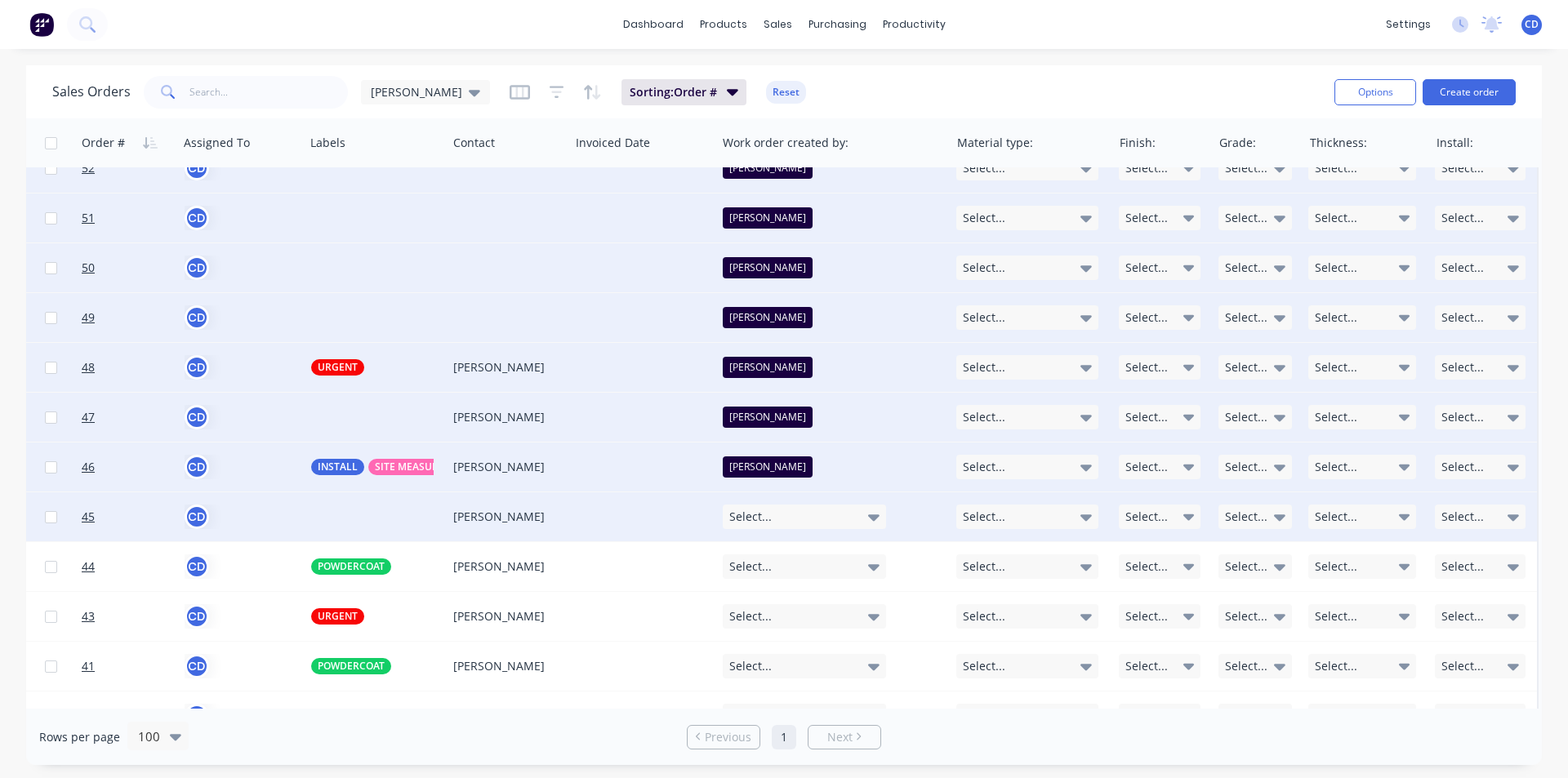
click at [771, 518] on div "Select..." at bounding box center [805, 517] width 164 height 25
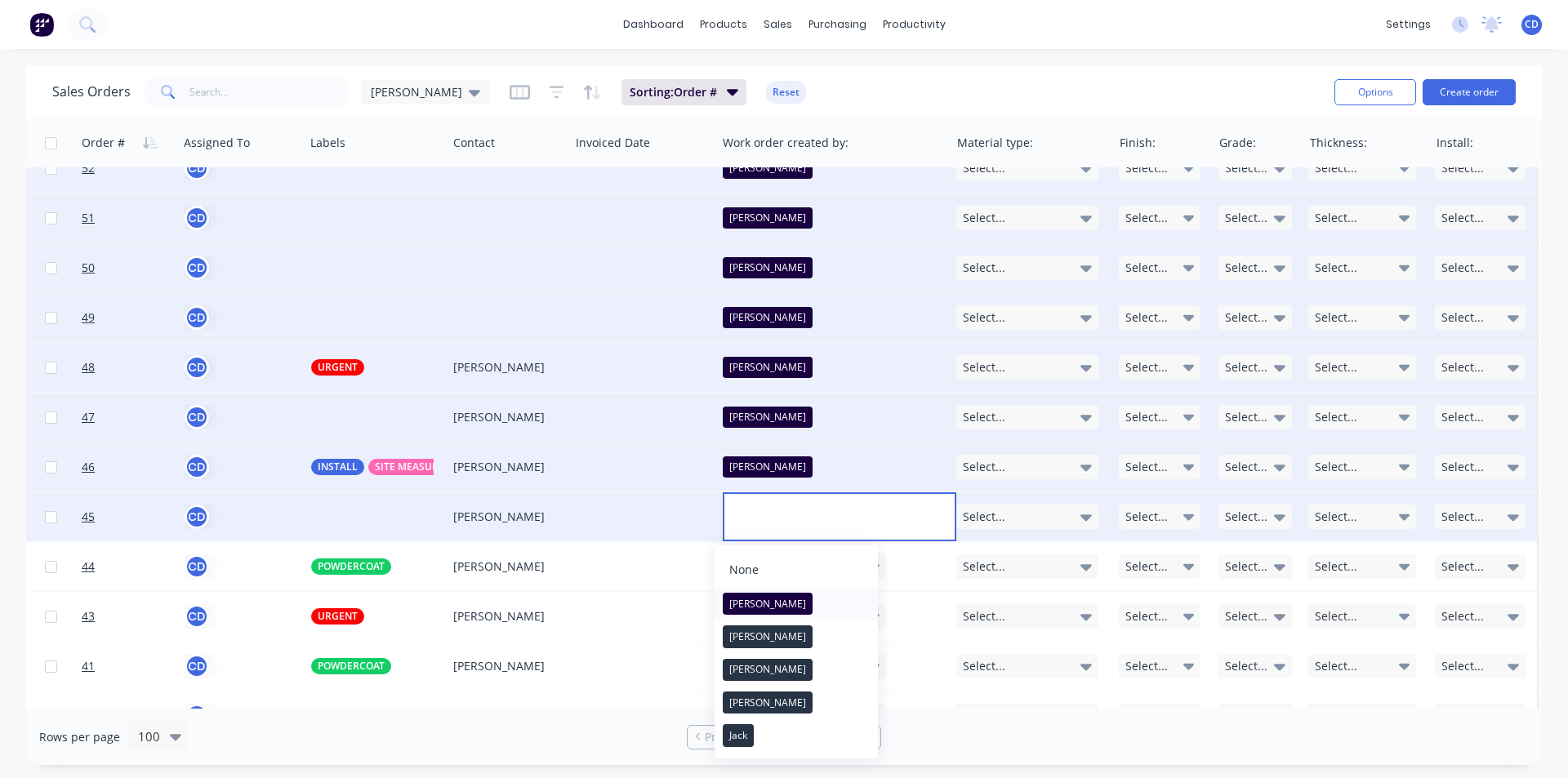
click at [772, 601] on button "[PERSON_NAME]" at bounding box center [796, 604] width 164 height 33
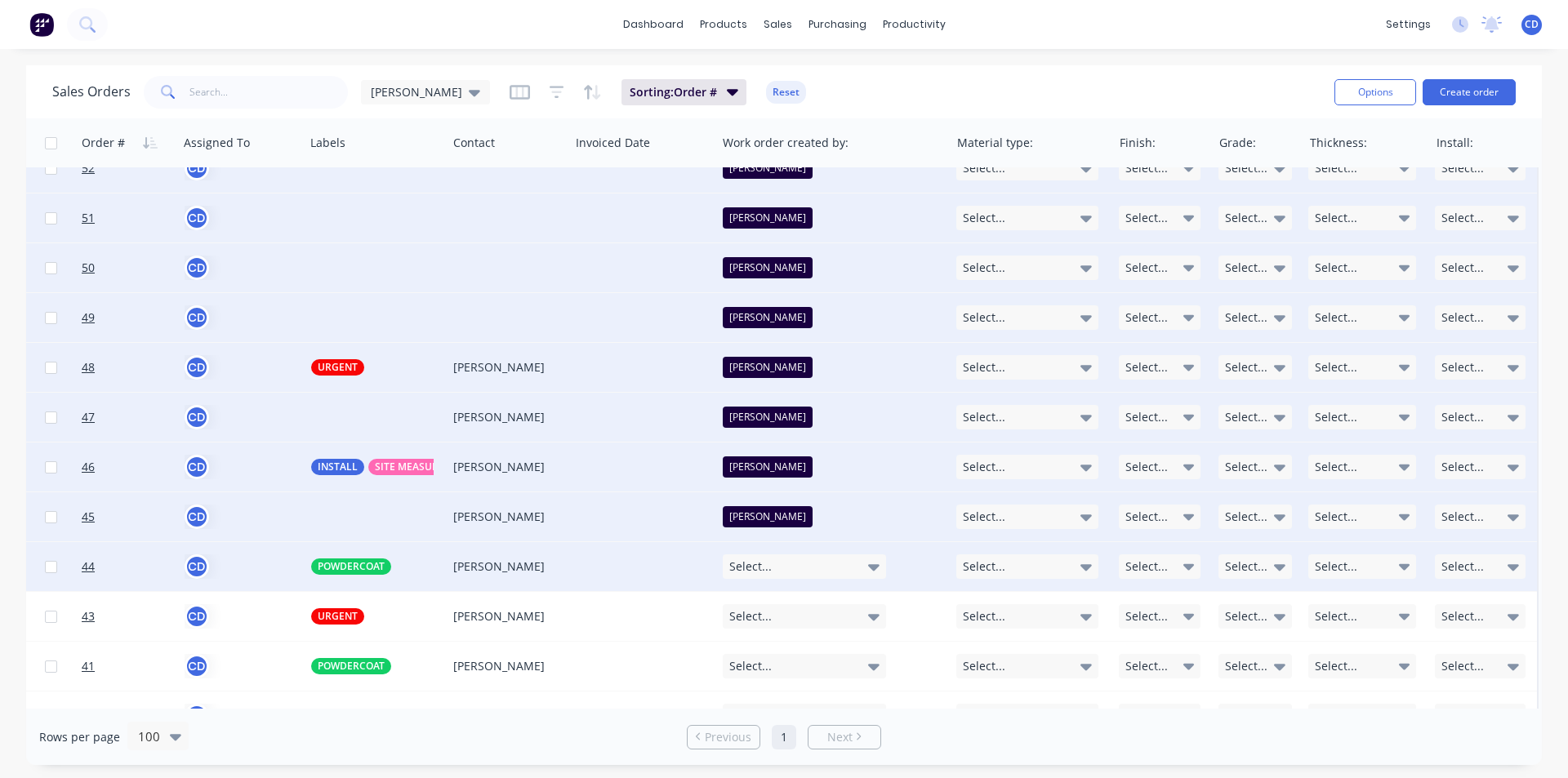
click at [766, 565] on div "Select..." at bounding box center [805, 567] width 164 height 25
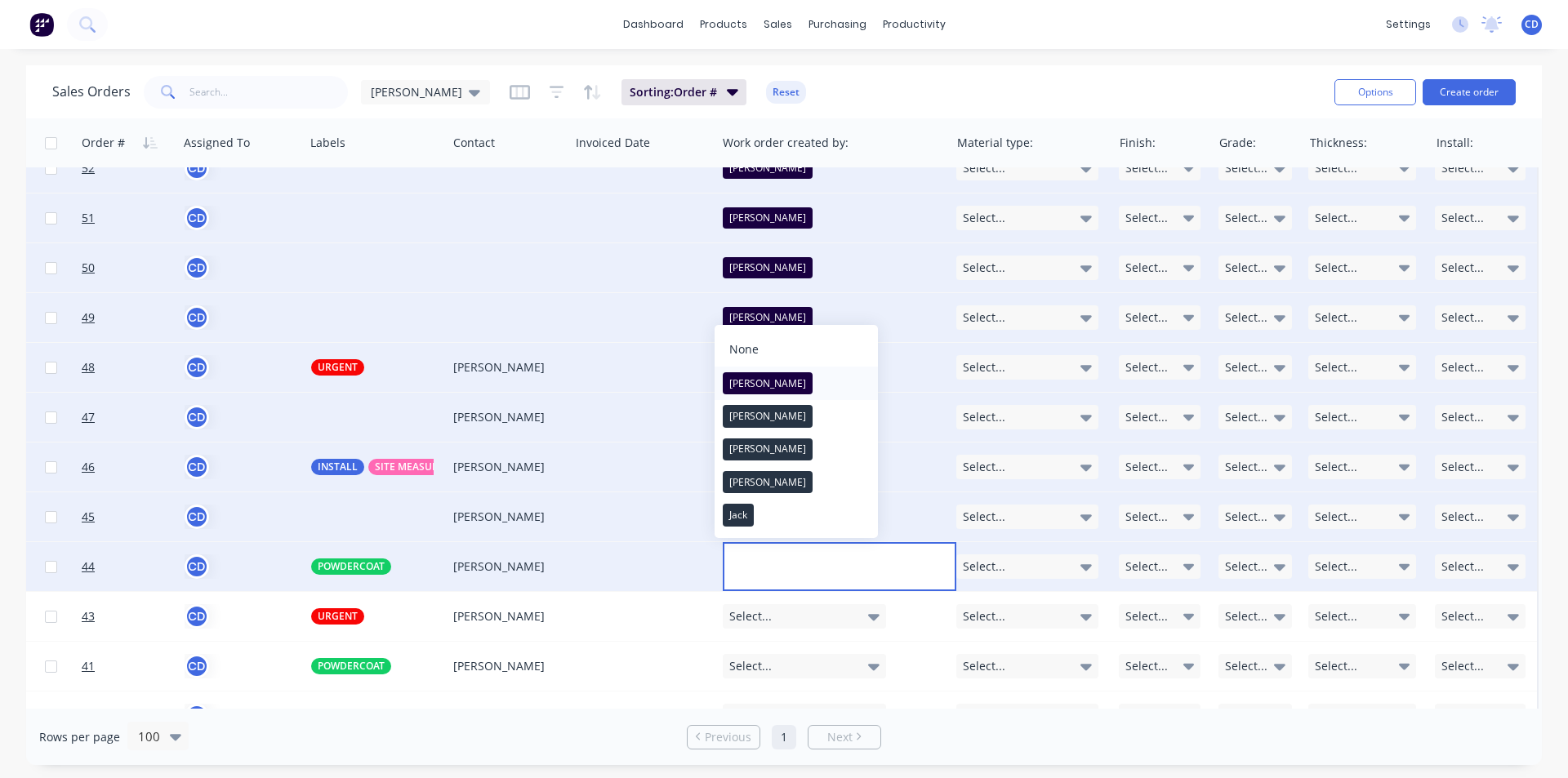
click at [752, 384] on div "[PERSON_NAME]" at bounding box center [767, 384] width 90 height 23
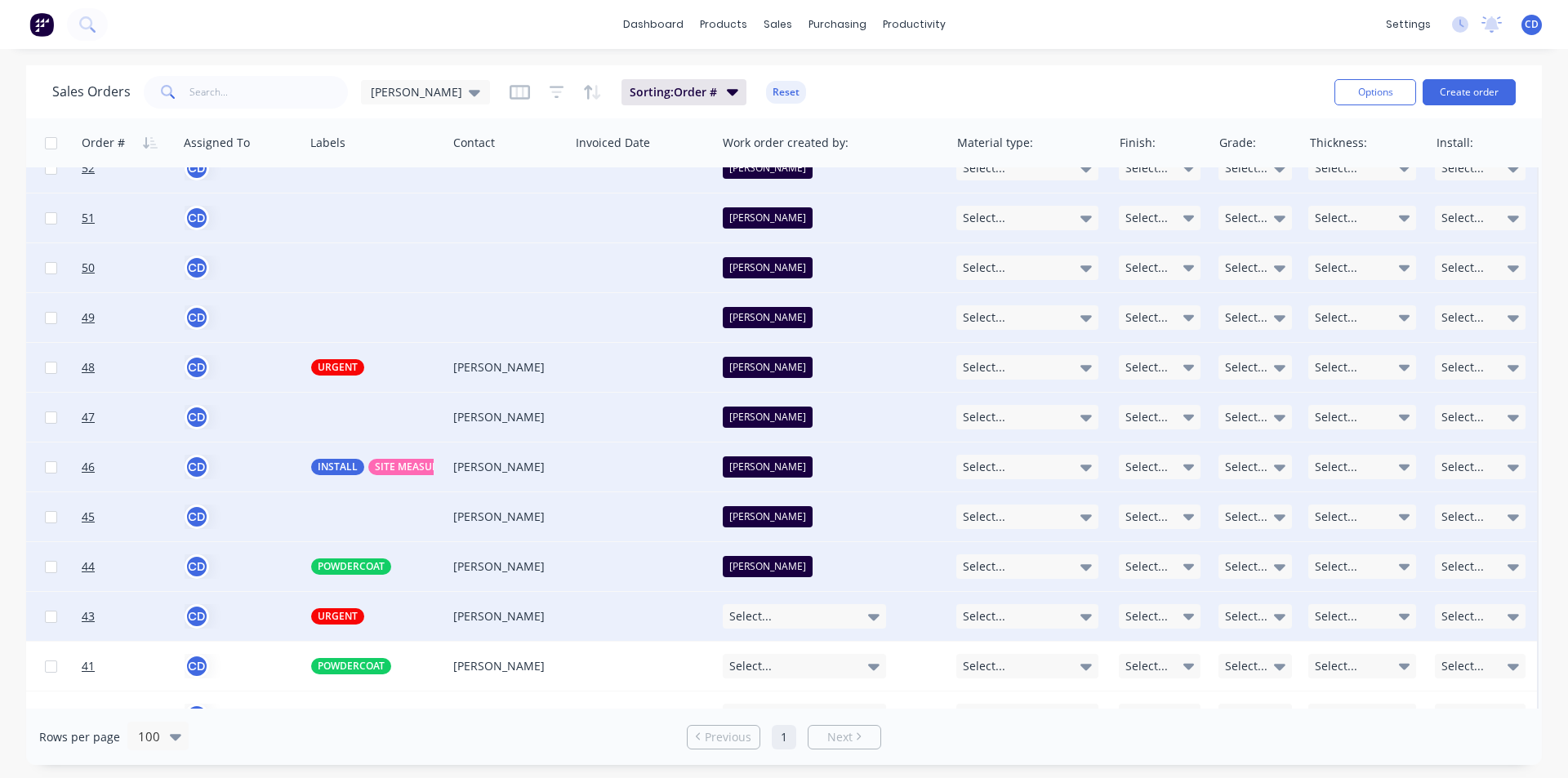
click at [810, 620] on div "Select..." at bounding box center [805, 616] width 164 height 25
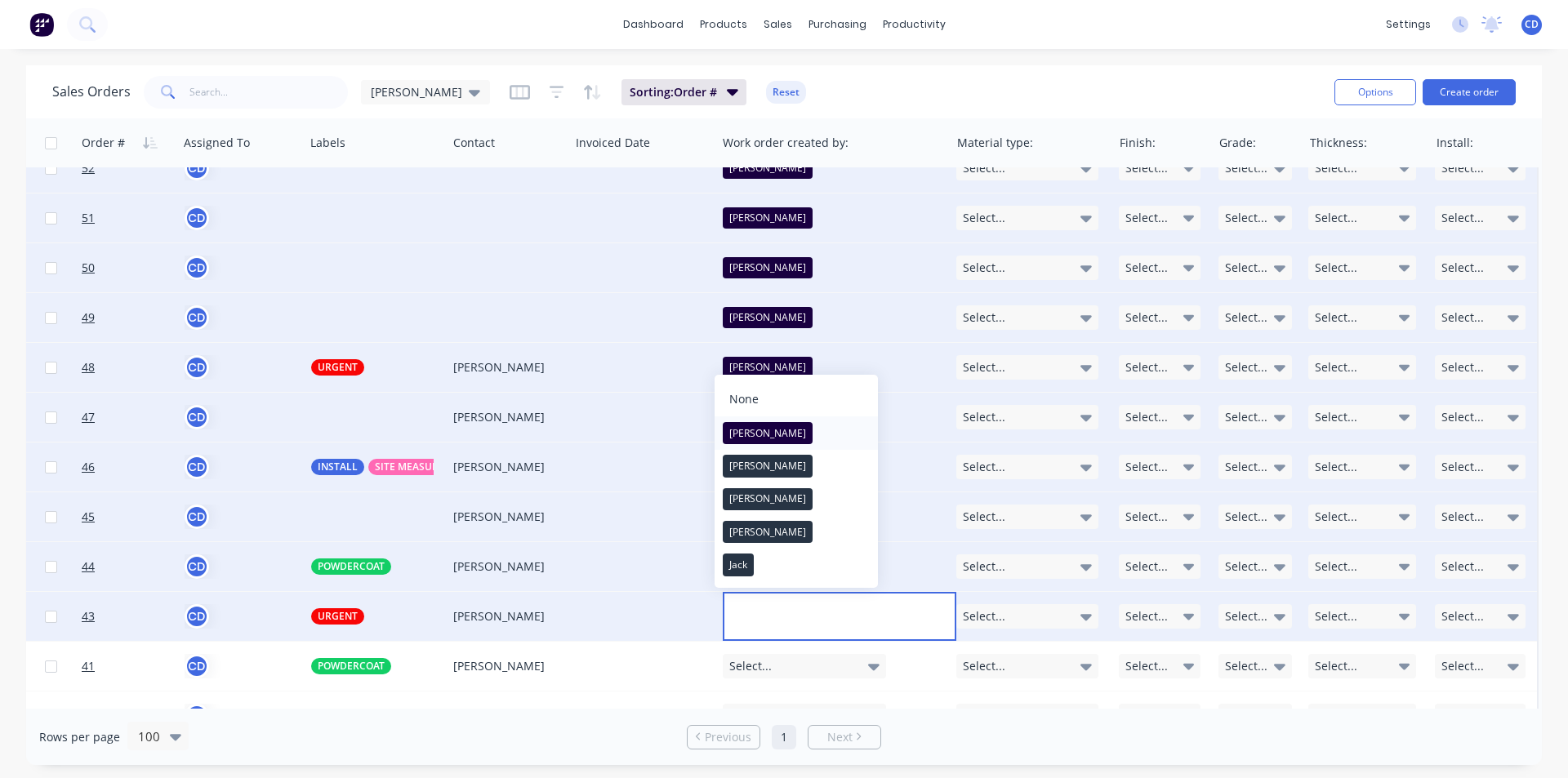
click at [758, 426] on div "[PERSON_NAME]" at bounding box center [767, 434] width 90 height 23
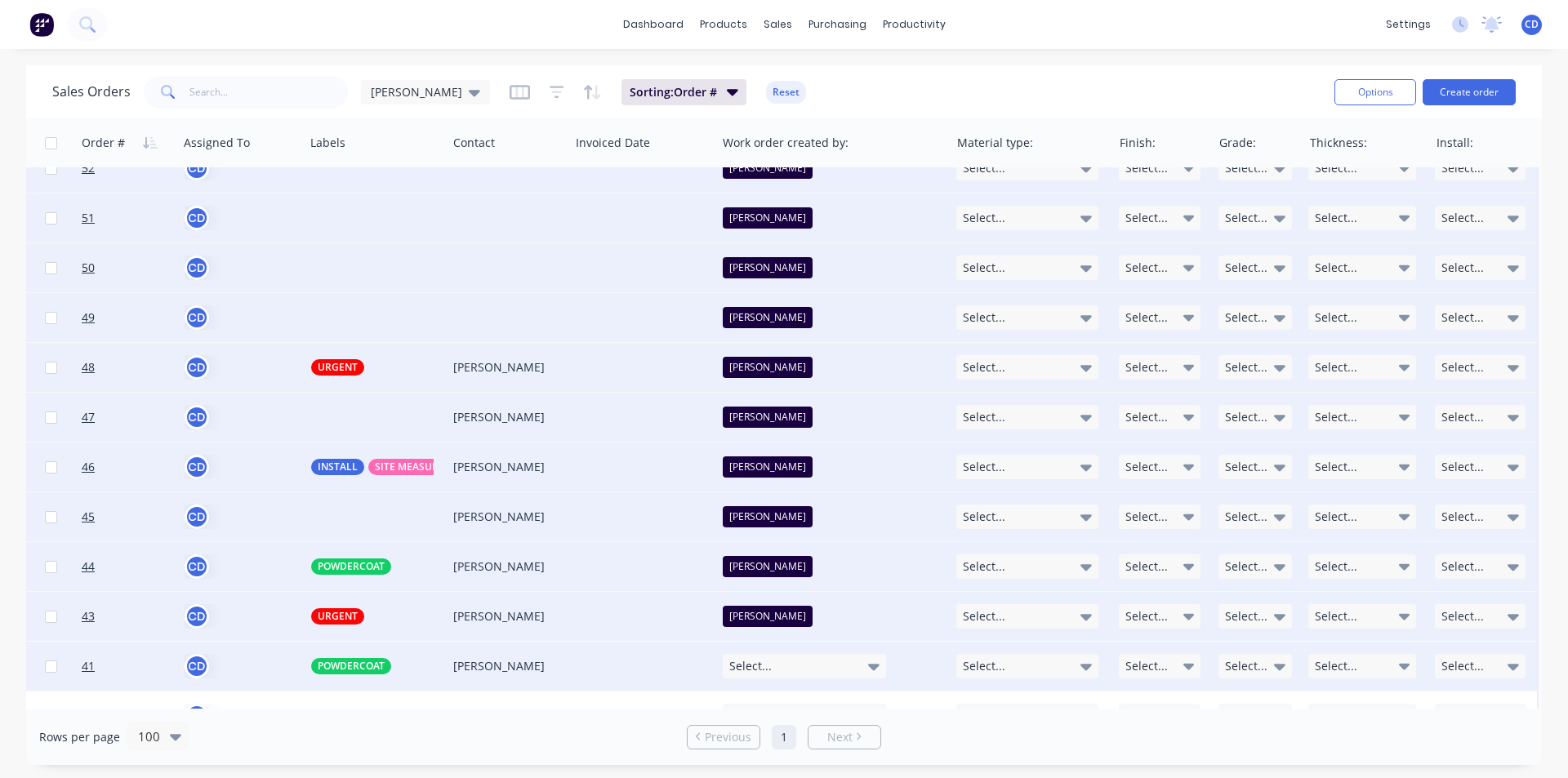
click at [773, 662] on div "Select..." at bounding box center [805, 667] width 164 height 25
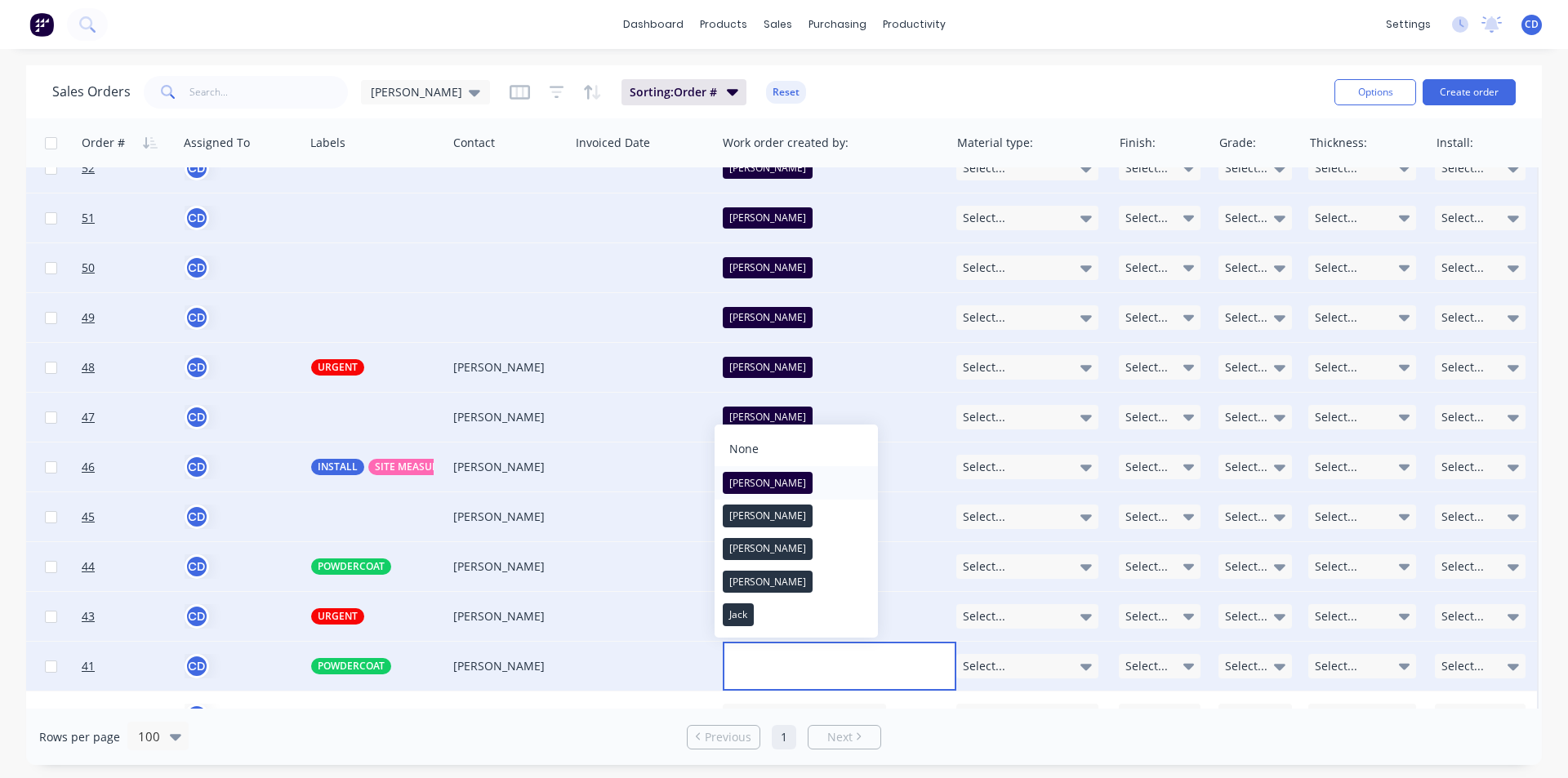
click at [750, 484] on div "[PERSON_NAME]" at bounding box center [767, 483] width 90 height 23
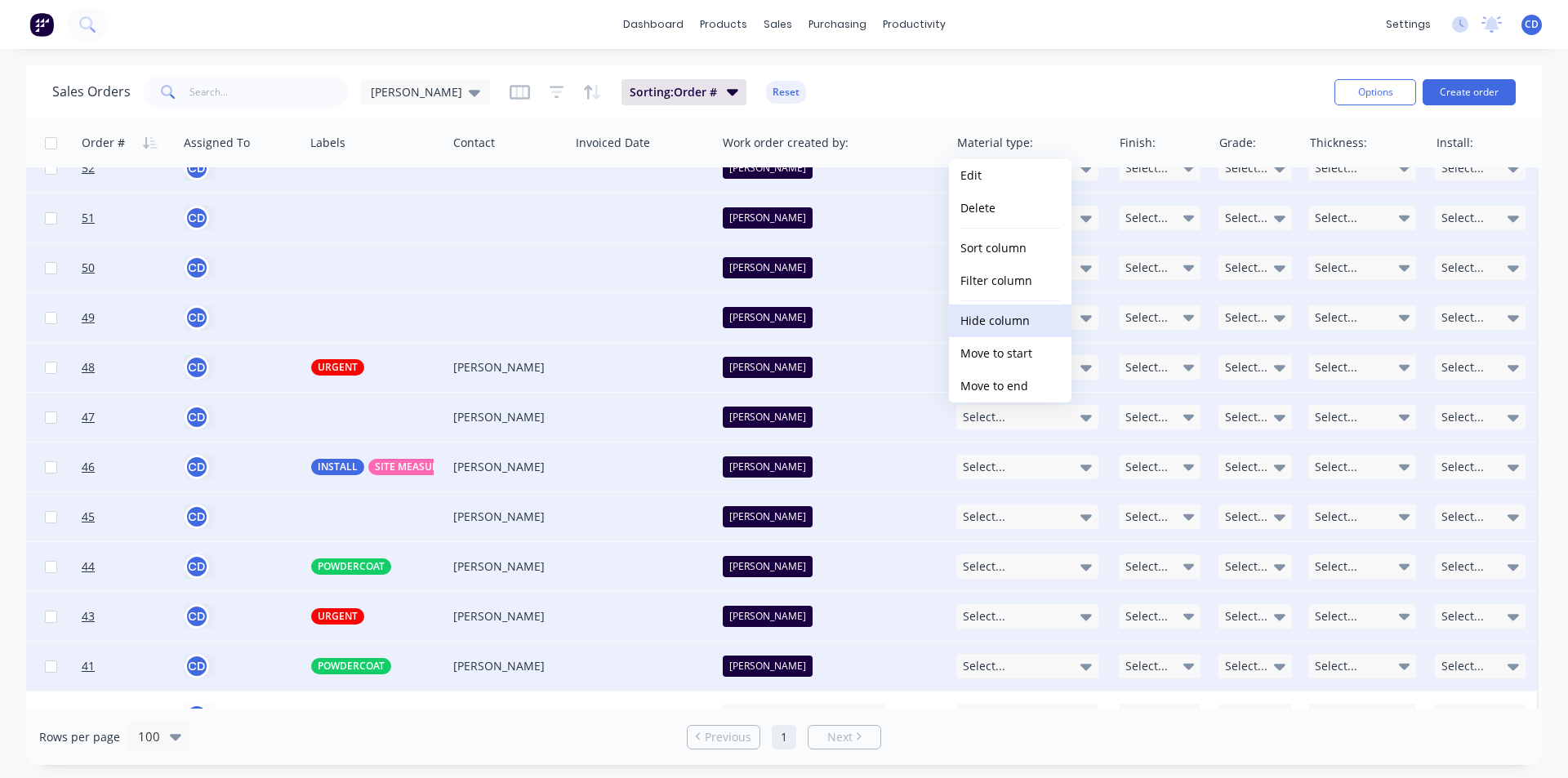
click at [1007, 315] on button "Hide column" at bounding box center [1010, 321] width 122 height 33
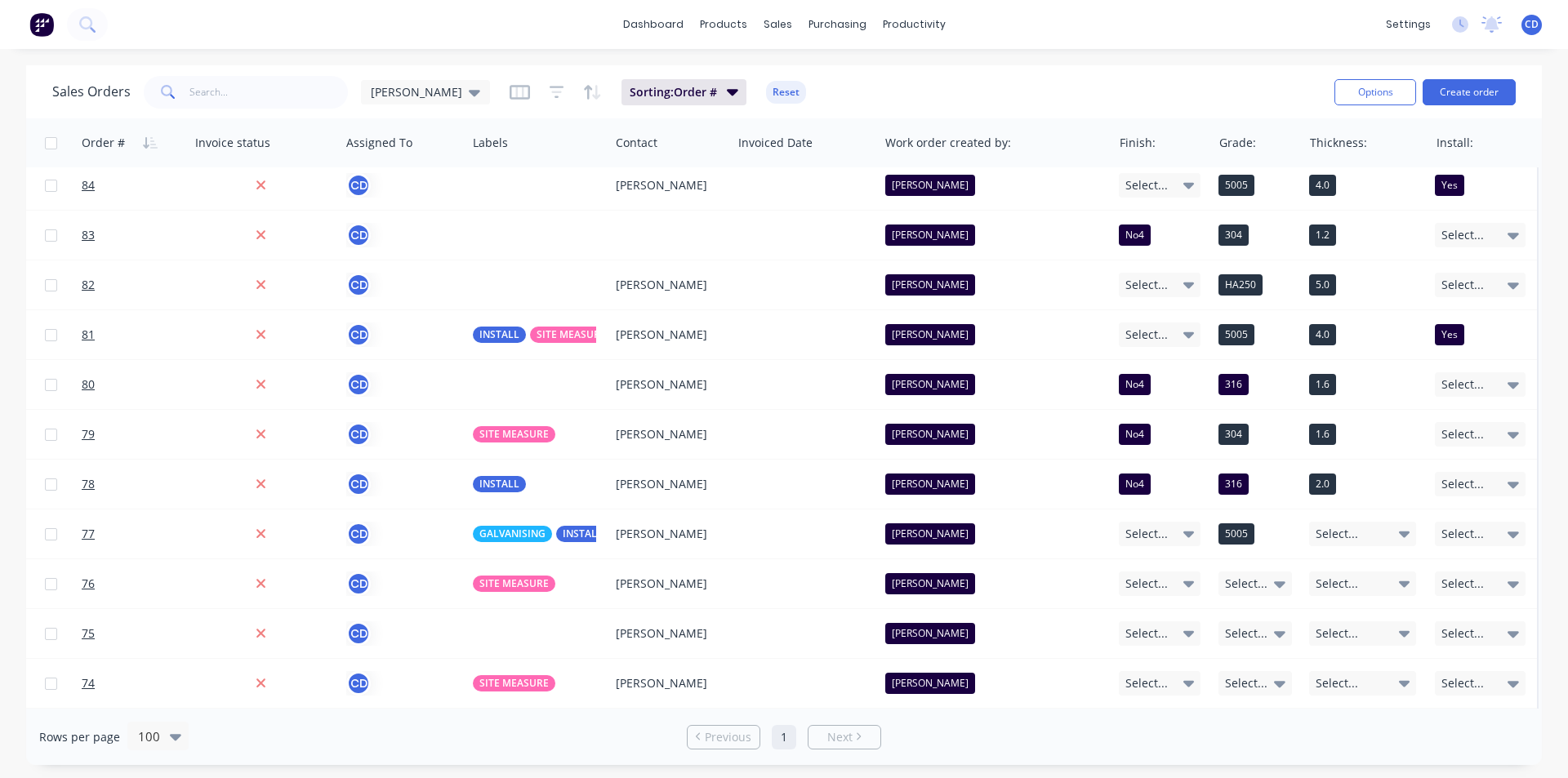
scroll to position [0, 865]
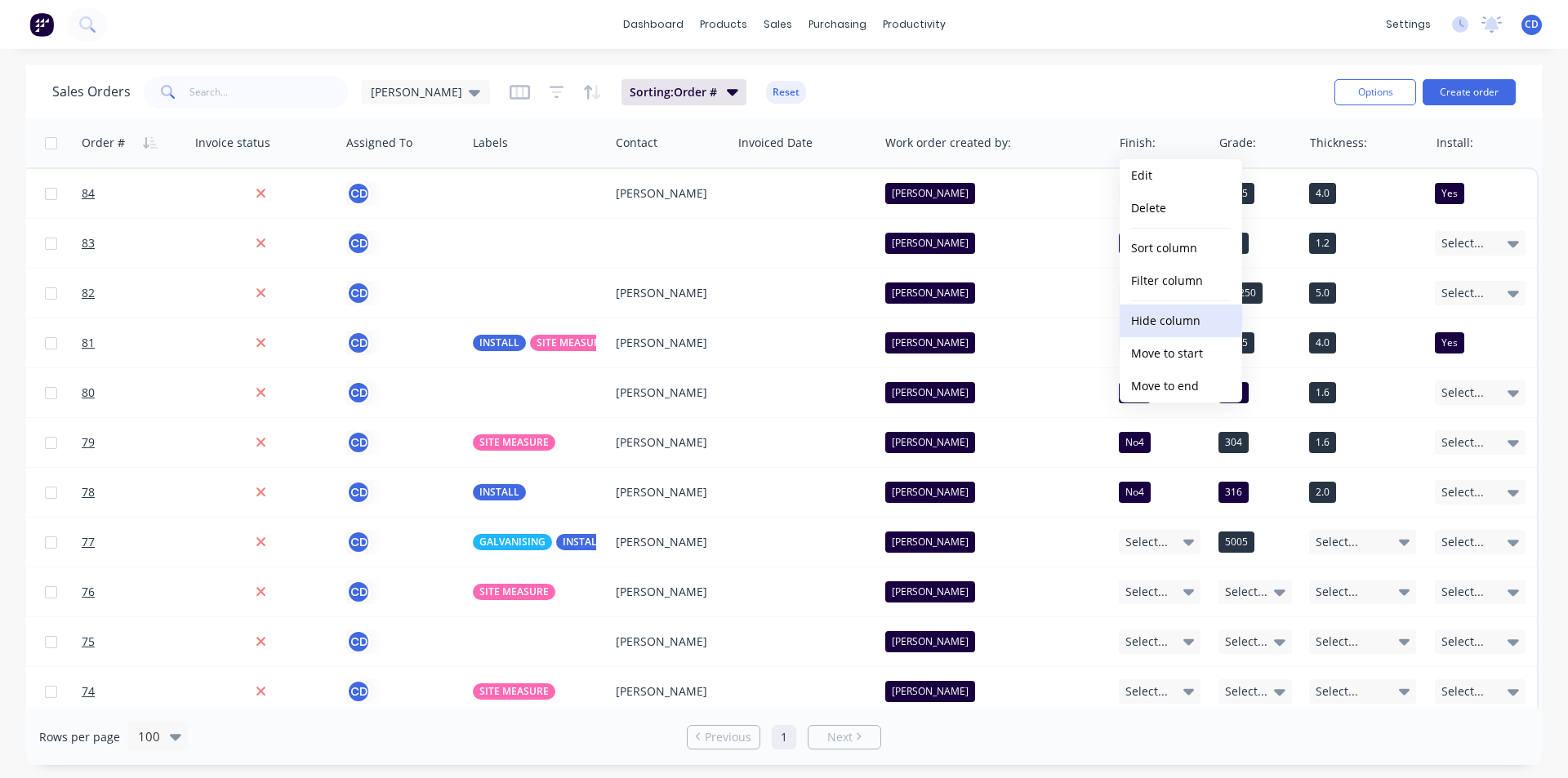
click at [1176, 311] on button "Hide column" at bounding box center [1181, 321] width 122 height 33
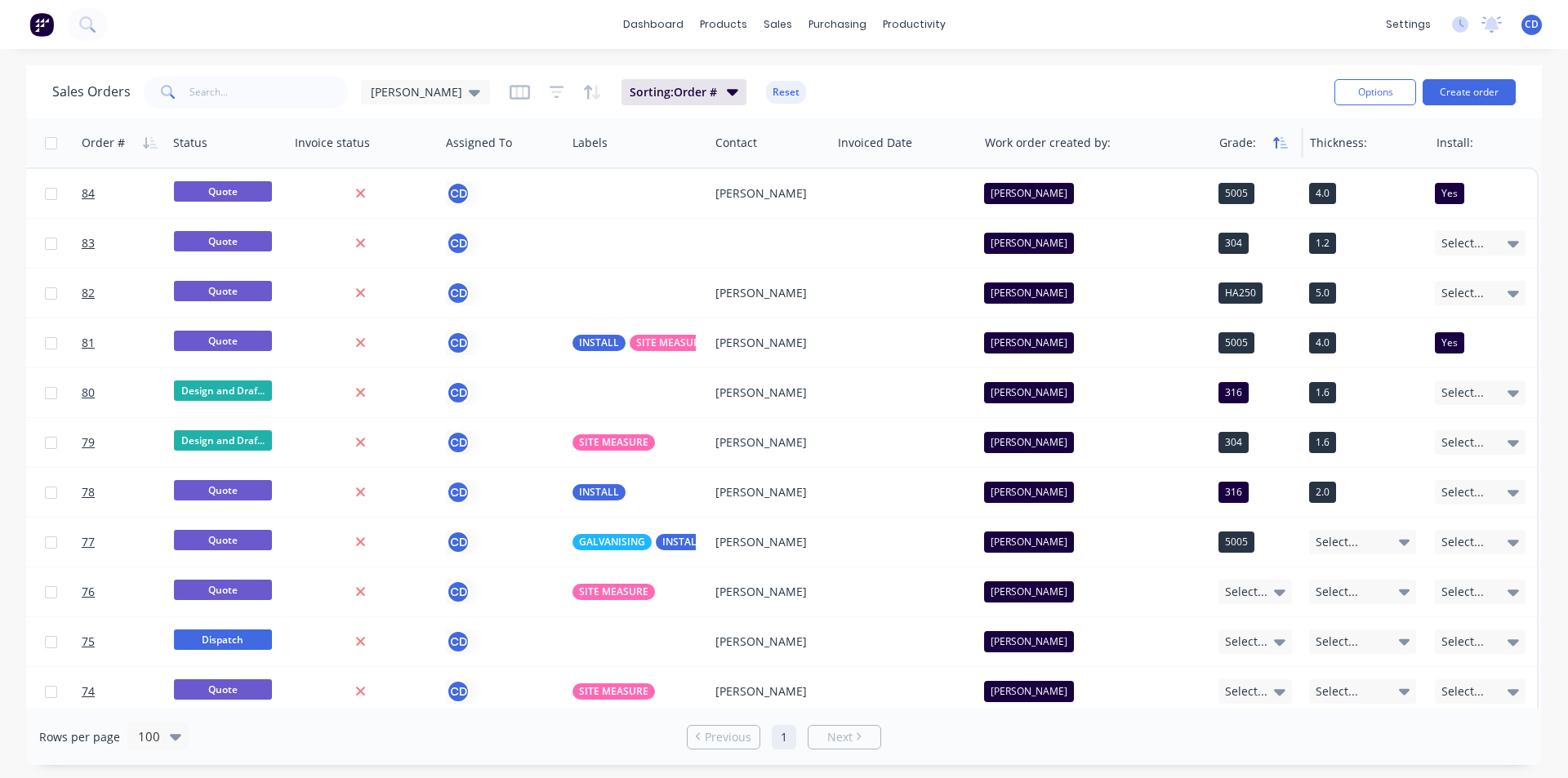
scroll to position [0, 765]
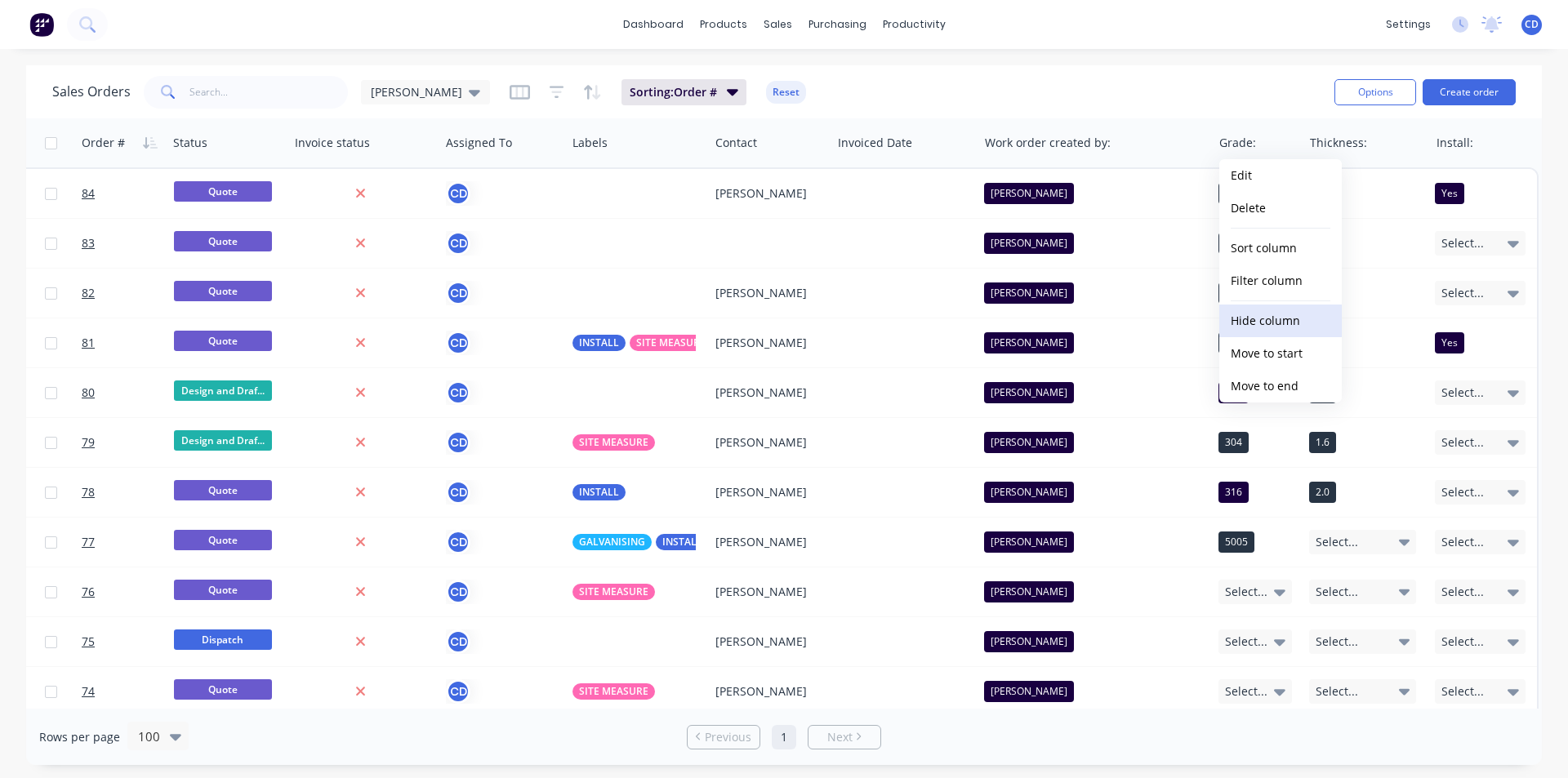
click at [1266, 332] on button "Hide column" at bounding box center [1281, 321] width 122 height 33
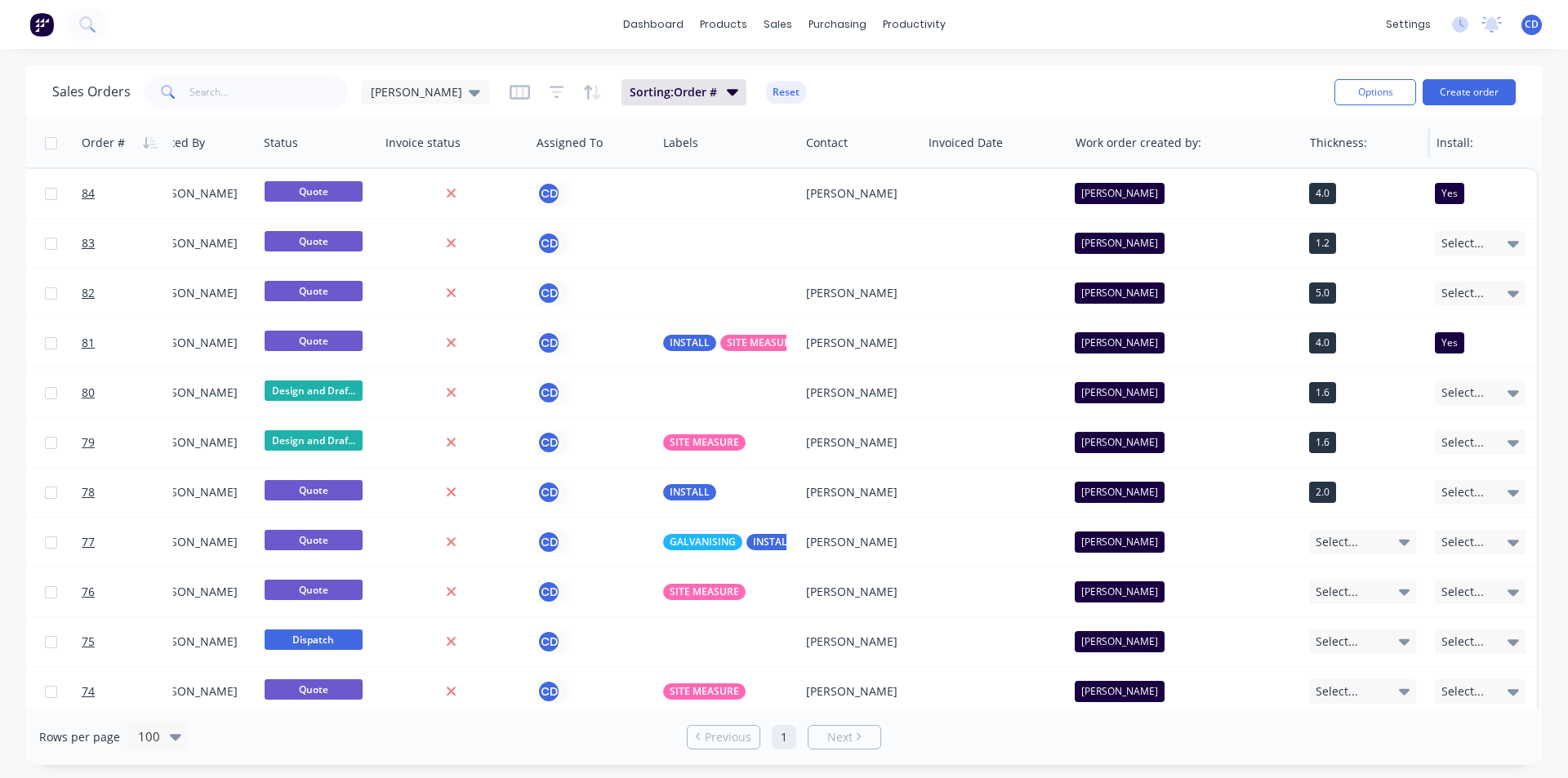
scroll to position [0, 674]
click at [1359, 317] on button "Hide column" at bounding box center [1371, 321] width 122 height 33
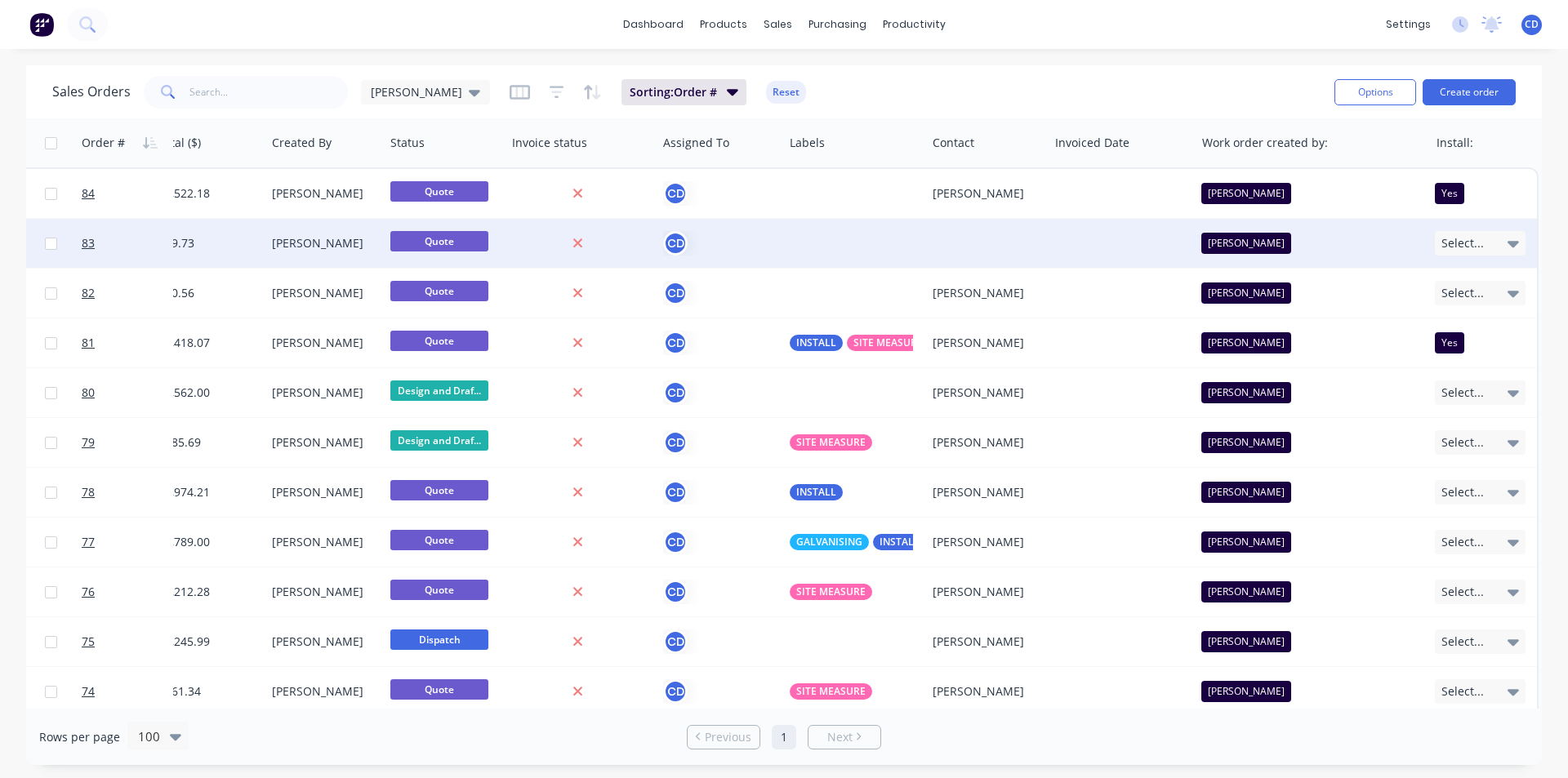
scroll to position [0, 548]
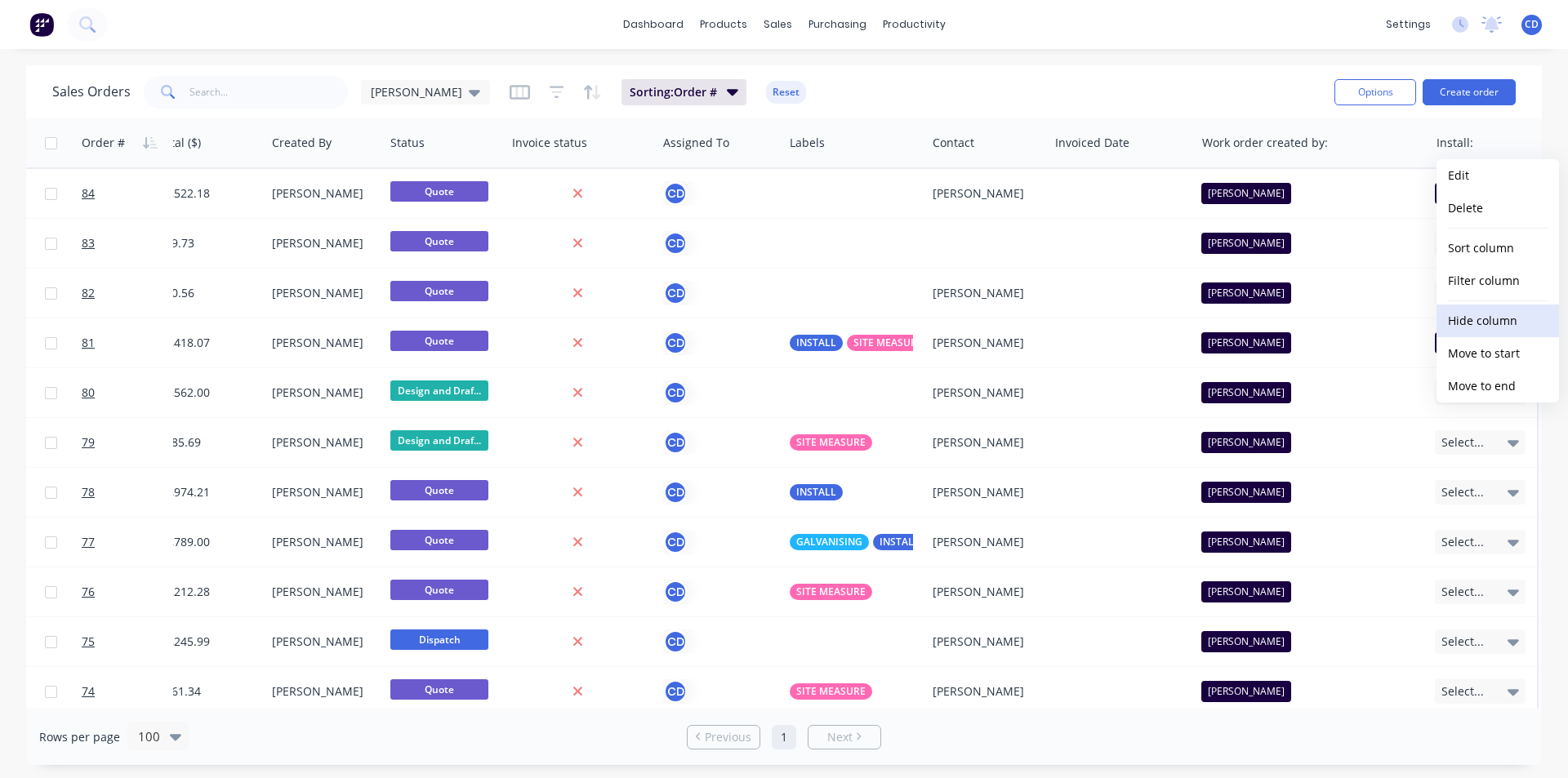
click at [1487, 318] on button "Hide column" at bounding box center [1498, 321] width 122 height 33
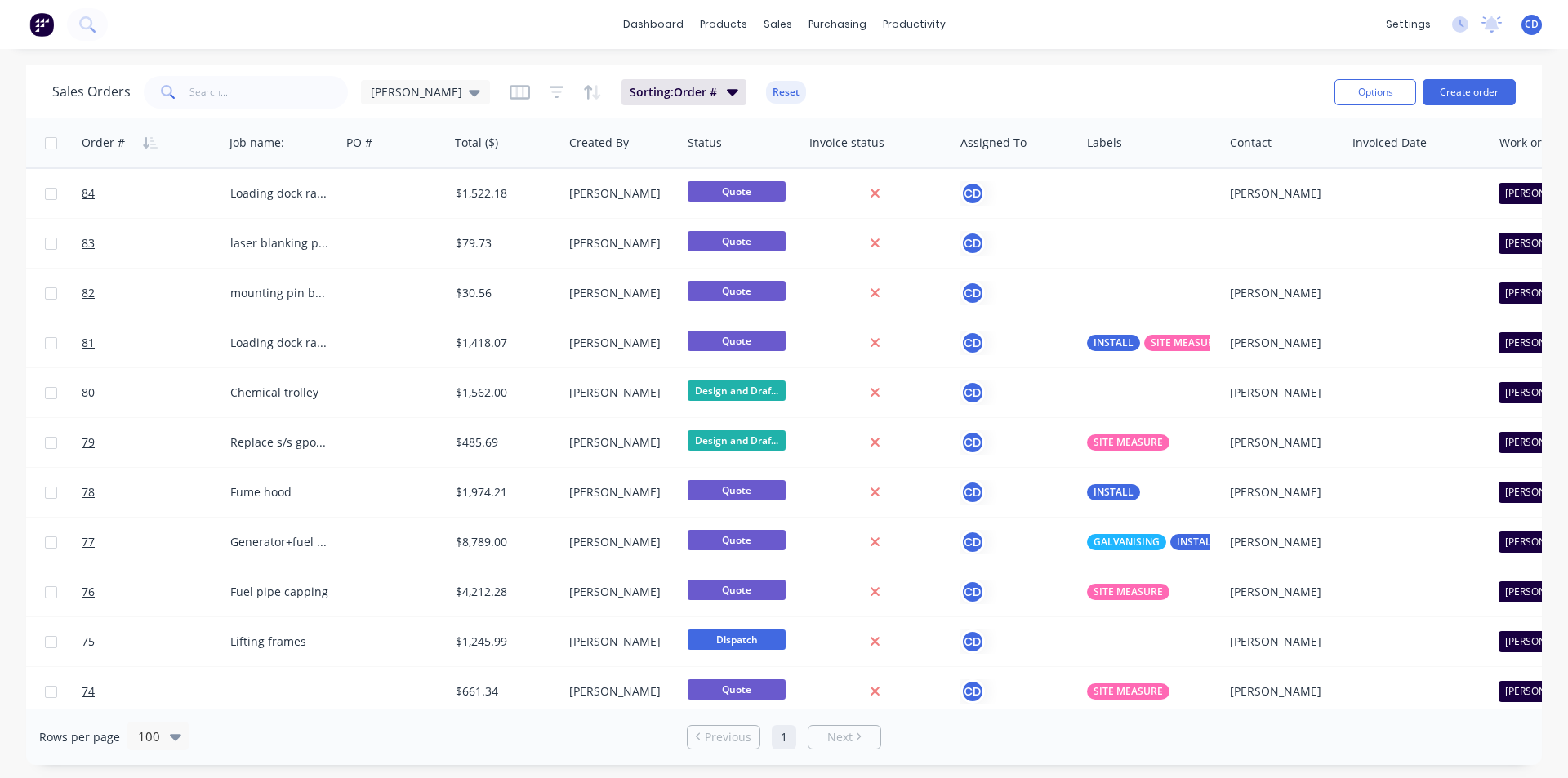
scroll to position [0, 448]
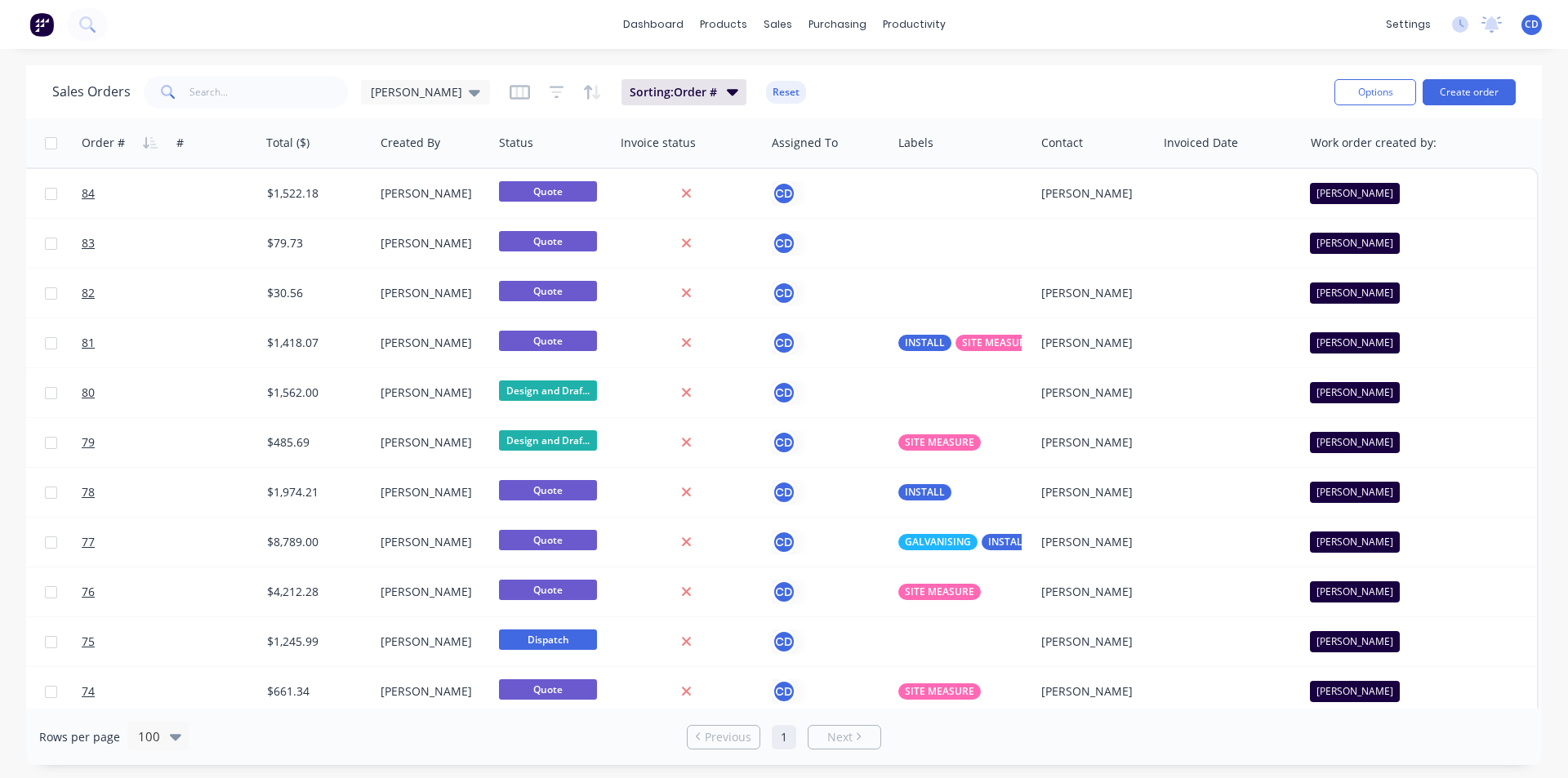
click at [1125, 64] on div "dashboard products sales purchasing productivity dashboard products Product Cat…" at bounding box center [784, 389] width 1568 height 778
click at [516, 92] on icon "button" at bounding box center [520, 92] width 8 height 11
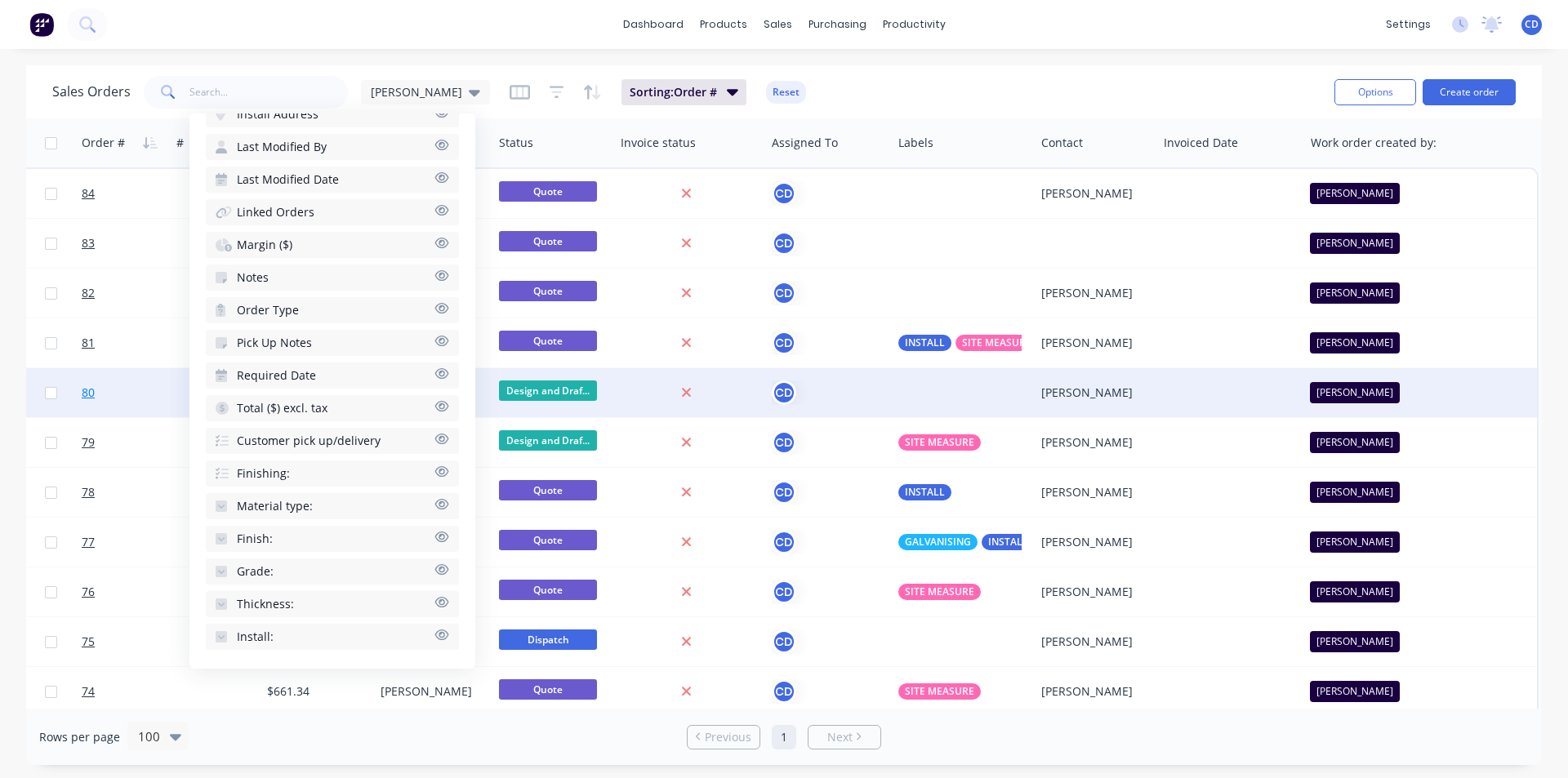
scroll to position [837, 0]
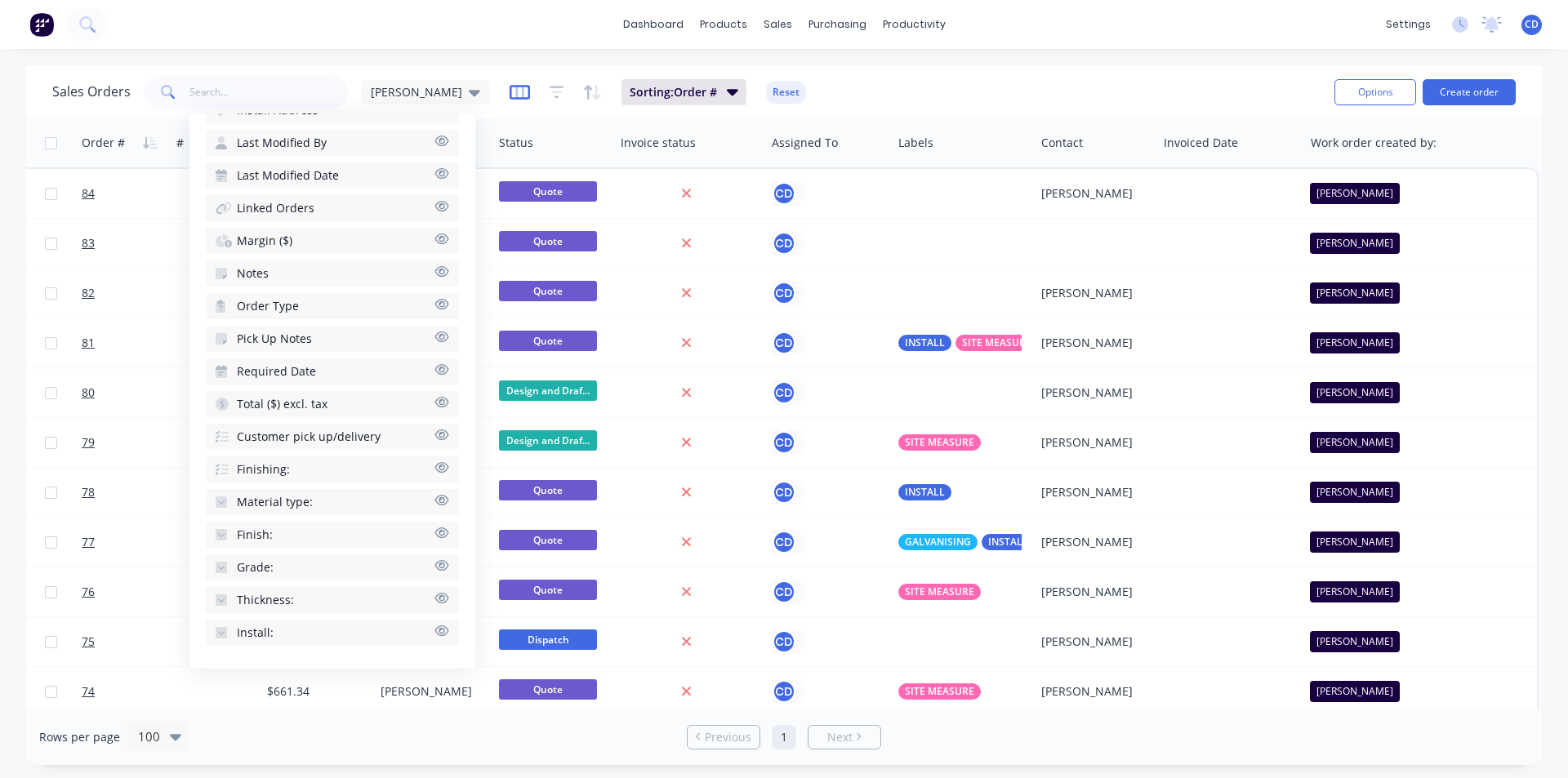
click at [510, 88] on icon "button" at bounding box center [520, 93] width 21 height 17
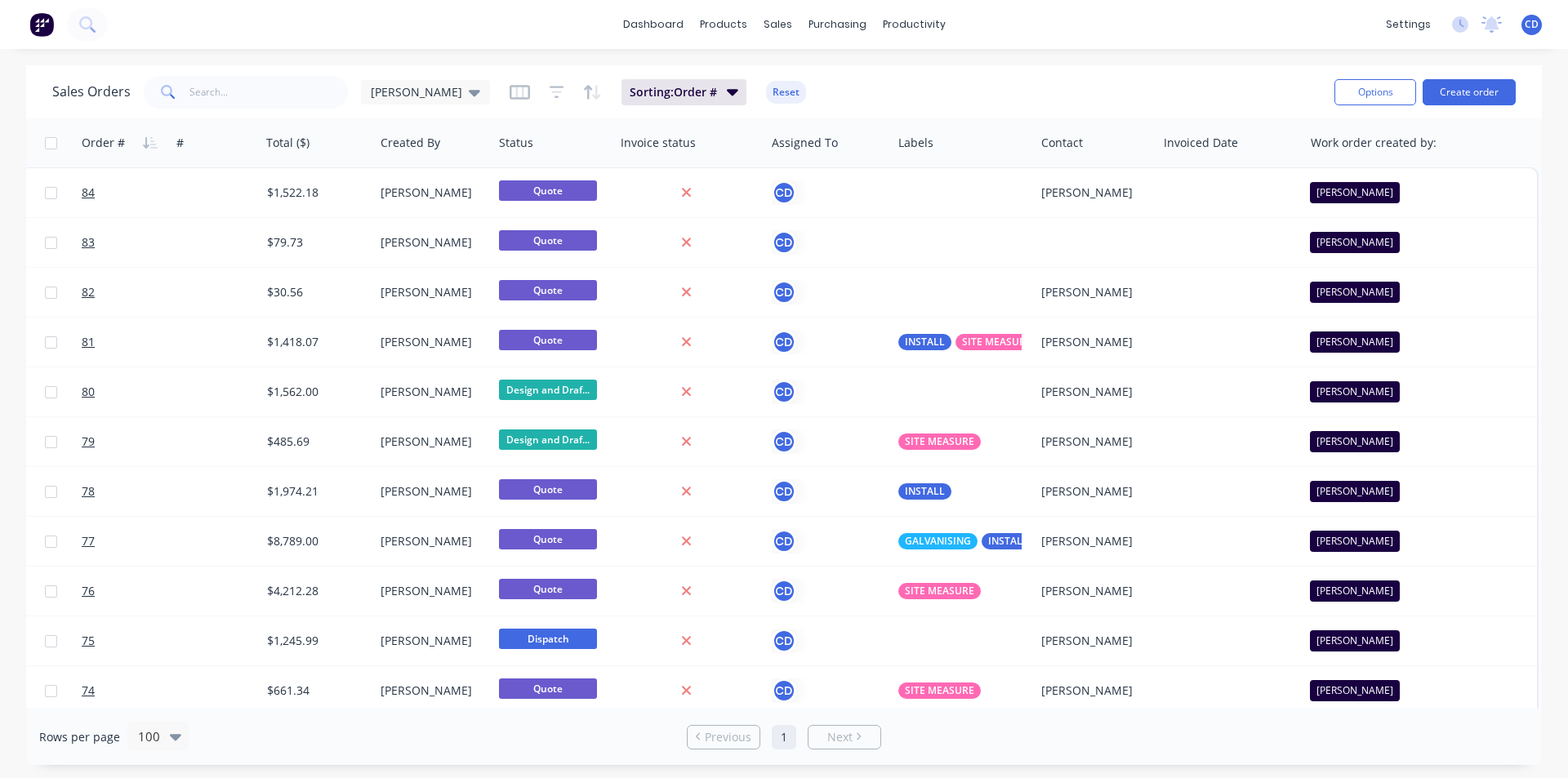
scroll to position [0, 448]
click at [733, 20] on div "products" at bounding box center [723, 25] width 64 height 25
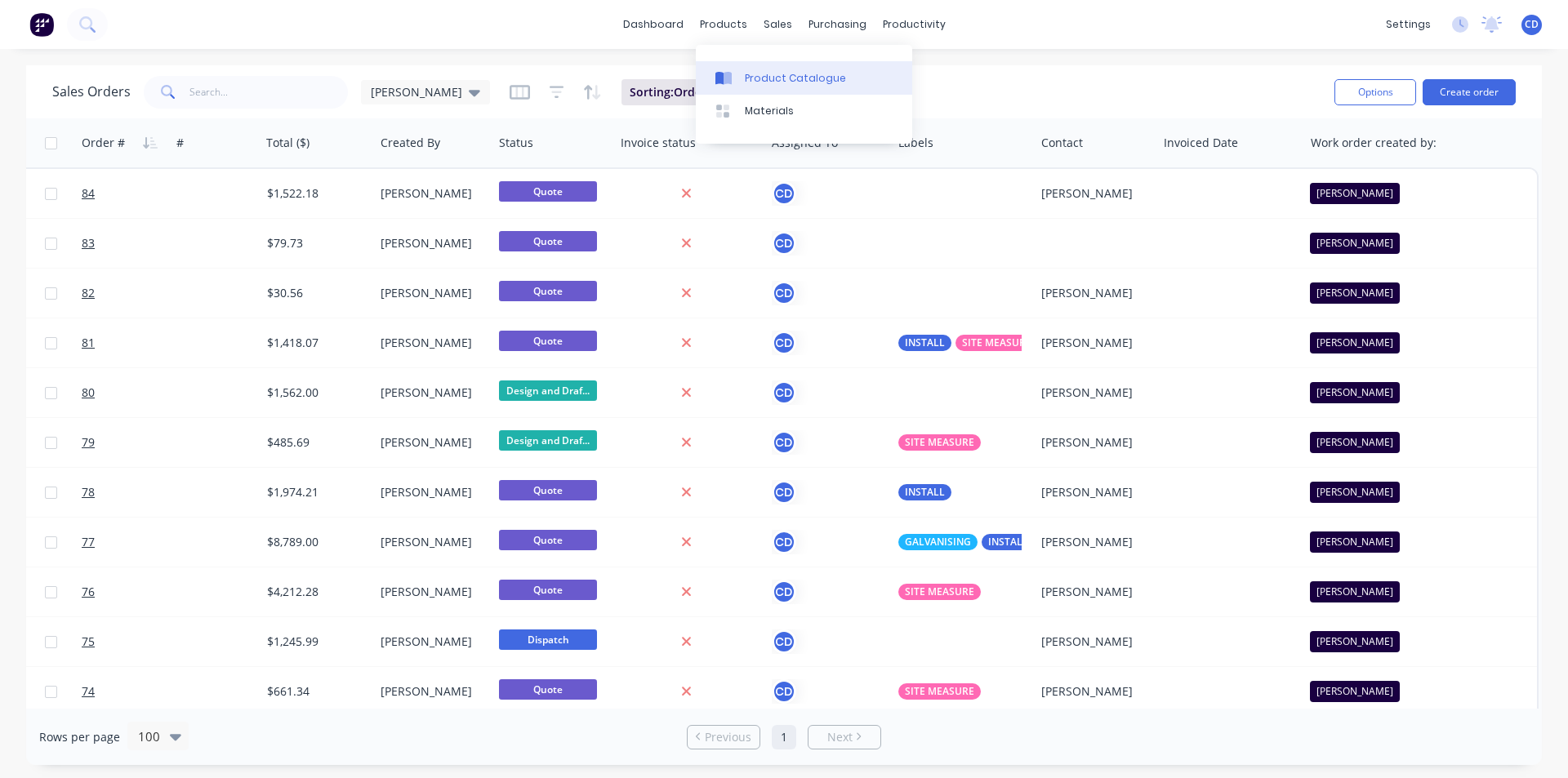
click at [774, 76] on div "Product Catalogue" at bounding box center [795, 78] width 102 height 15
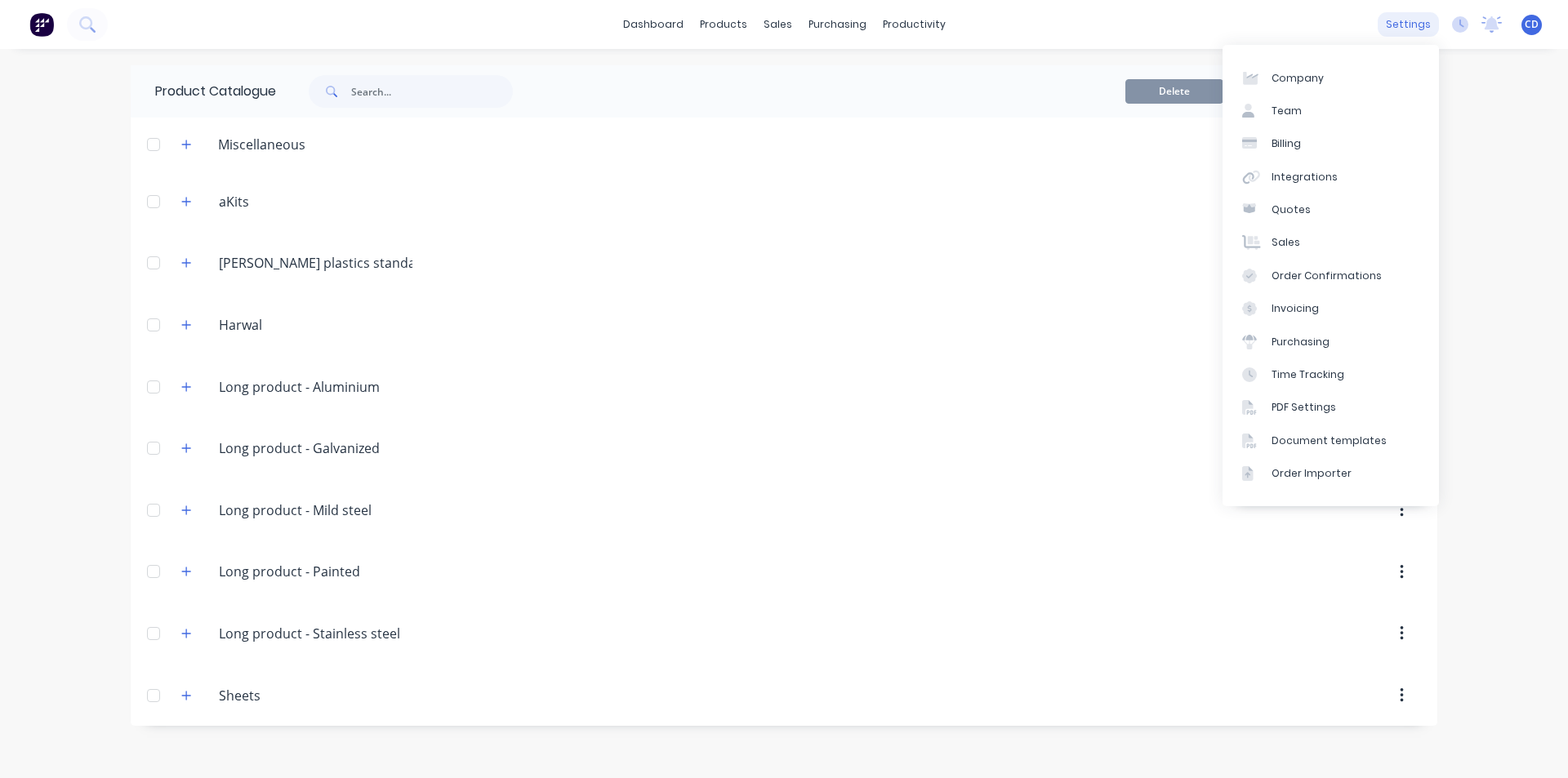
click at [1411, 30] on div "settings" at bounding box center [1408, 25] width 61 height 25
click at [1342, 442] on div "Document templates" at bounding box center [1328, 441] width 115 height 15
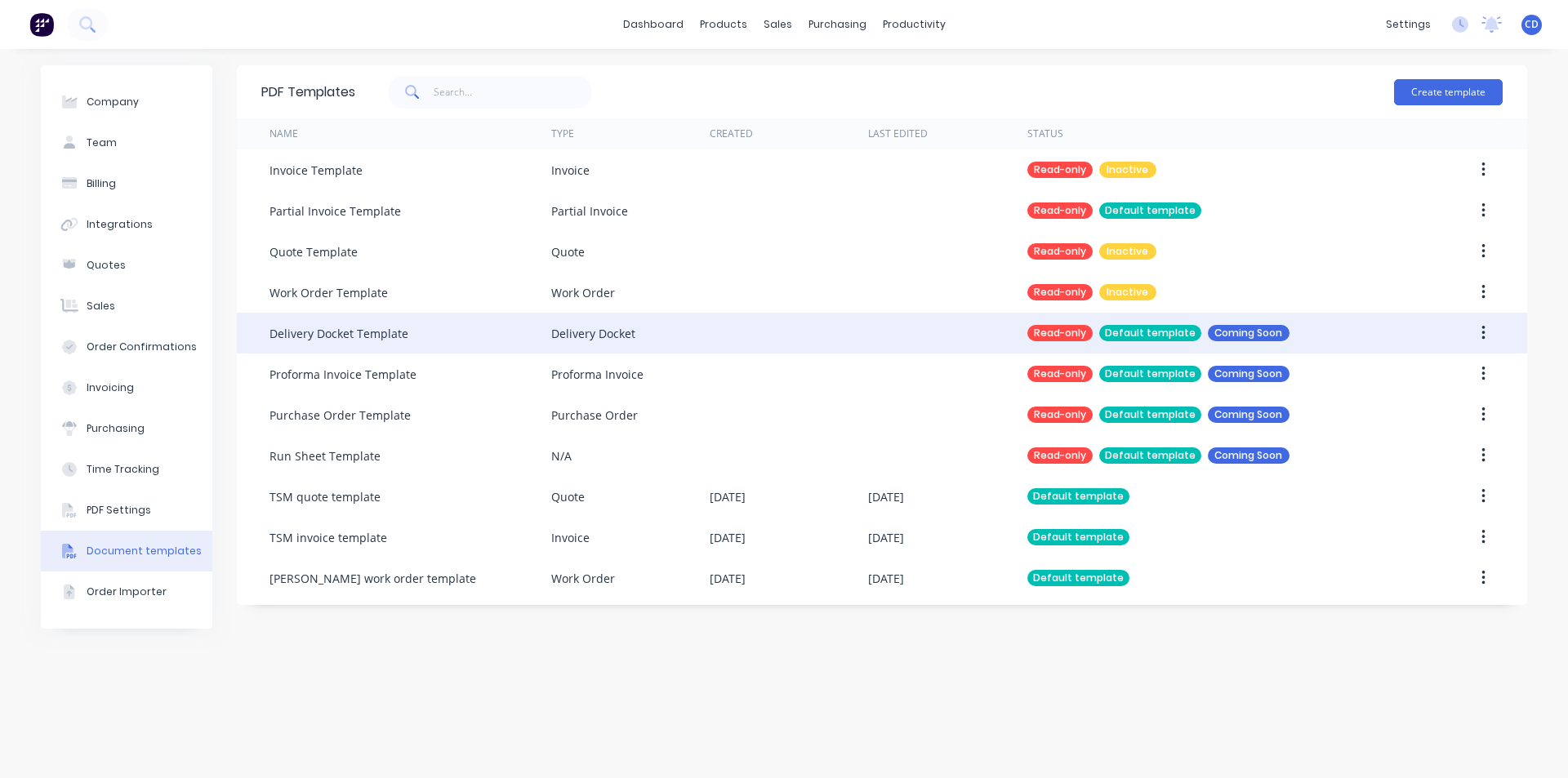
click at [910, 343] on div at bounding box center [948, 333] width 159 height 40
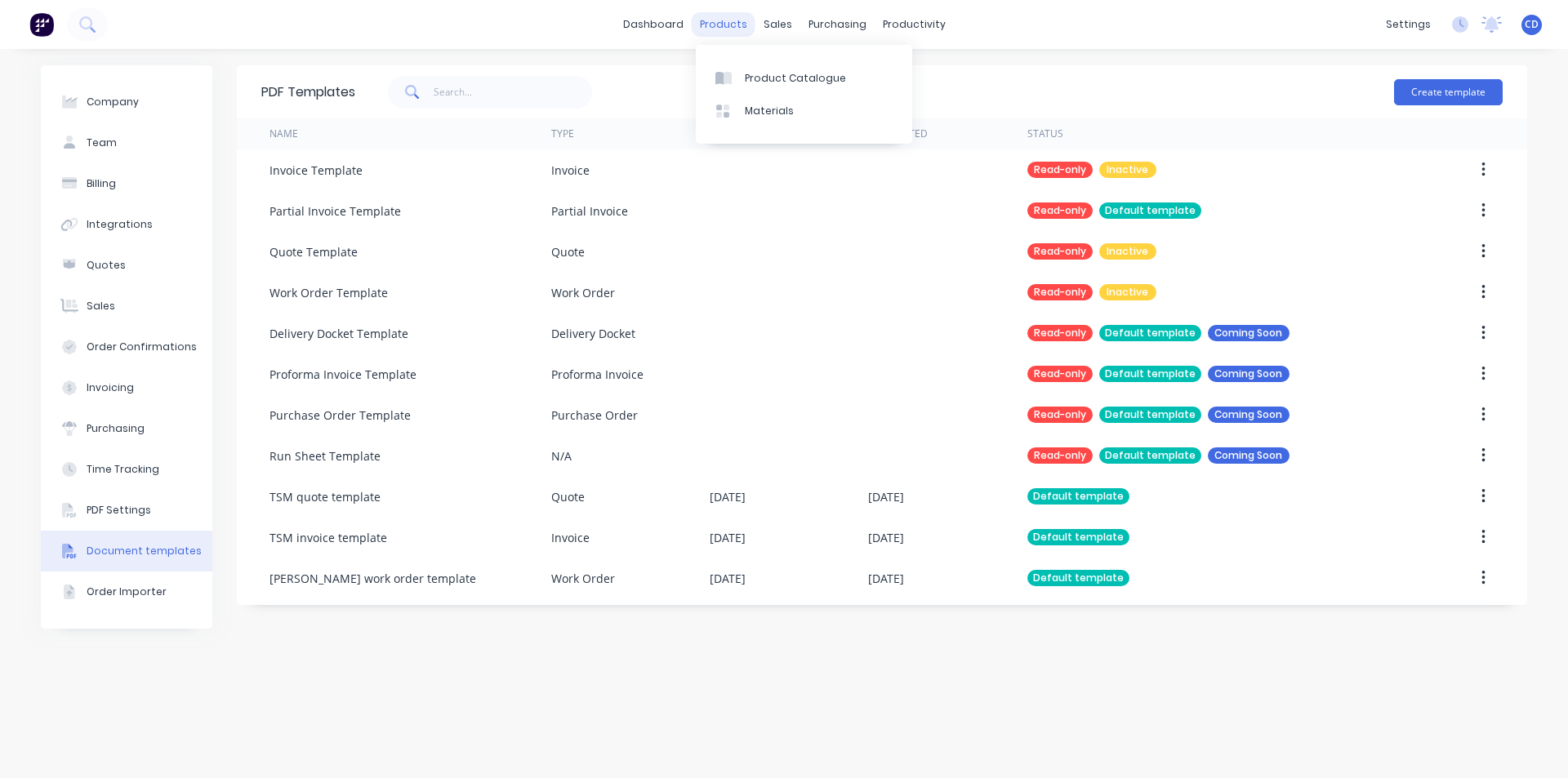
click at [738, 31] on div "products" at bounding box center [723, 25] width 64 height 25
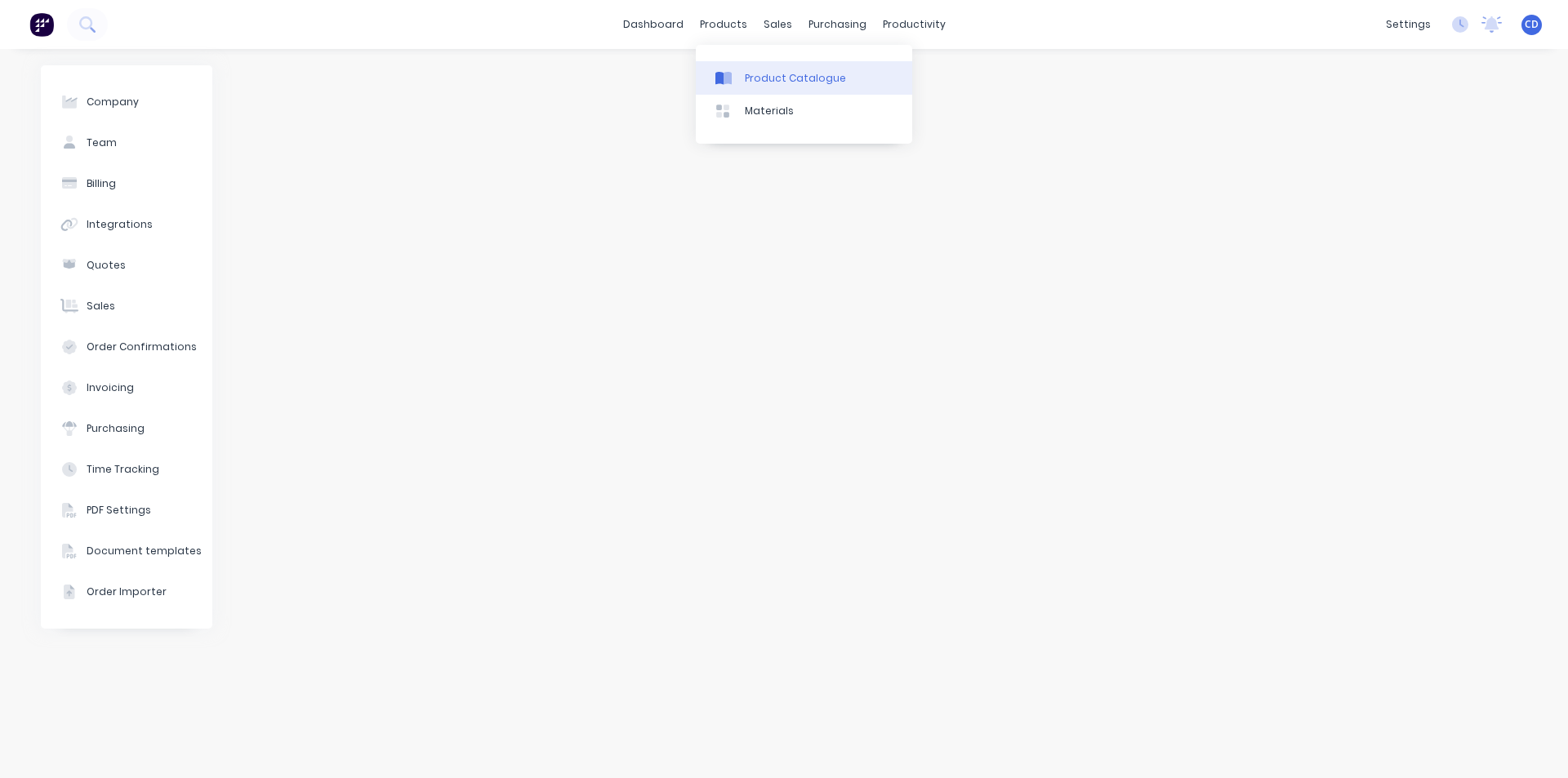
click at [772, 78] on div "Product Catalogue" at bounding box center [795, 78] width 102 height 15
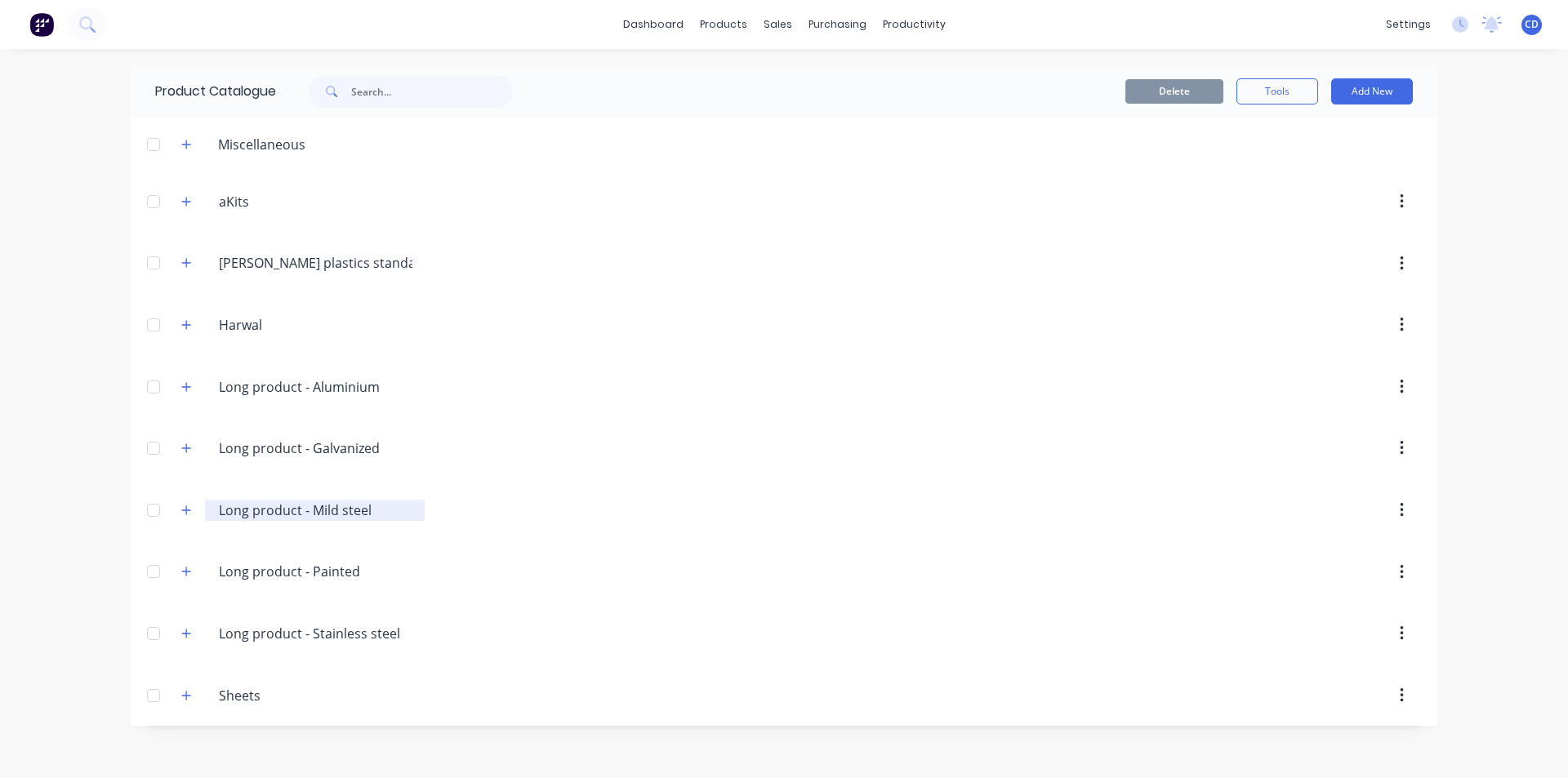
click at [294, 500] on input "Long product - Mild steel" at bounding box center [316, 510] width 193 height 20
click at [188, 509] on icon "button" at bounding box center [186, 510] width 10 height 12
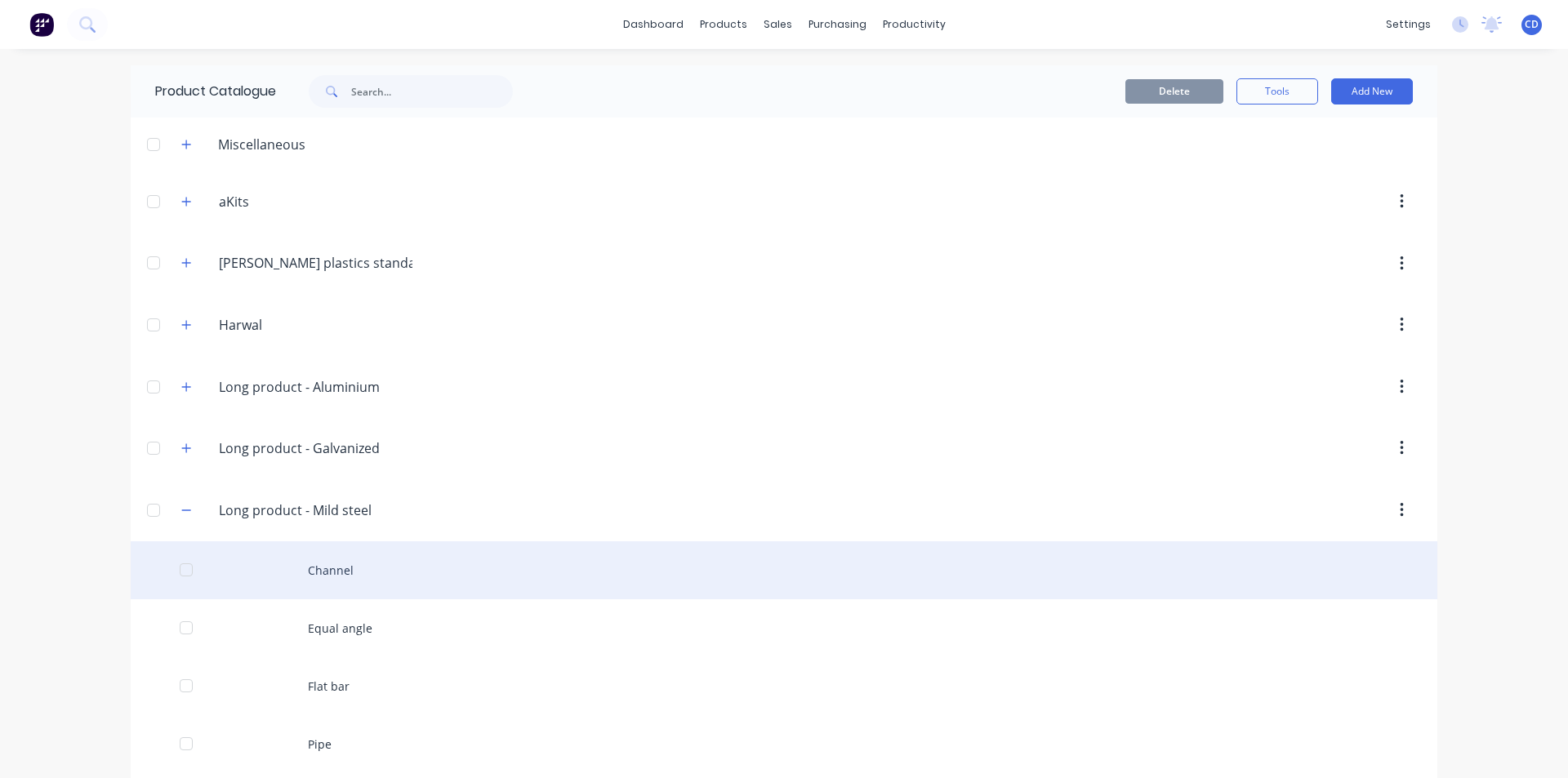
click at [237, 568] on div "Channel" at bounding box center [783, 570] width 1306 height 58
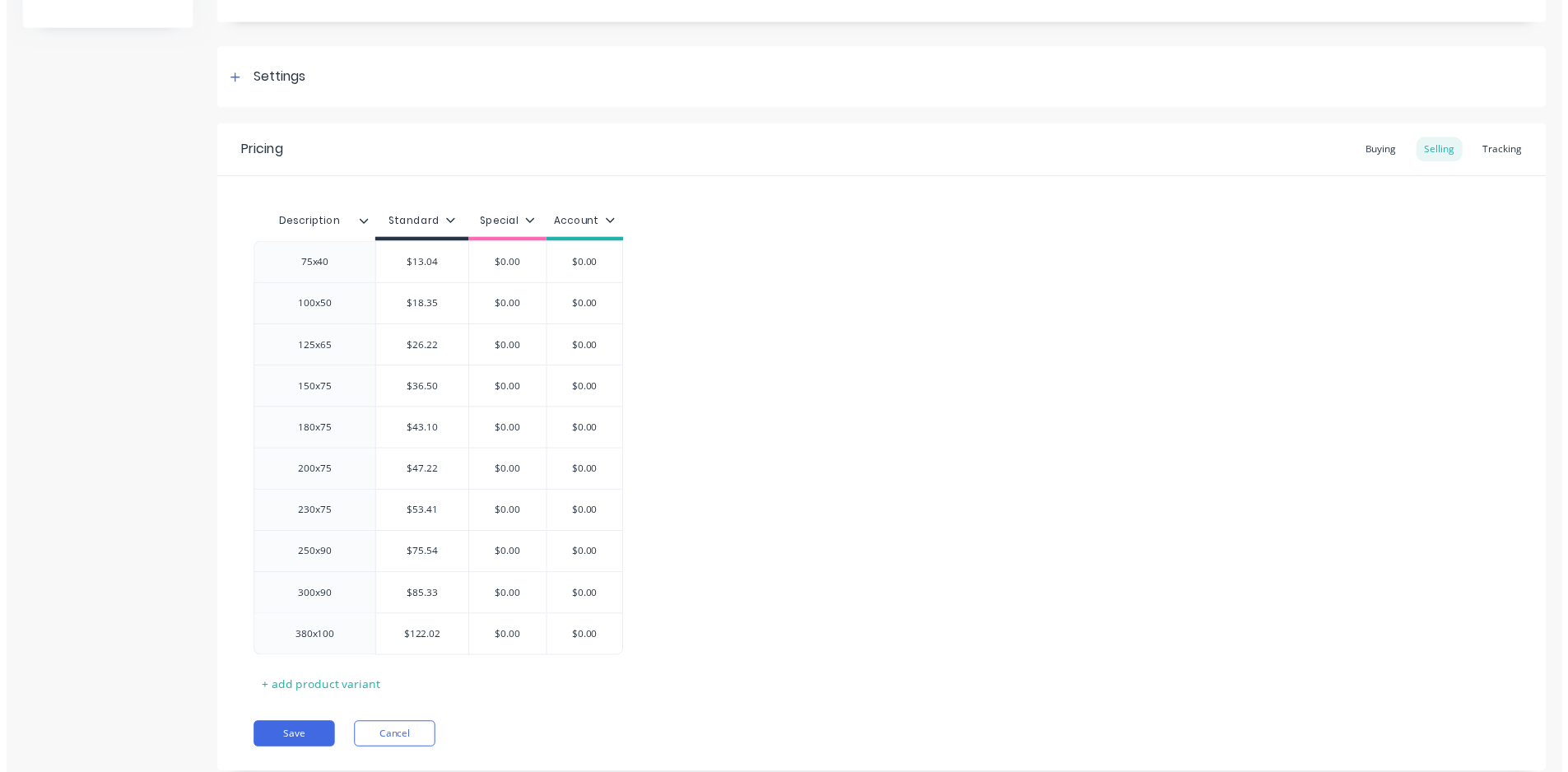
scroll to position [240, 0]
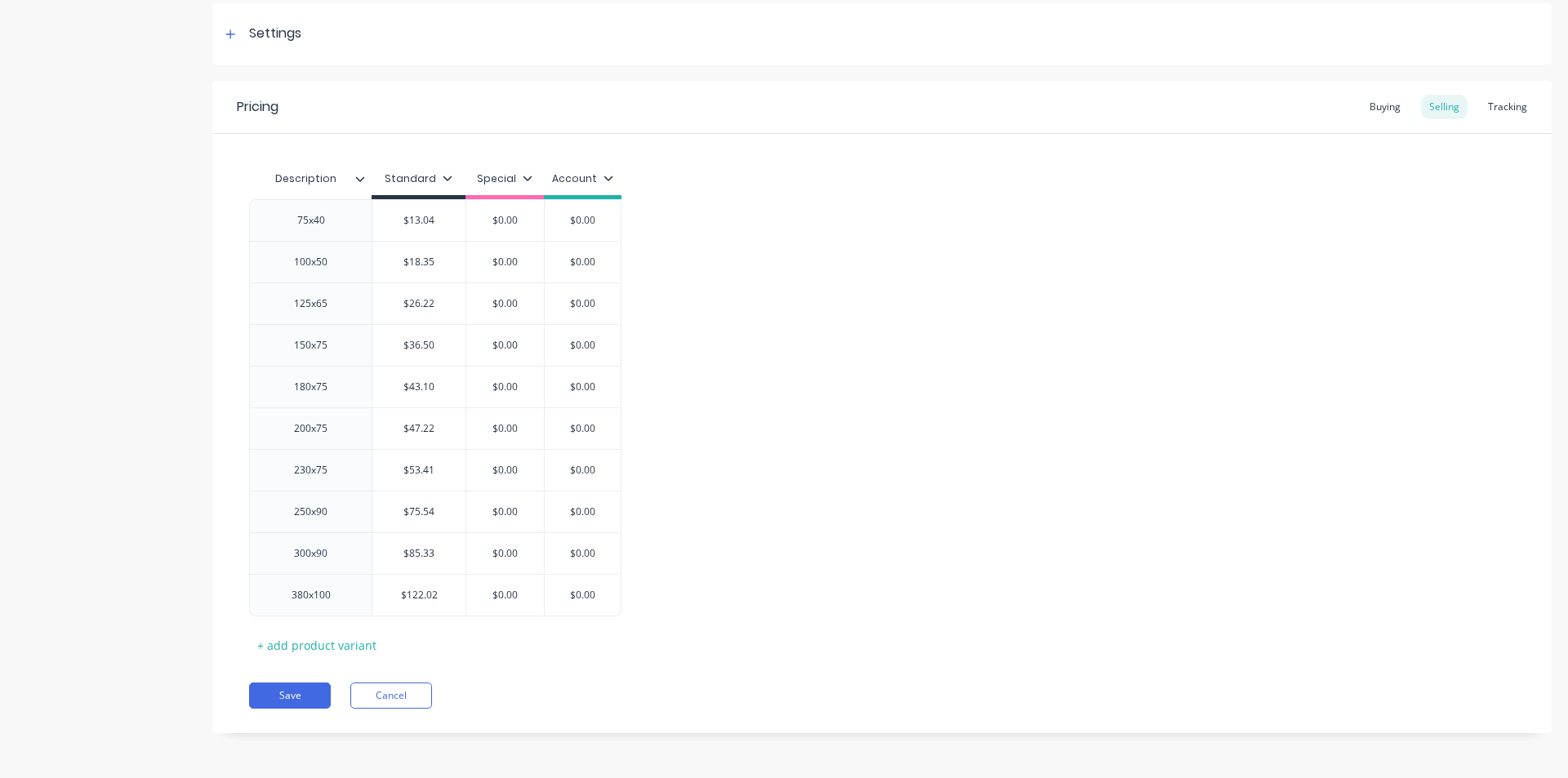
click at [528, 181] on icon at bounding box center [528, 178] width 10 height 10
click at [606, 177] on icon at bounding box center [608, 178] width 10 height 10
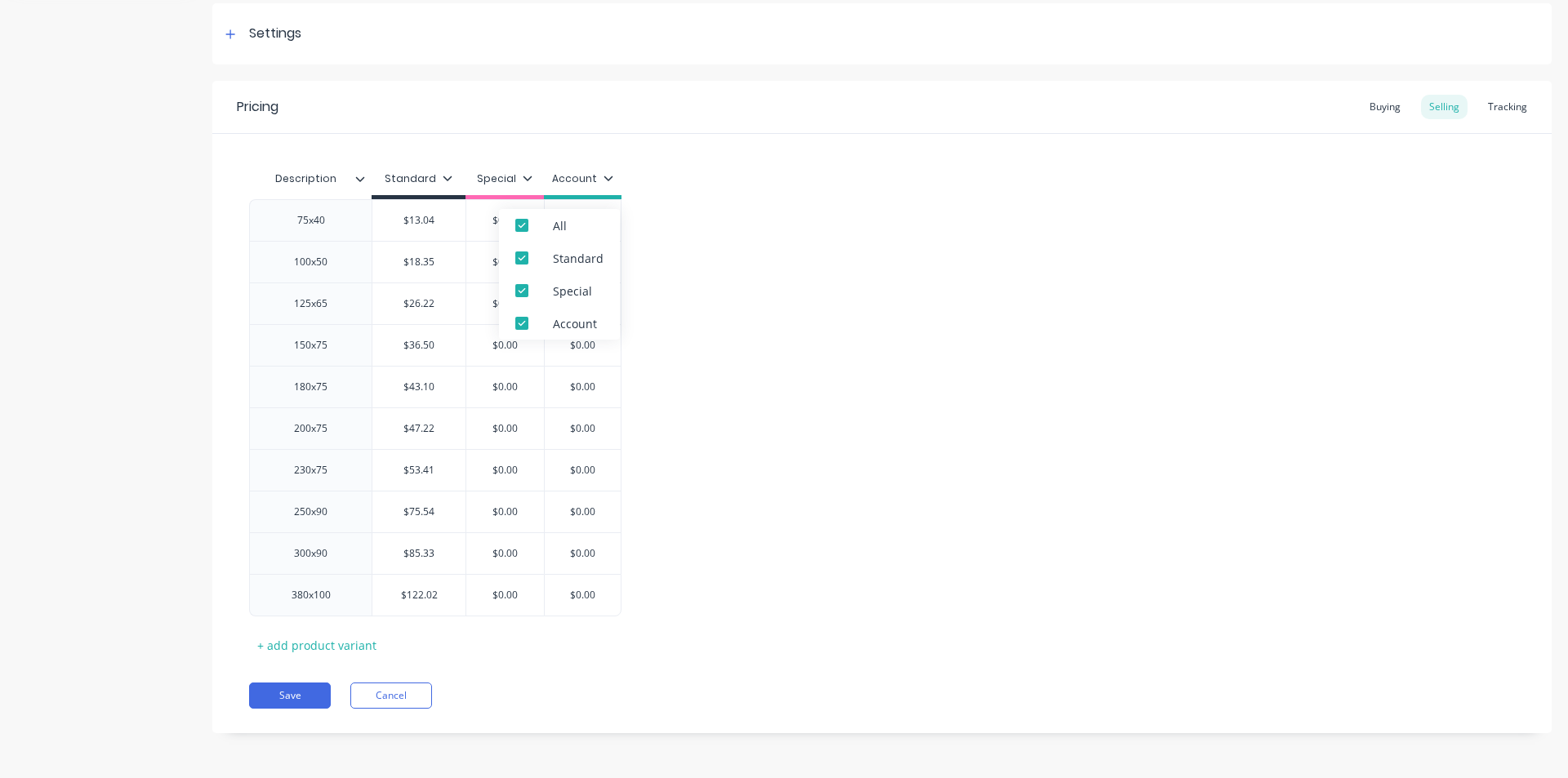
click at [606, 177] on icon at bounding box center [608, 178] width 10 height 10
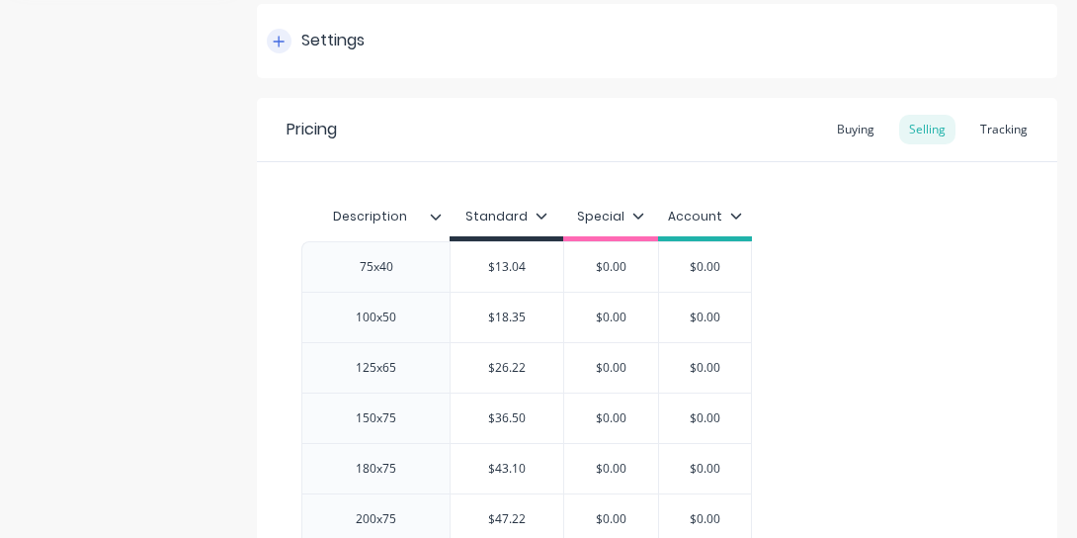
type textarea "x"
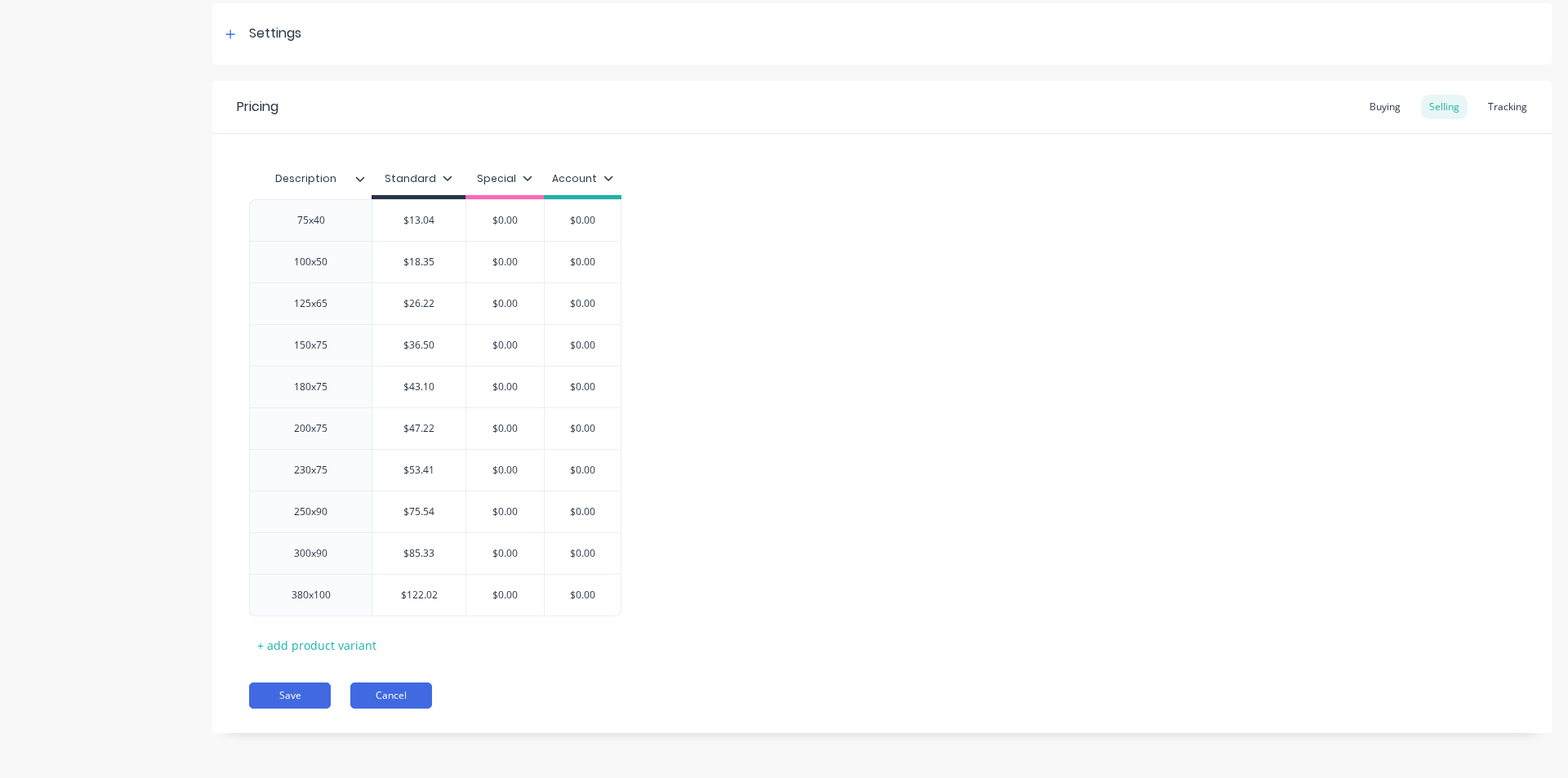
click at [414, 692] on button "Cancel" at bounding box center [391, 695] width 82 height 26
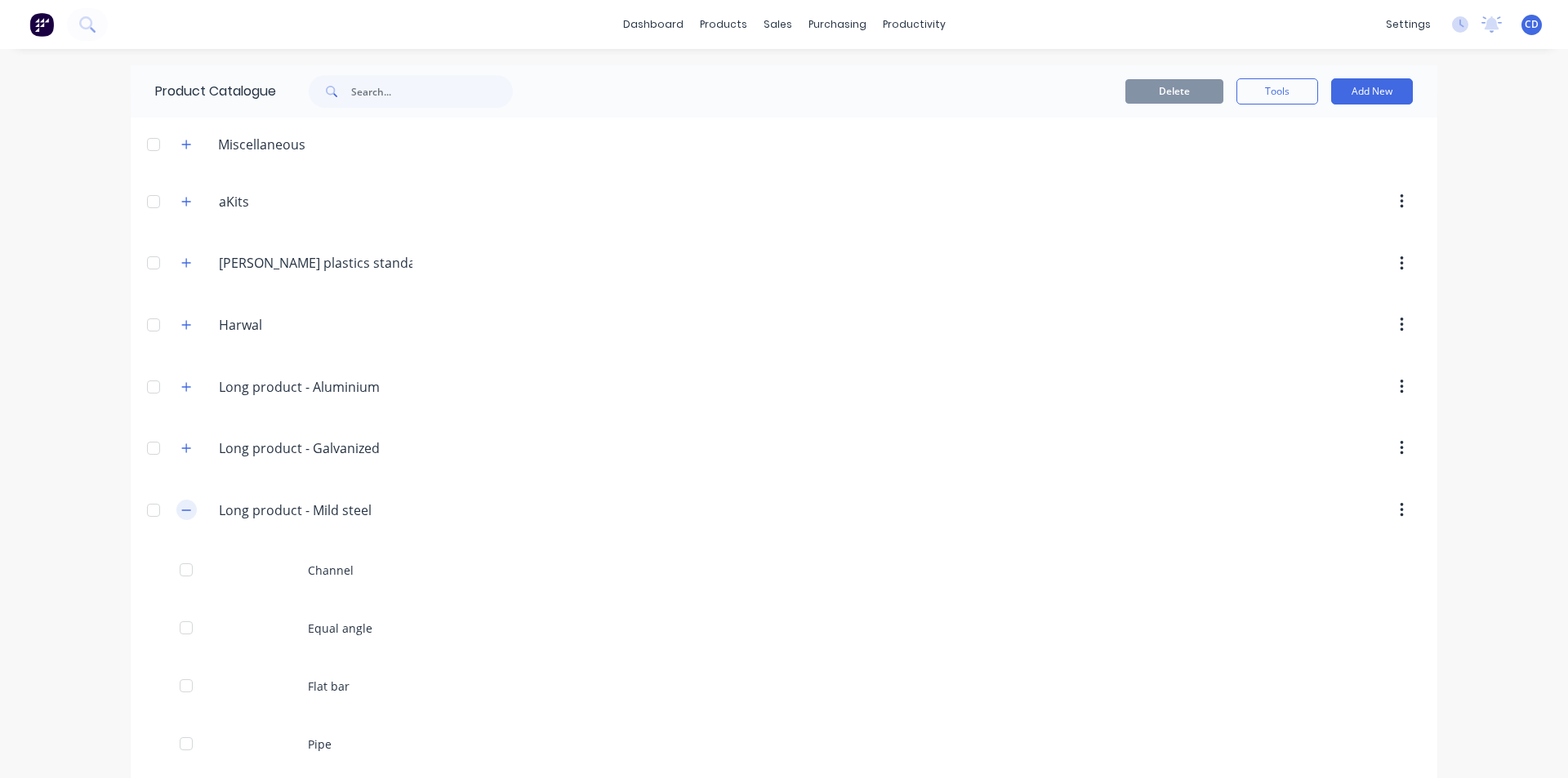
click at [181, 507] on icon "button" at bounding box center [186, 510] width 10 height 12
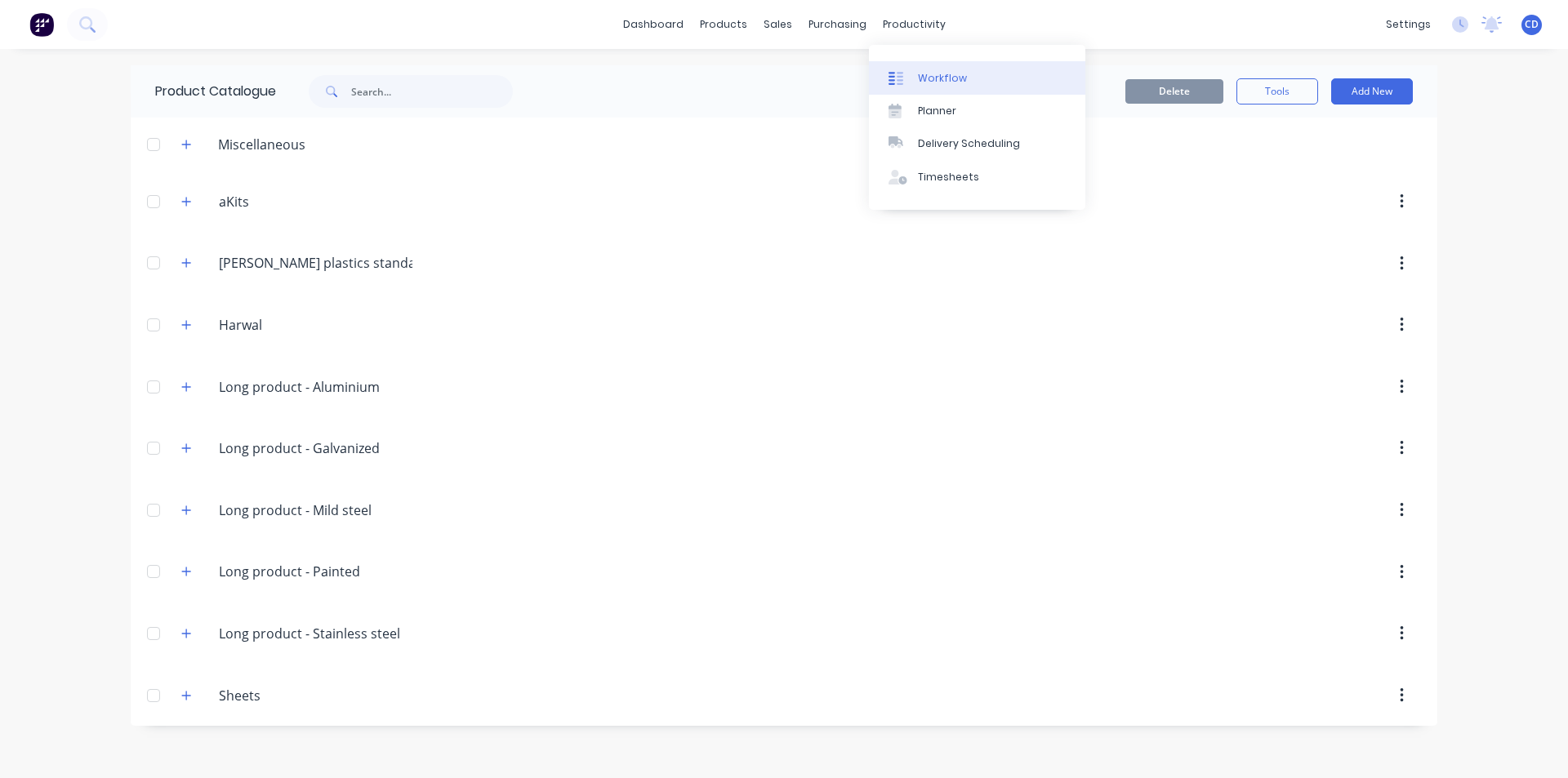
click at [950, 85] on div "Workflow" at bounding box center [942, 78] width 49 height 15
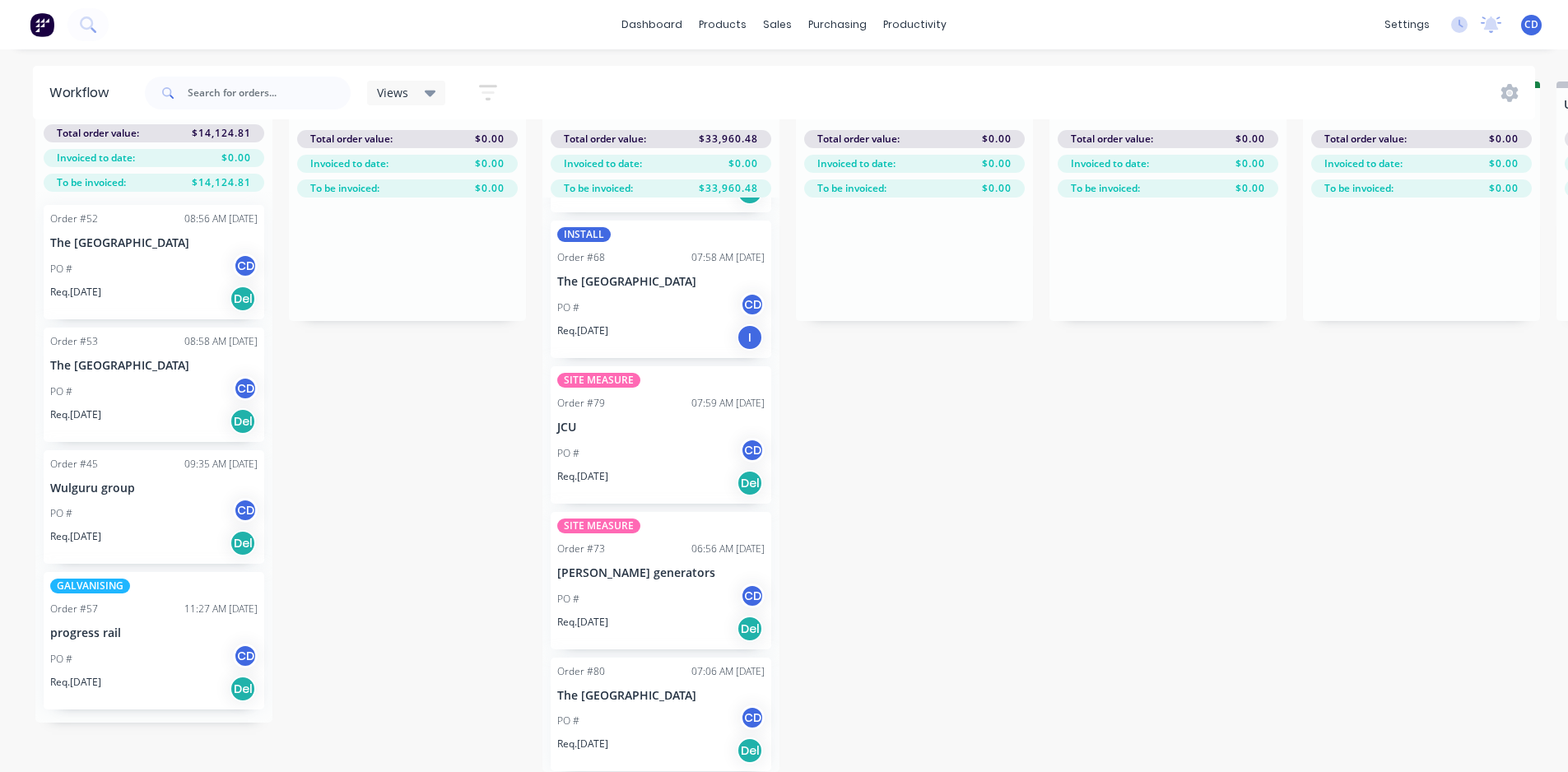
scroll to position [71, 0]
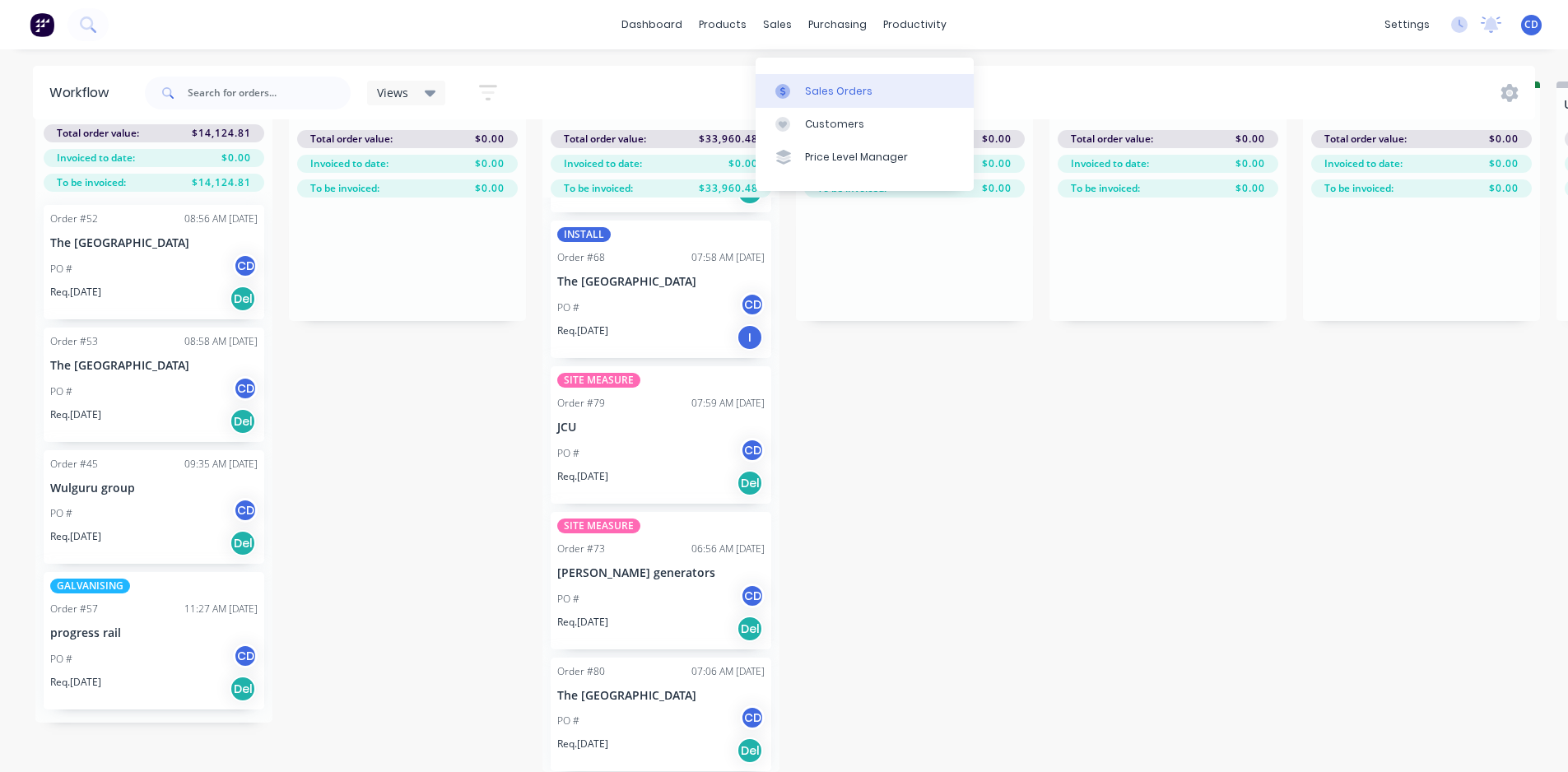
click at [818, 87] on link "Sales Orders" at bounding box center [864, 91] width 218 height 33
